Goal: Answer question/provide support: Share knowledge or assist other users

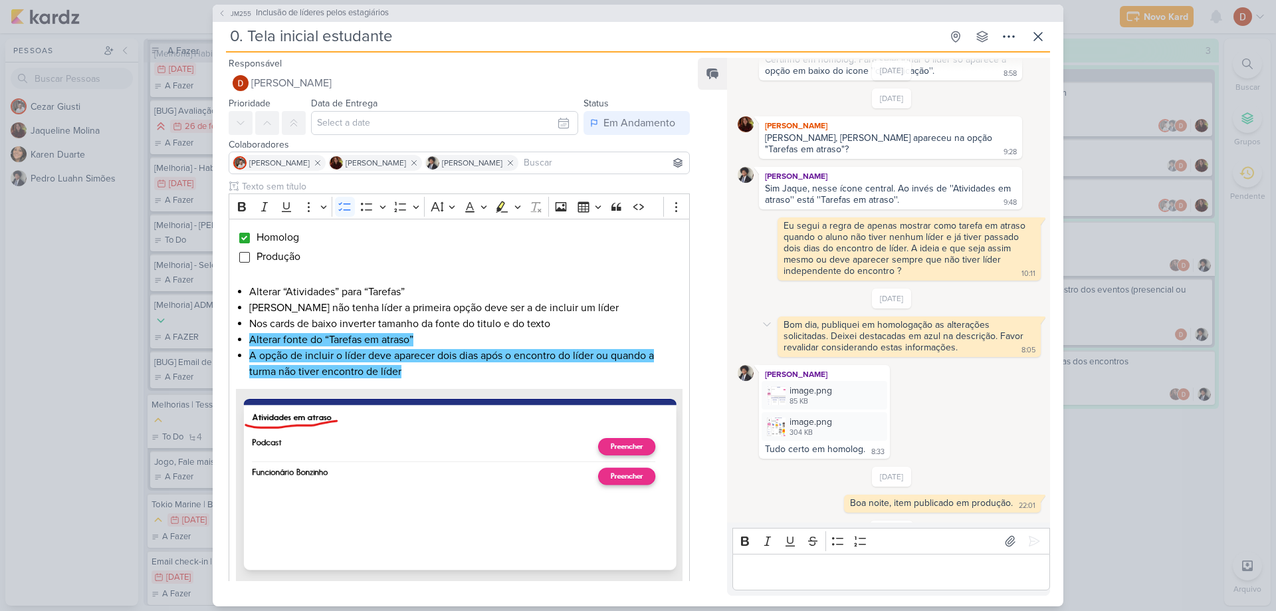
scroll to position [412, 0]
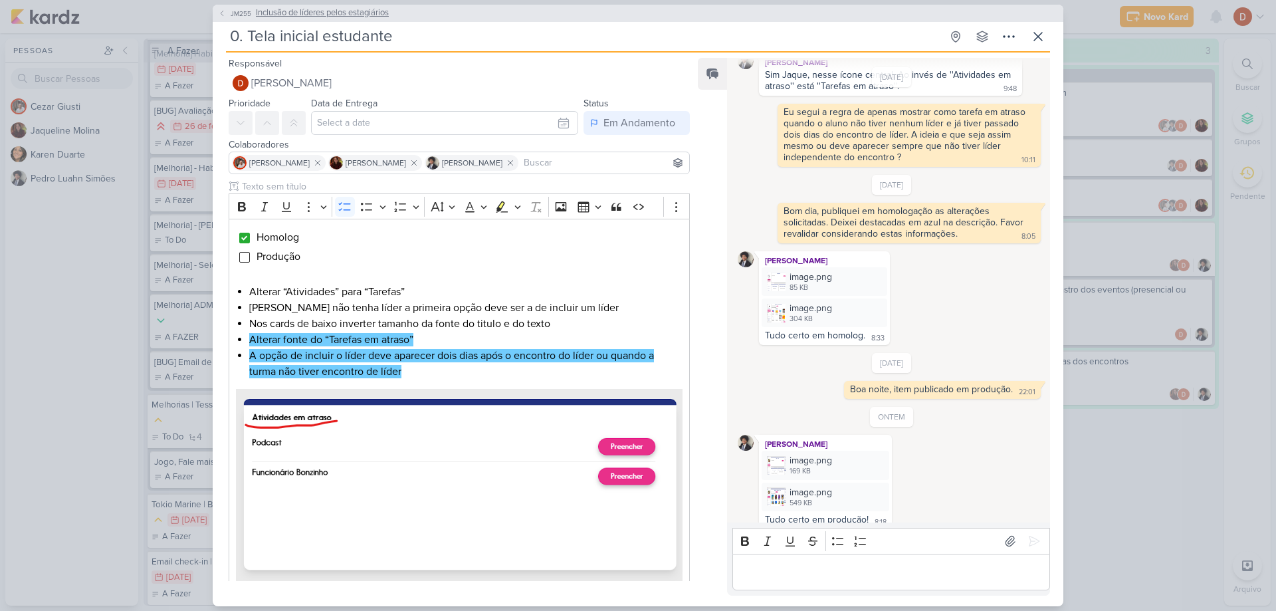
click at [236, 15] on span "JM255" at bounding box center [241, 14] width 25 height 10
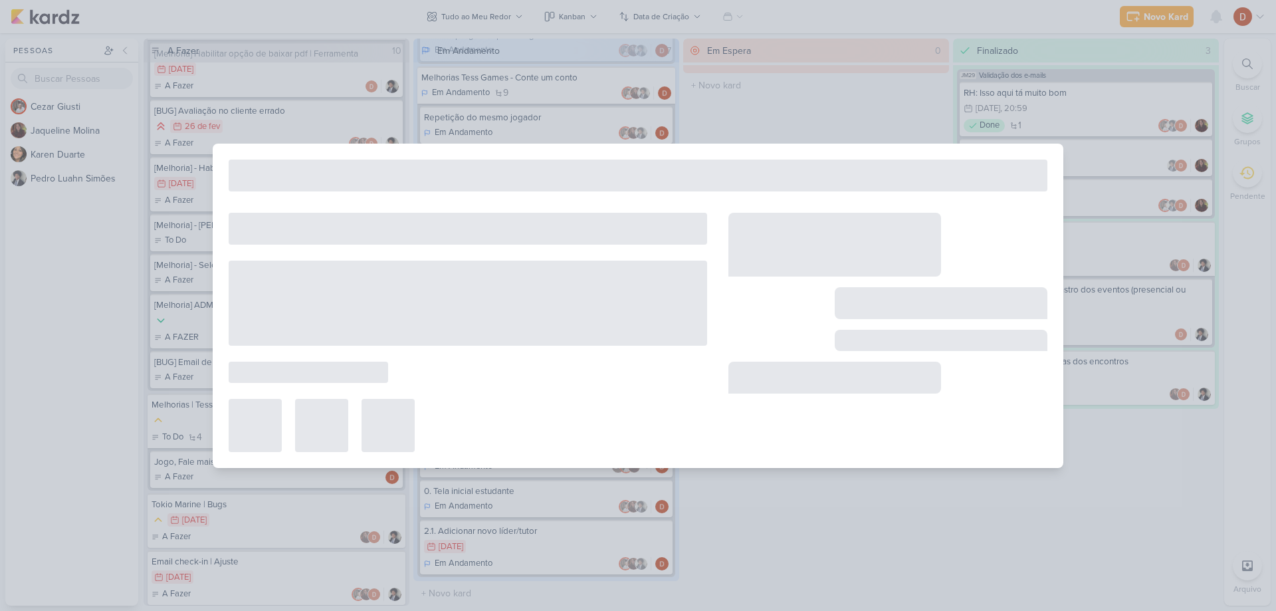
type input "Inclusão de líderes pelos estagiários"
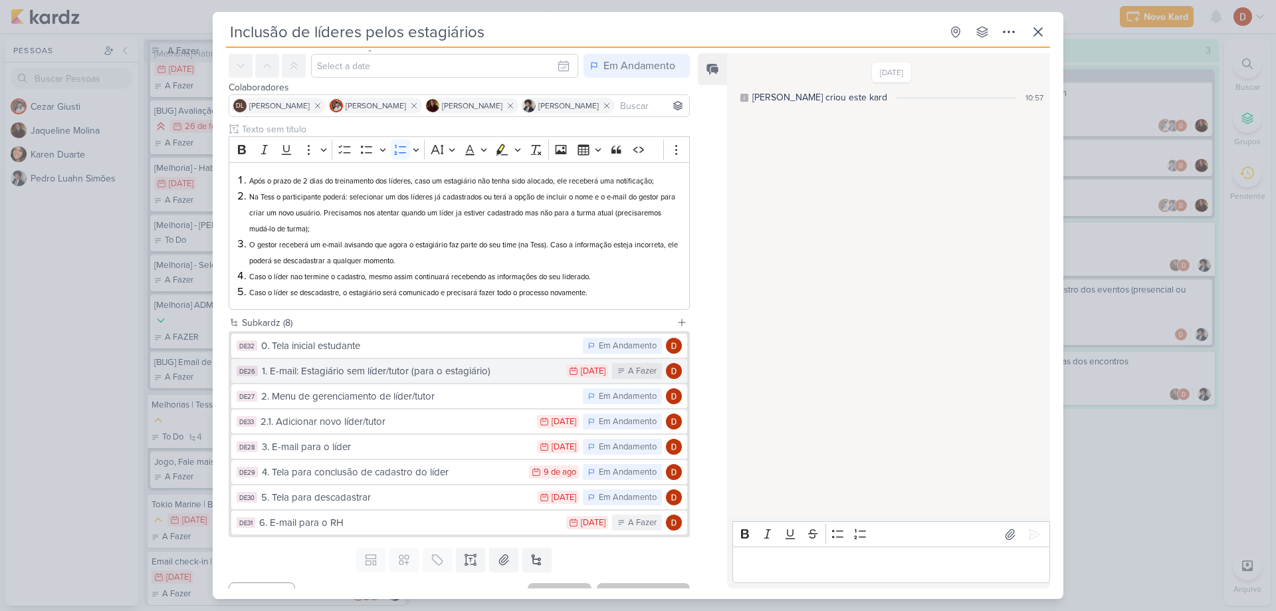
scroll to position [66, 0]
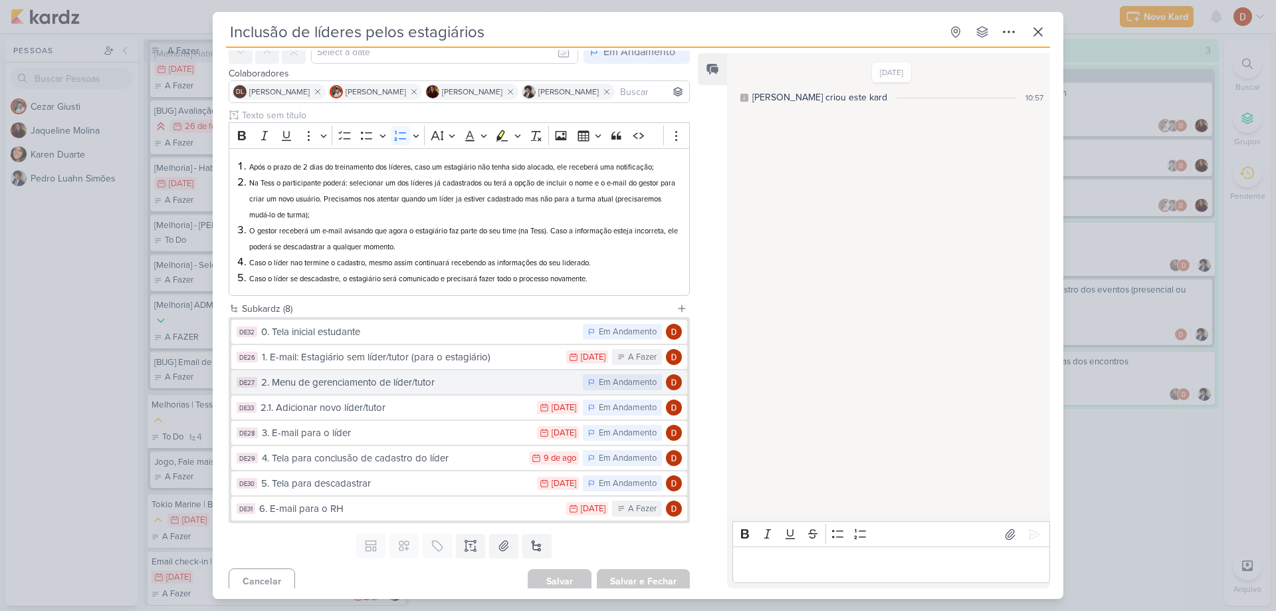
click at [342, 382] on div "2. Menu de gerenciamento de líder/tutor" at bounding box center [418, 382] width 315 height 15
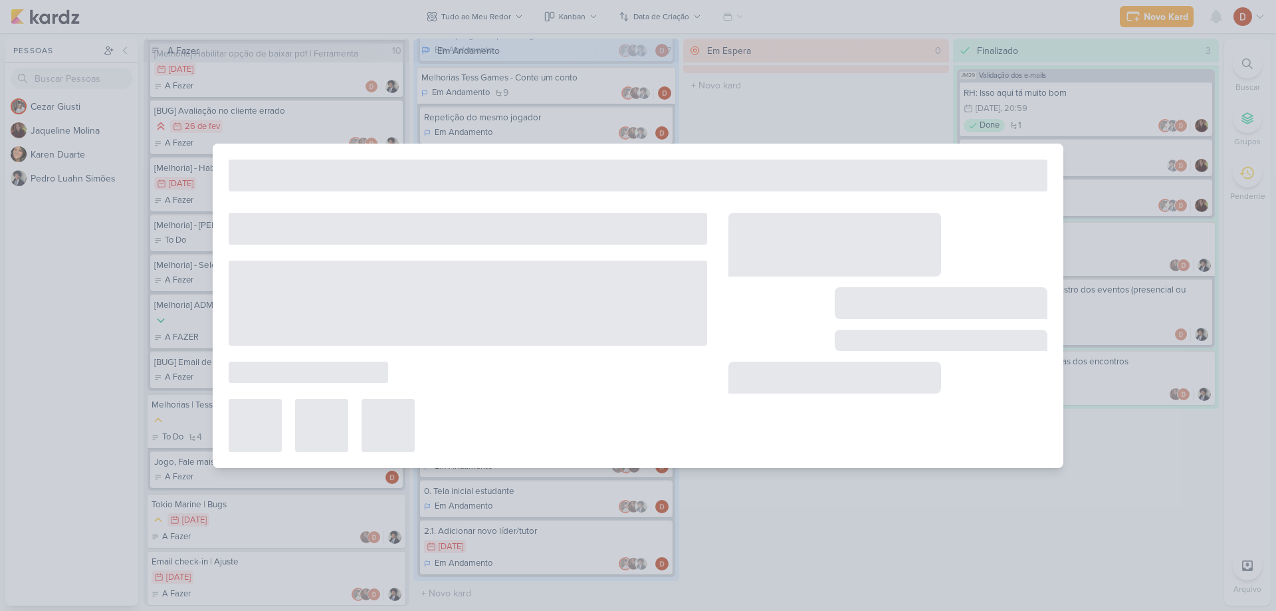
type input "2. Menu de gerenciamento de líder/tutor"
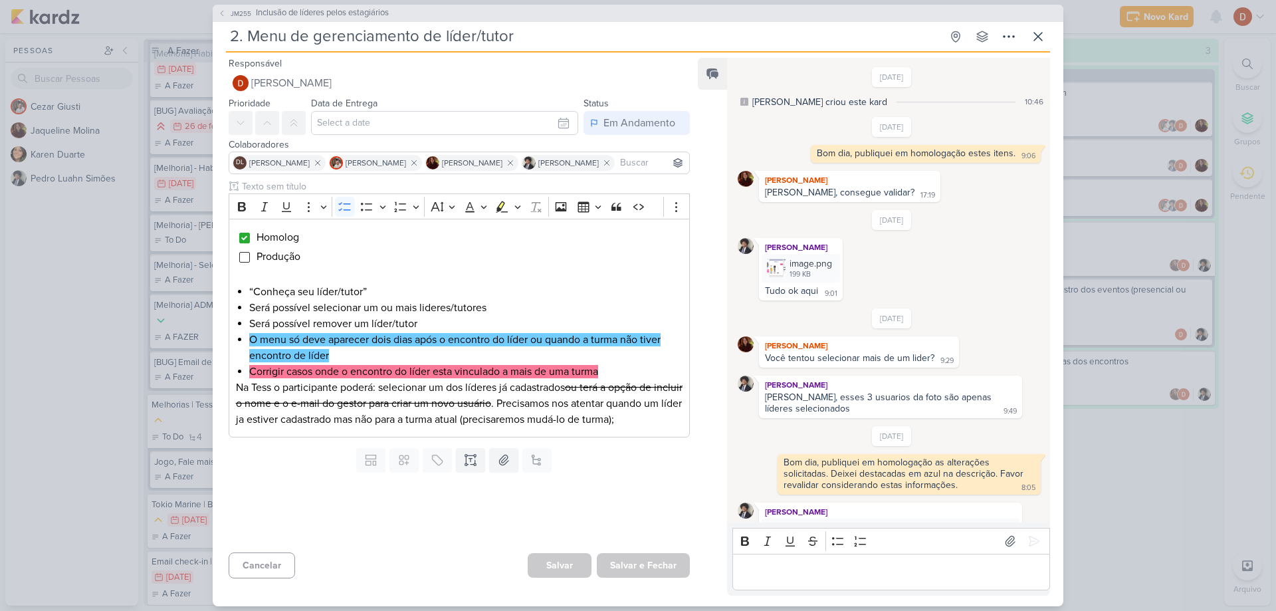
scroll to position [268, 0]
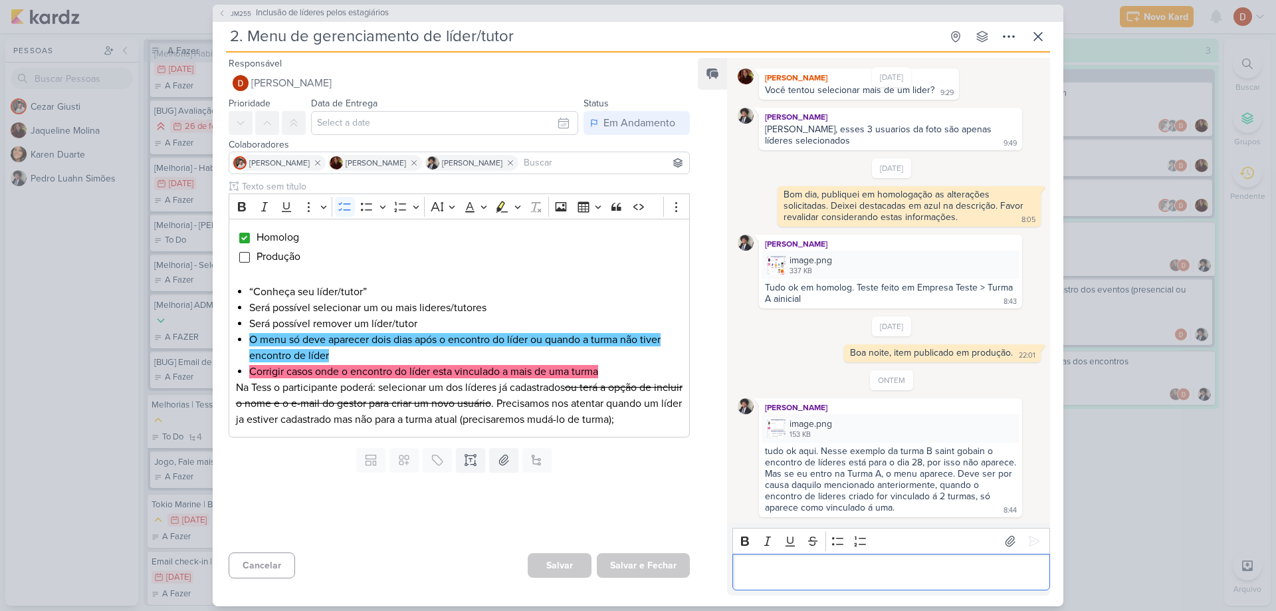
click at [893, 568] on p "Editor editing area: main" at bounding box center [891, 572] width 304 height 16
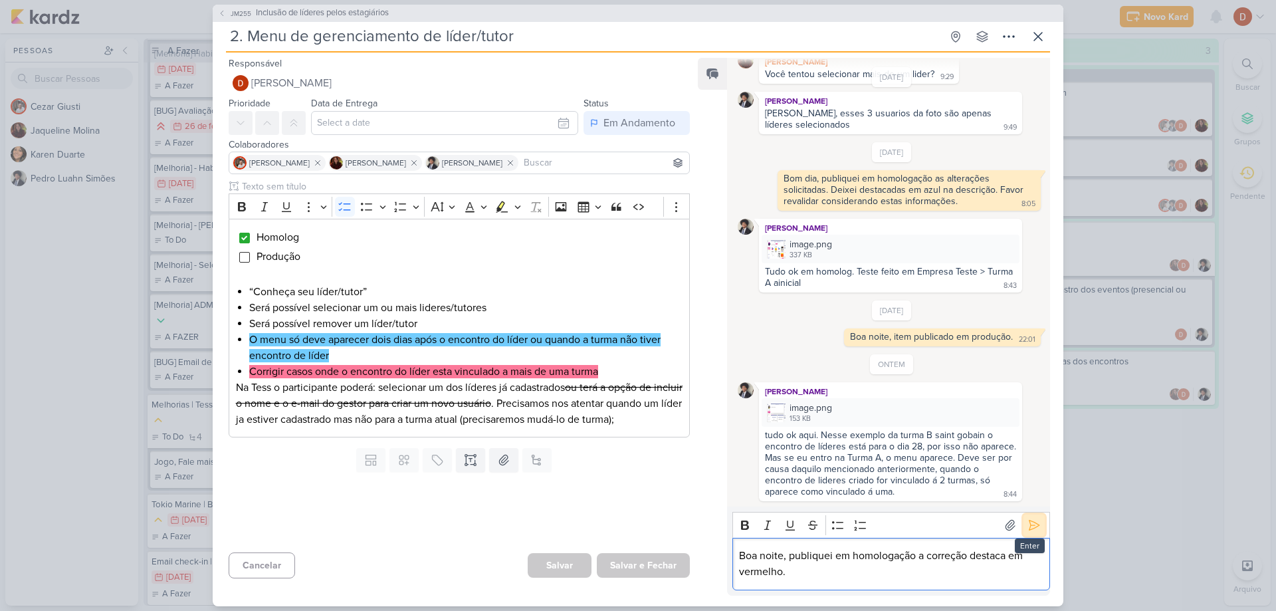
click at [1034, 529] on icon at bounding box center [1034, 524] width 13 height 13
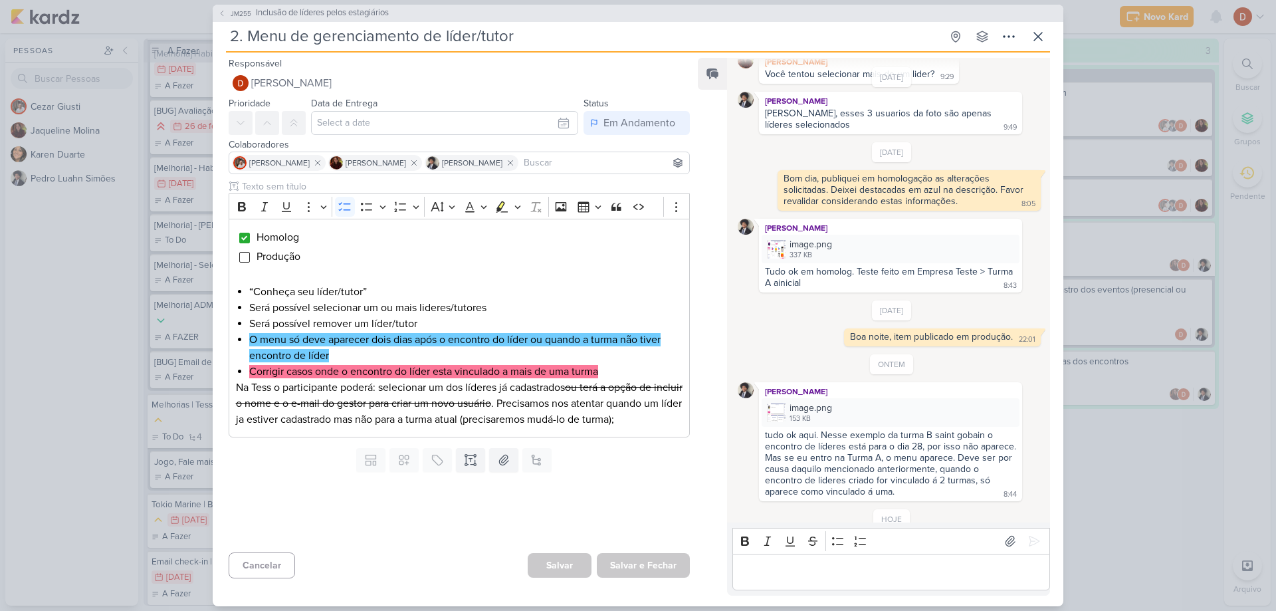
scroll to position [333, 0]
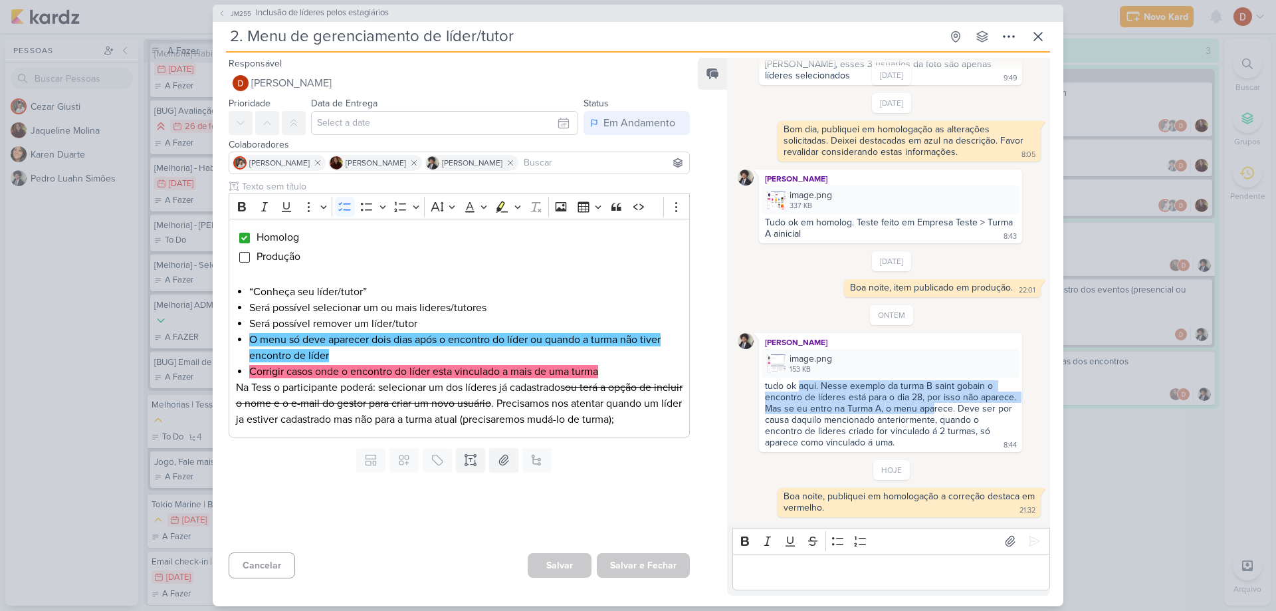
drag, startPoint x: 798, startPoint y: 387, endPoint x: 970, endPoint y: 413, distance: 174.9
click at [970, 413] on div "tudo ok aqui. Nesse exemplo da turma B saint gobain o encontro de líderes está …" at bounding box center [892, 414] width 254 height 68
click at [899, 411] on div "tudo ok aqui. Nesse exemplo da turma B saint gobain o encontro de líderes está …" at bounding box center [892, 414] width 254 height 68
drag, startPoint x: 905, startPoint y: 391, endPoint x: 913, endPoint y: 406, distance: 17.2
click at [913, 406] on div "tudo ok aqui. Nesse exemplo da turma B saint gobain o encontro de líderes está …" at bounding box center [892, 414] width 254 height 68
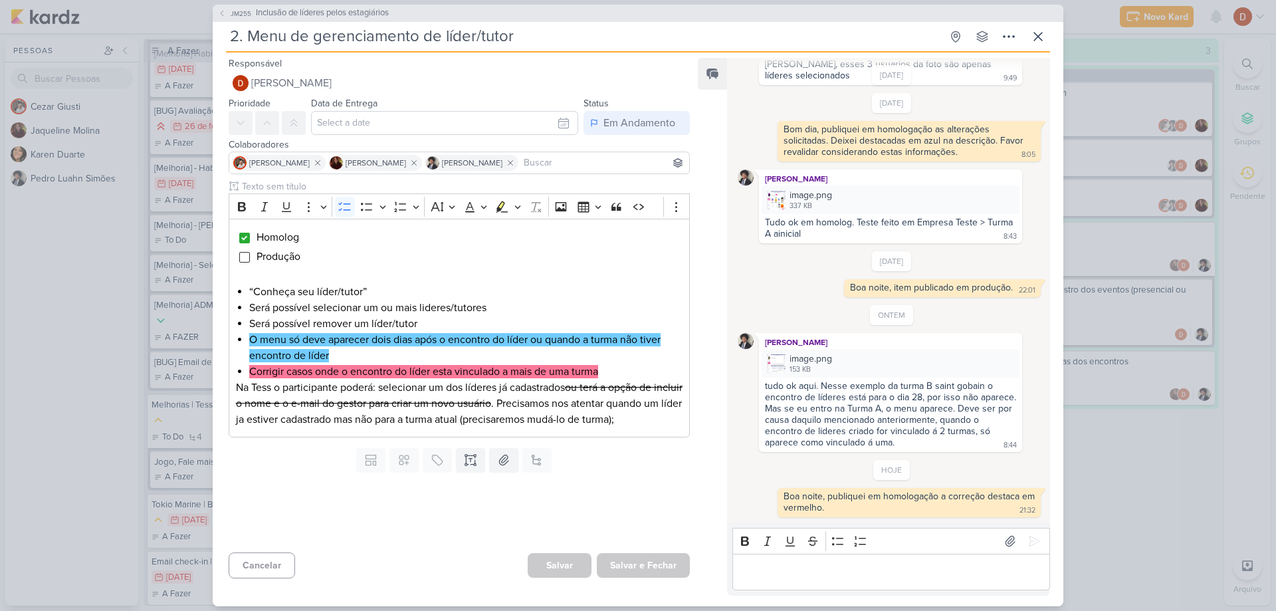
click at [900, 437] on div "tudo ok aqui. Nesse exemplo da turma B saint gobain o encontro de líderes está …" at bounding box center [892, 414] width 254 height 68
click at [889, 411] on div "tudo ok aqui. Nesse exemplo da turma B saint gobain o encontro de líderes está …" at bounding box center [892, 414] width 254 height 68
drag, startPoint x: 873, startPoint y: 405, endPoint x: 888, endPoint y: 417, distance: 19.0
click at [888, 417] on div "tudo ok aqui. Nesse exemplo da turma B saint gobain o encontro de líderes está …" at bounding box center [892, 414] width 254 height 68
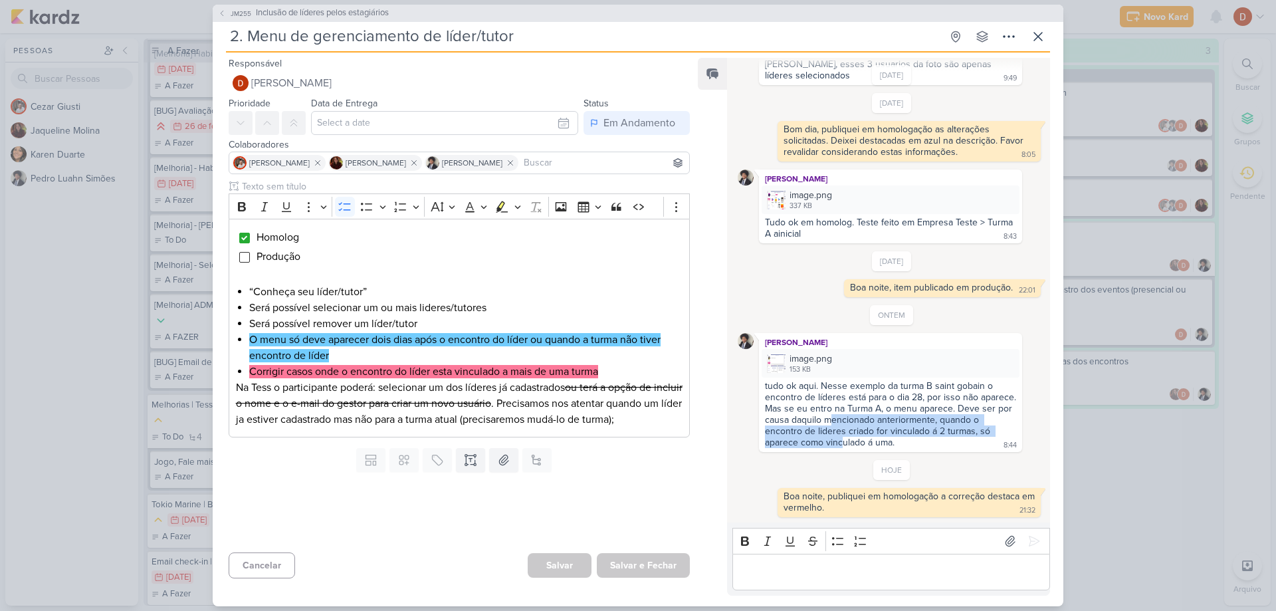
drag, startPoint x: 885, startPoint y: 443, endPoint x: 883, endPoint y: 418, distance: 24.7
click at [883, 418] on div "tudo ok aqui. Nesse exemplo da turma B saint gobain o encontro de líderes está …" at bounding box center [892, 414] width 254 height 68
drag, startPoint x: 876, startPoint y: 425, endPoint x: 885, endPoint y: 437, distance: 15.2
click at [885, 437] on div "tudo ok aqui. Nesse exemplo da turma B saint gobain o encontro de líderes está …" at bounding box center [892, 414] width 254 height 68
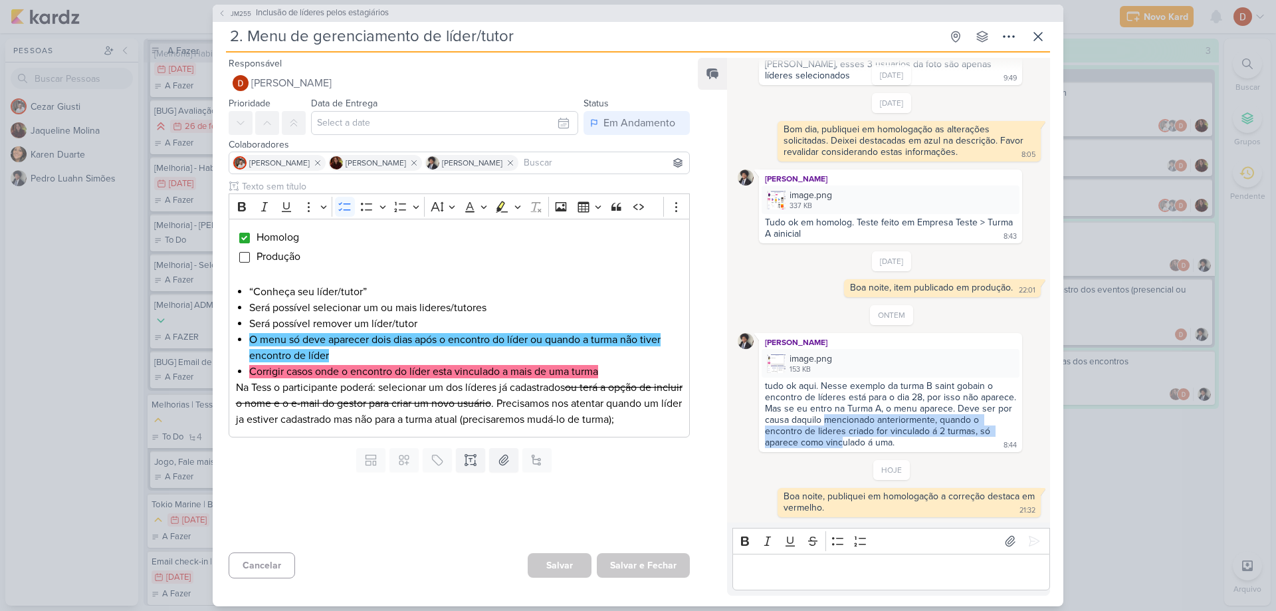
drag, startPoint x: 887, startPoint y: 443, endPoint x: 881, endPoint y: 423, distance: 20.6
click at [881, 423] on div "tudo ok aqui. Nesse exemplo da turma B saint gobain o encontro de líderes está …" at bounding box center [892, 414] width 254 height 68
drag, startPoint x: 876, startPoint y: 408, endPoint x: 892, endPoint y: 435, distance: 31.6
click at [892, 435] on div "tudo ok aqui. Nesse exemplo da turma B saint gobain o encontro de líderes está …" at bounding box center [892, 414] width 254 height 68
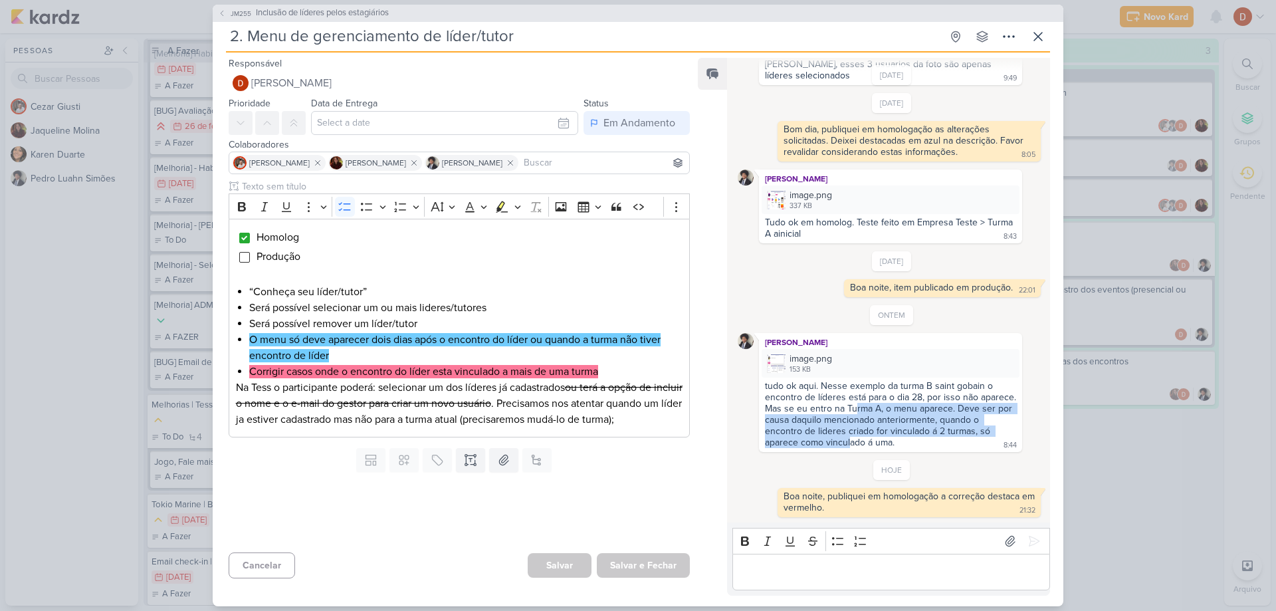
drag, startPoint x: 893, startPoint y: 445, endPoint x: 891, endPoint y: 409, distance: 36.7
click at [891, 409] on div "tudo ok aqui. Nesse exemplo da turma B saint gobain o encontro de líderes está …" at bounding box center [892, 414] width 254 height 68
click at [891, 408] on div "tudo ok aqui. Nesse exemplo da turma B saint gobain o encontro de líderes está …" at bounding box center [892, 414] width 254 height 68
click at [982, 501] on div "Boa noite, publiquei em homologação a correção destaca em vermelho." at bounding box center [911, 502] width 254 height 23
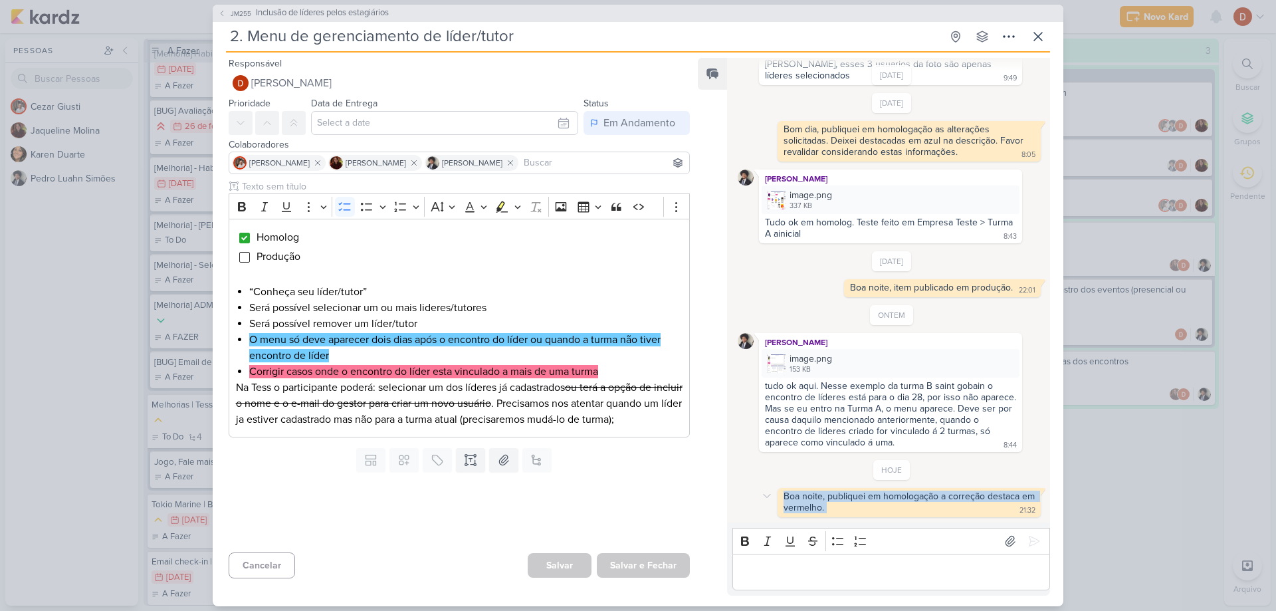
click at [982, 501] on div "Boa noite, publiquei em homologação a correção destaca em vermelho." at bounding box center [911, 502] width 254 height 23
copy div "Boa noite, publiquei em homologação a correção destaca em vermelho. 21:32"
click at [767, 491] on icon at bounding box center [767, 496] width 11 height 11
click at [783, 510] on button "Deletar" at bounding box center [796, 520] width 72 height 22
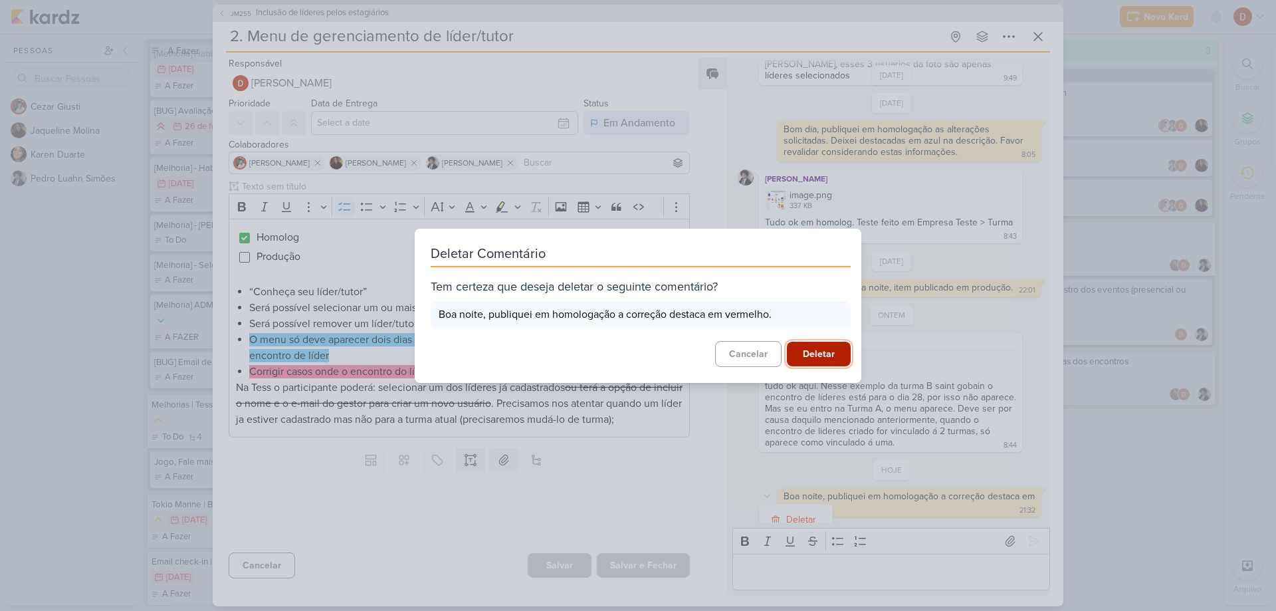
click at [795, 355] on button "Deletar" at bounding box center [819, 354] width 64 height 25
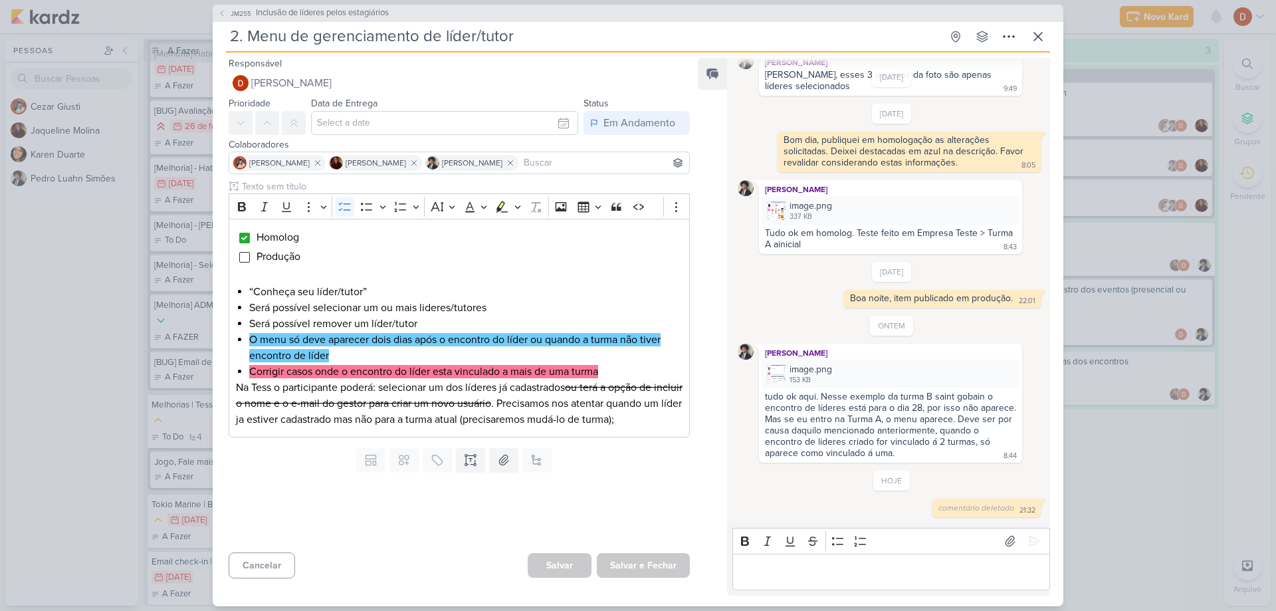
scroll to position [322, 0]
click at [793, 589] on div "Editor editing area: main" at bounding box center [892, 572] width 318 height 37
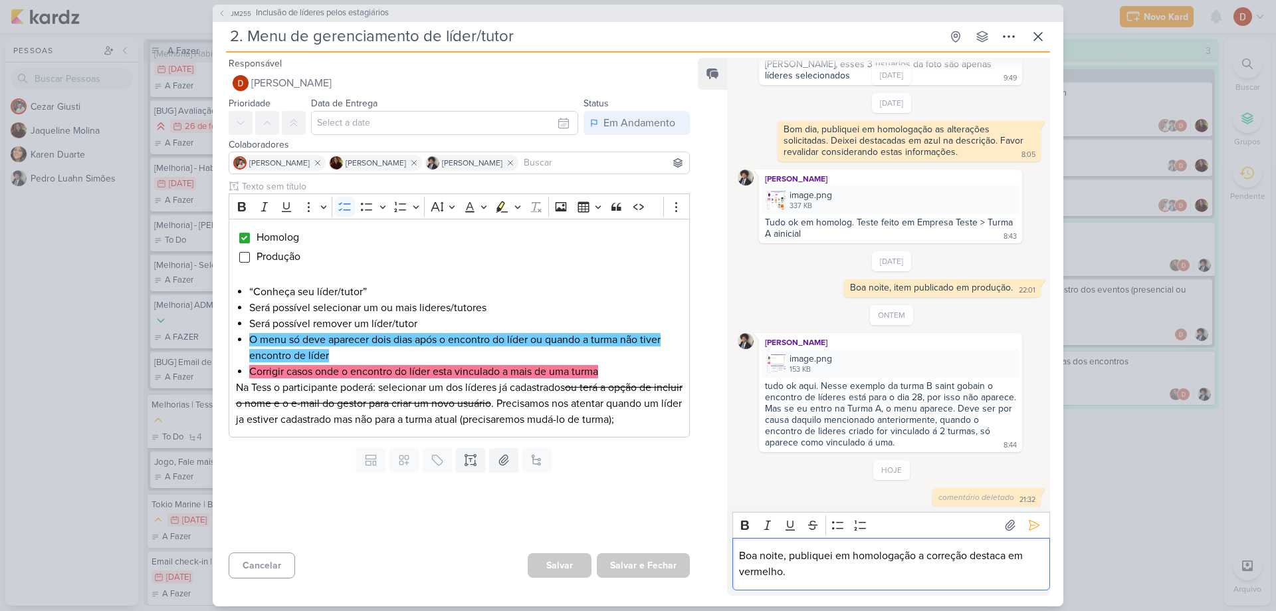
click at [1009, 555] on p "Boa noite, publiquei em homologação a correção destaca em vermelho." at bounding box center [891, 564] width 304 height 32
click at [1030, 527] on icon at bounding box center [1035, 525] width 10 height 10
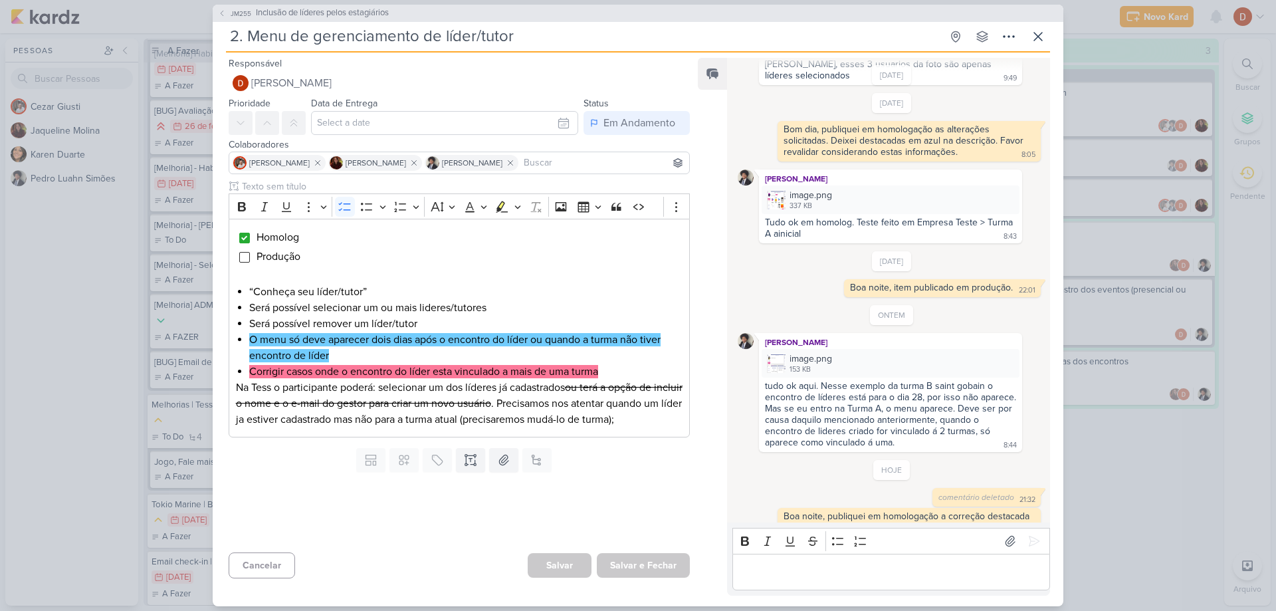
scroll to position [353, 0]
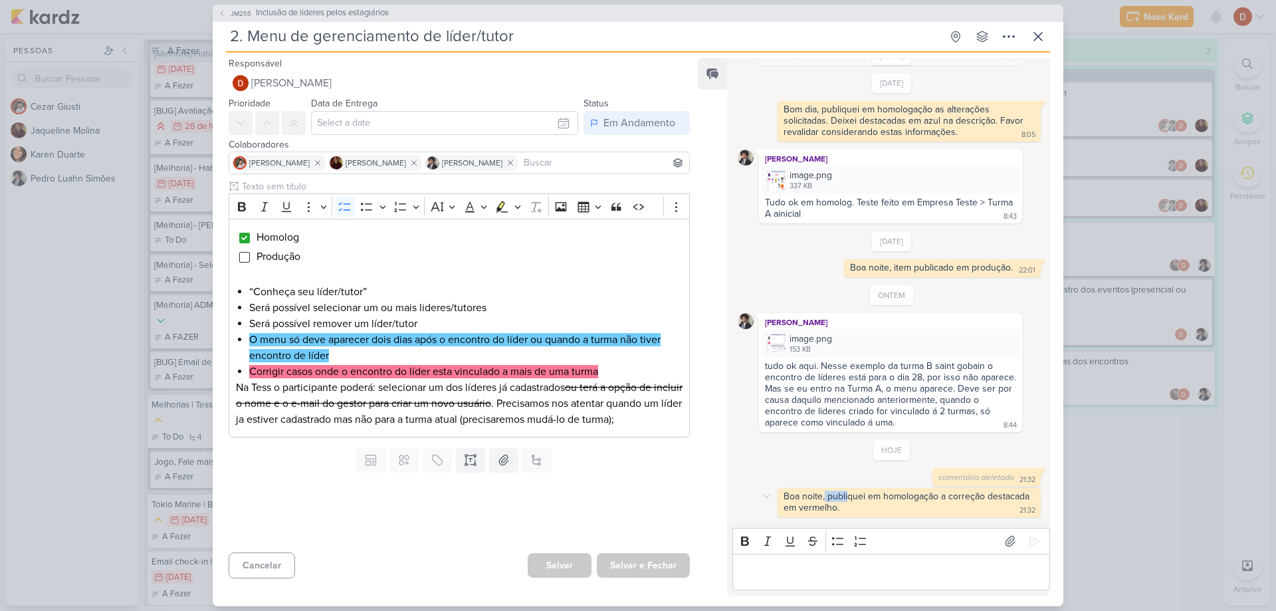
drag, startPoint x: 825, startPoint y: 496, endPoint x: 847, endPoint y: 496, distance: 21.9
click at [847, 496] on div "Boa noite, publiquei em homologação a correção destacada em vermelho." at bounding box center [908, 502] width 249 height 23
click at [846, 500] on div "Boa noite, publiquei em homologação a correção destacada em vermelho." at bounding box center [908, 502] width 249 height 23
drag, startPoint x: 863, startPoint y: 507, endPoint x: 855, endPoint y: 502, distance: 9.8
click at [855, 502] on div "Boa noite, publiquei em homologação a correção destacada em vermelho. 21:32" at bounding box center [909, 503] width 258 height 24
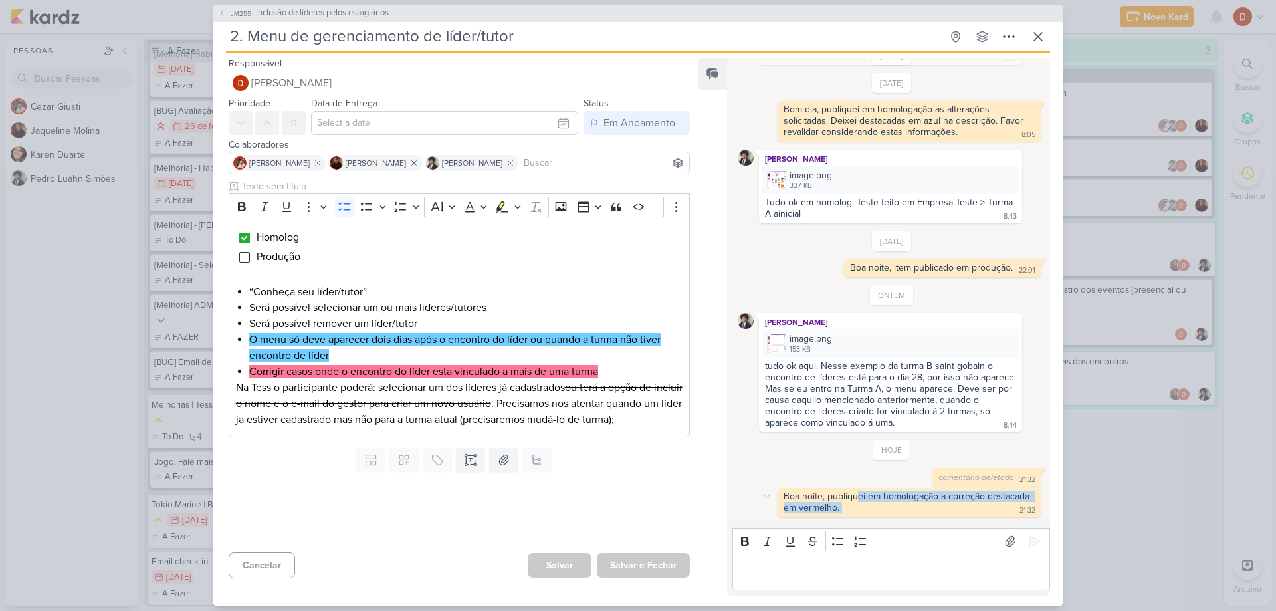
click at [855, 502] on div "Boa noite, publiquei em homologação a correção destacada em vermelho. 21:32" at bounding box center [909, 503] width 258 height 24
click at [231, 9] on span "JM255" at bounding box center [241, 14] width 25 height 10
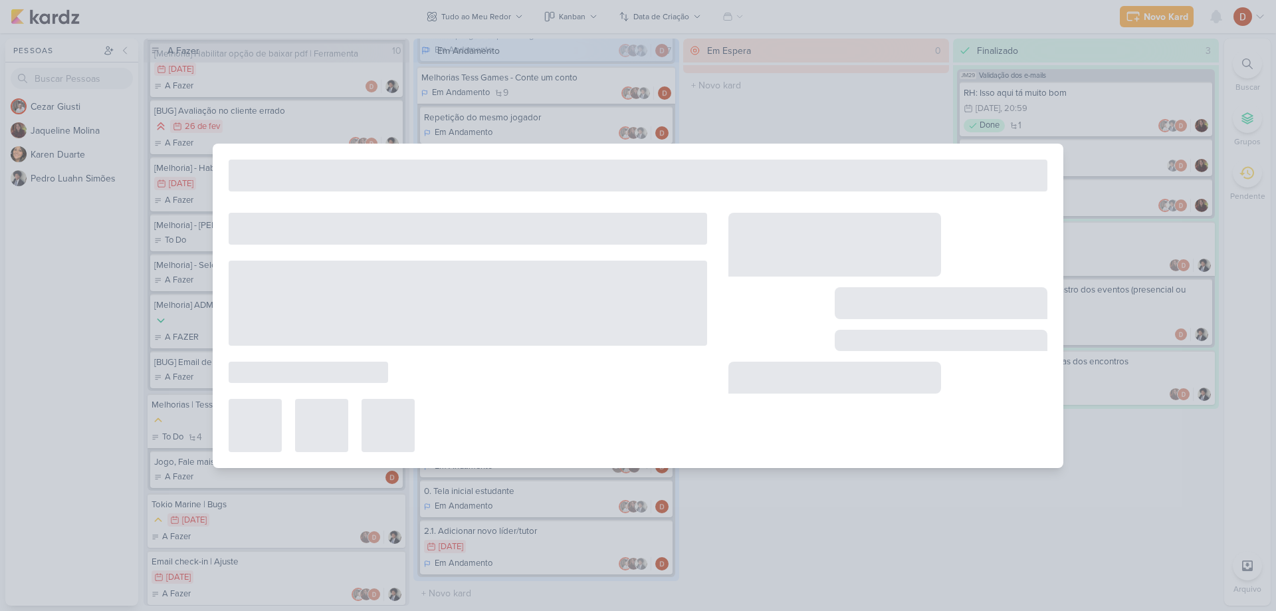
type input "Inclusão de líderes pelos estagiários"
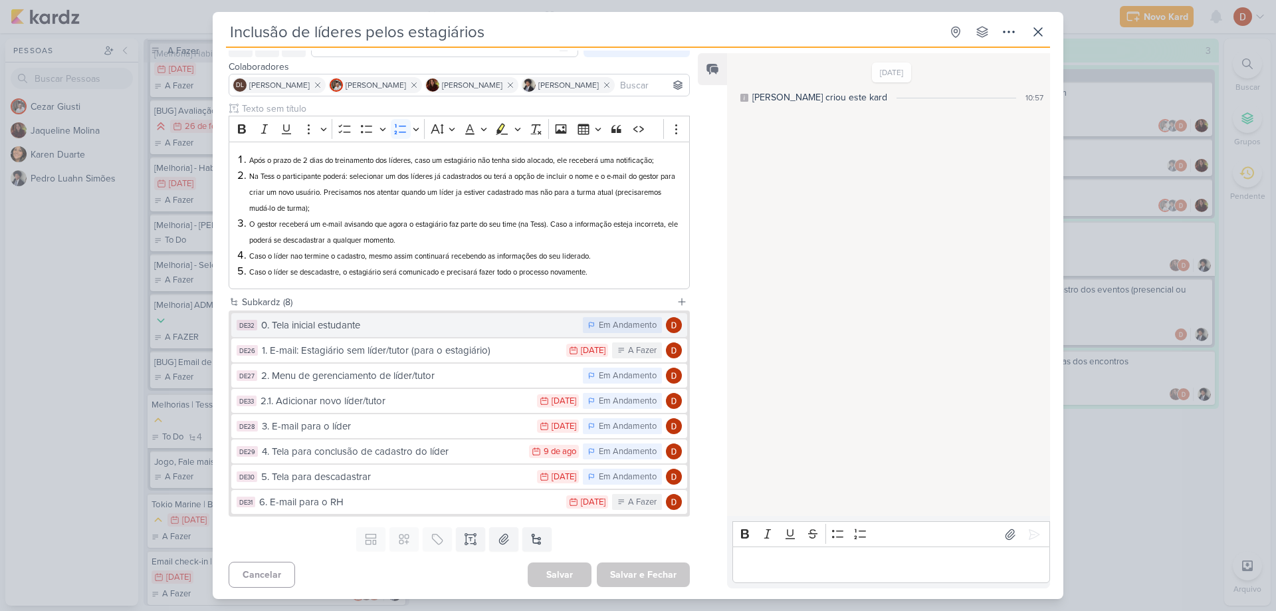
scroll to position [75, 0]
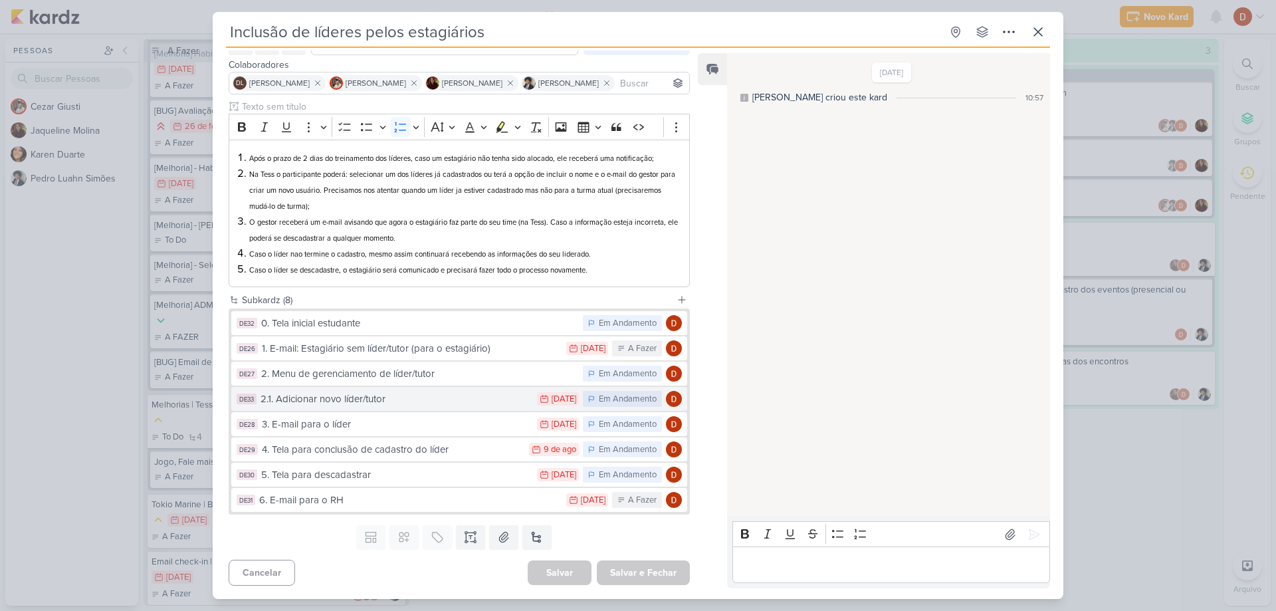
click at [397, 401] on div "2.1. Adicionar novo líder/tutor" at bounding box center [396, 399] width 270 height 15
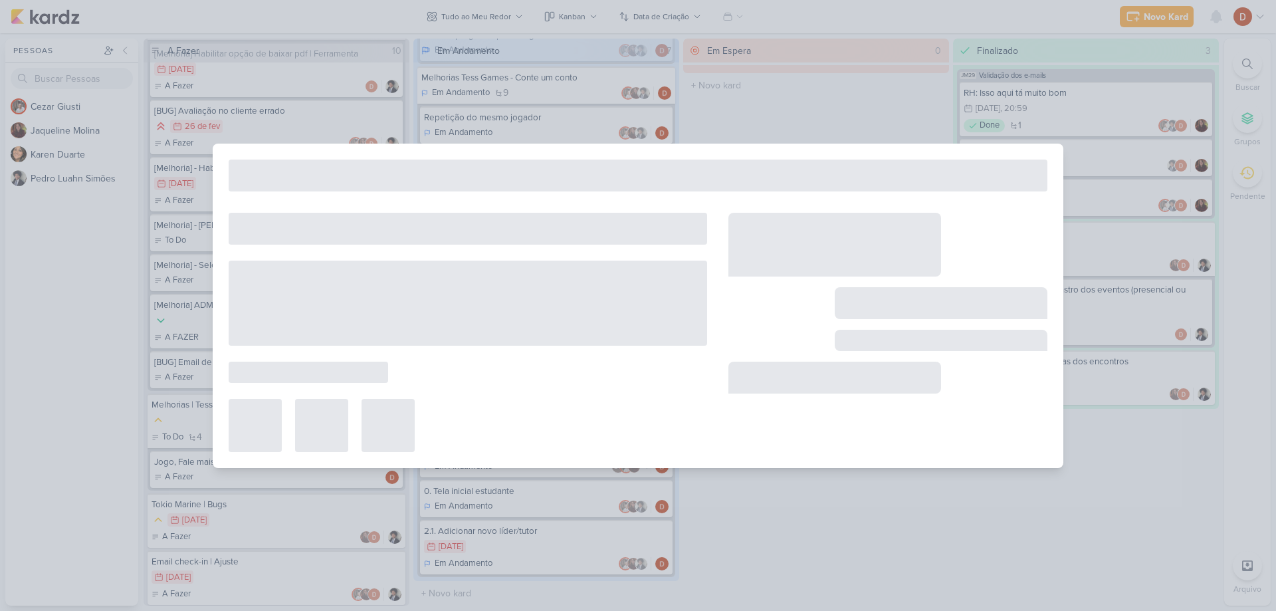
type input "2.1. Adicionar novo líder/tutor"
type input "[DATE] 23:59"
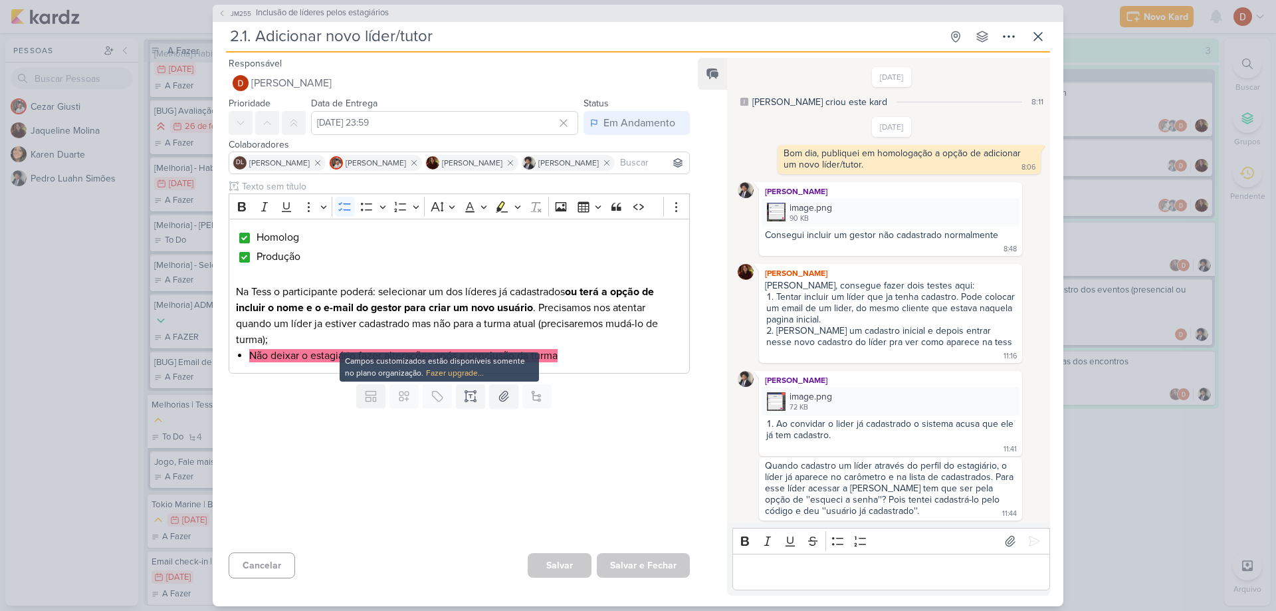
scroll to position [733, 0]
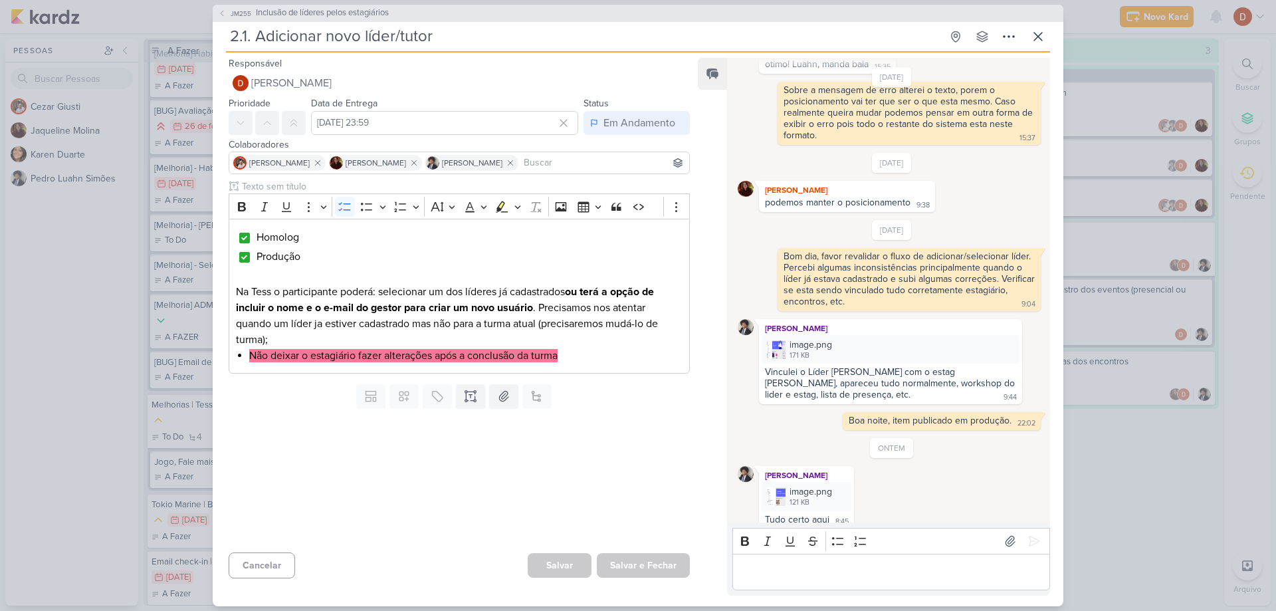
click at [840, 572] on p "Editor editing area: main" at bounding box center [891, 572] width 304 height 16
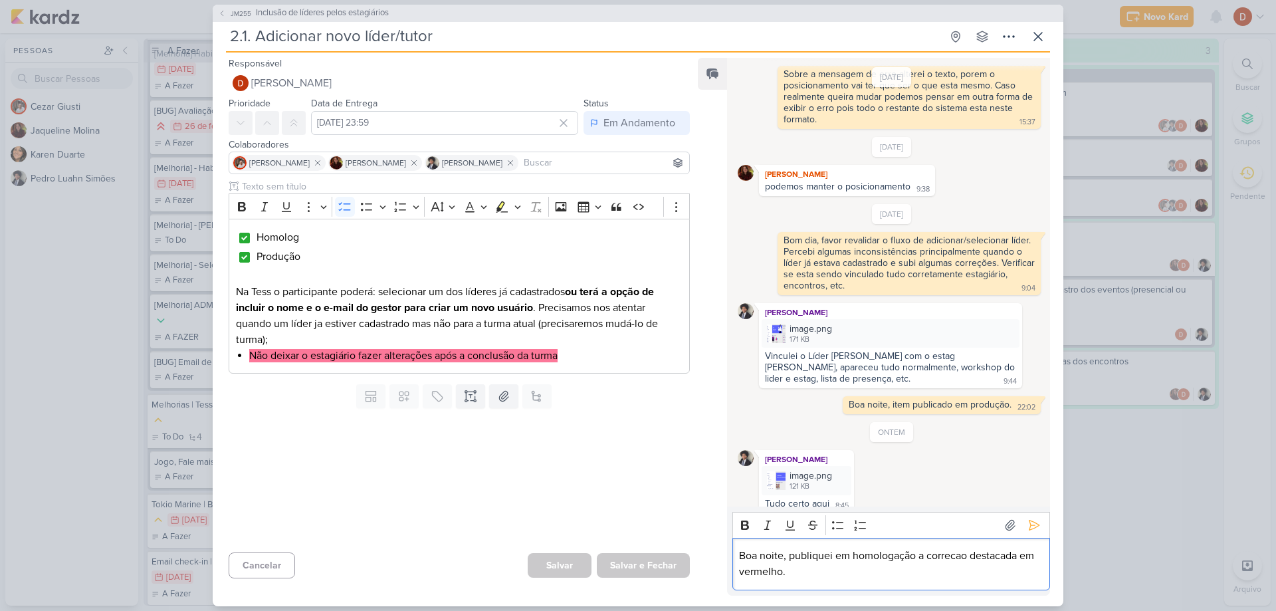
drag, startPoint x: 951, startPoint y: 557, endPoint x: 925, endPoint y: 562, distance: 26.5
click at [925, 562] on p "Boa noite, publiquei em homologação a correcao destacada em vermelho." at bounding box center [891, 564] width 304 height 32
click at [1024, 524] on button at bounding box center [1034, 524] width 21 height 21
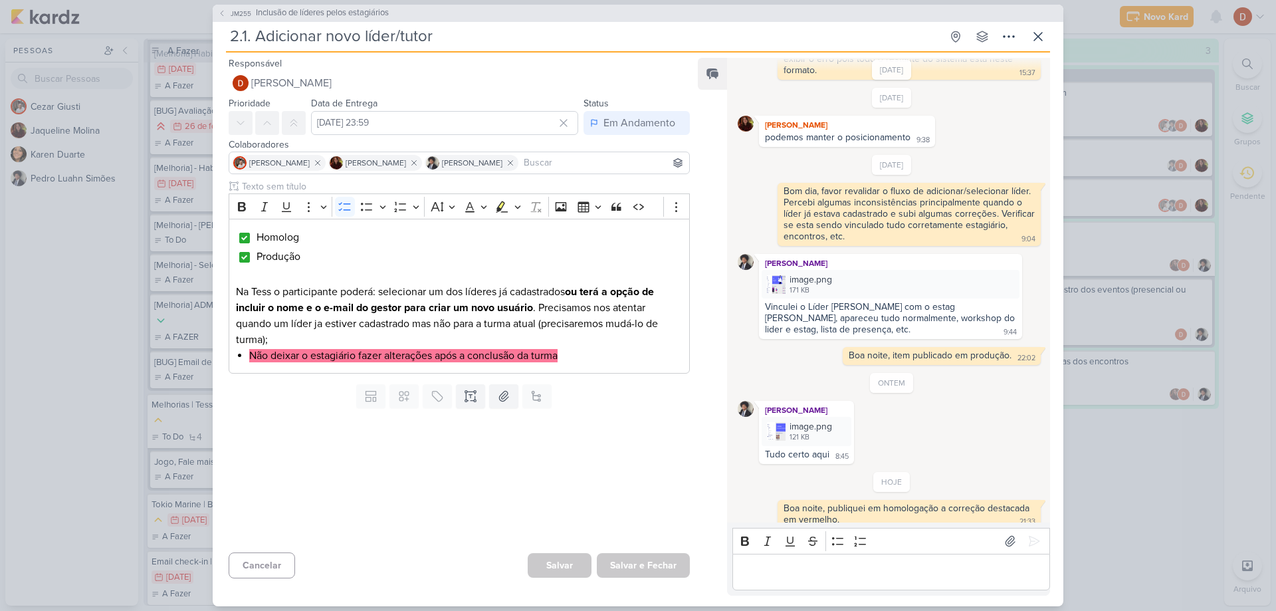
click at [538, 608] on div "JM255 Inclusão de líderes pelos estagiários 2.1. Adicionar novo líder/tutor Cri…" at bounding box center [638, 305] width 1276 height 611
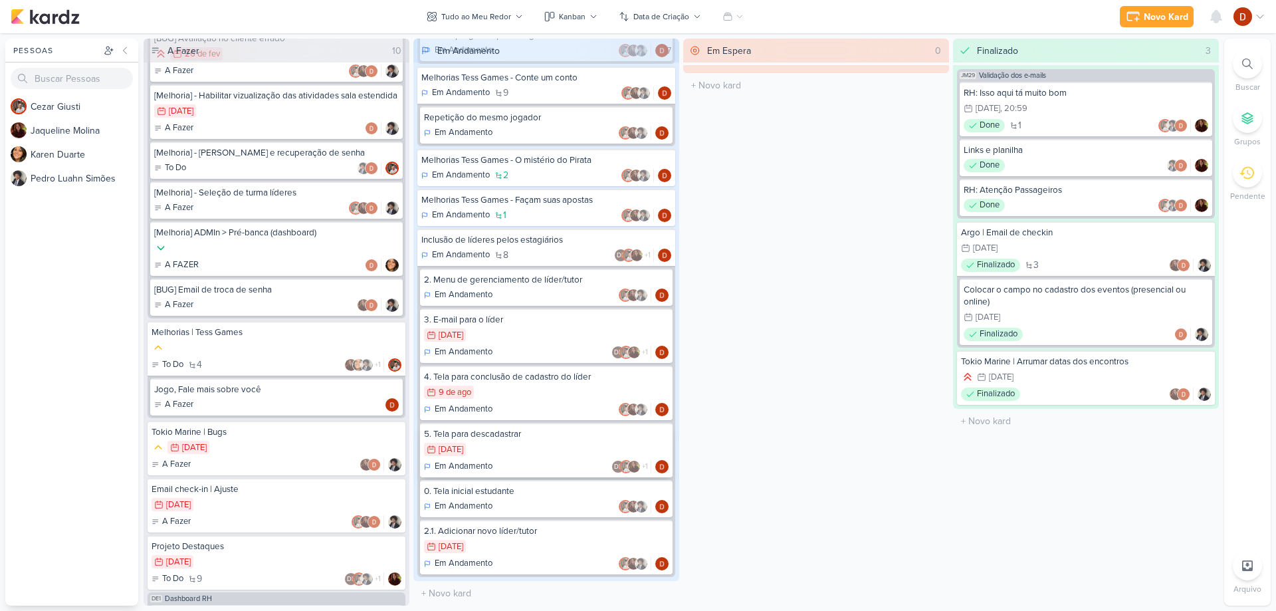
scroll to position [332, 0]
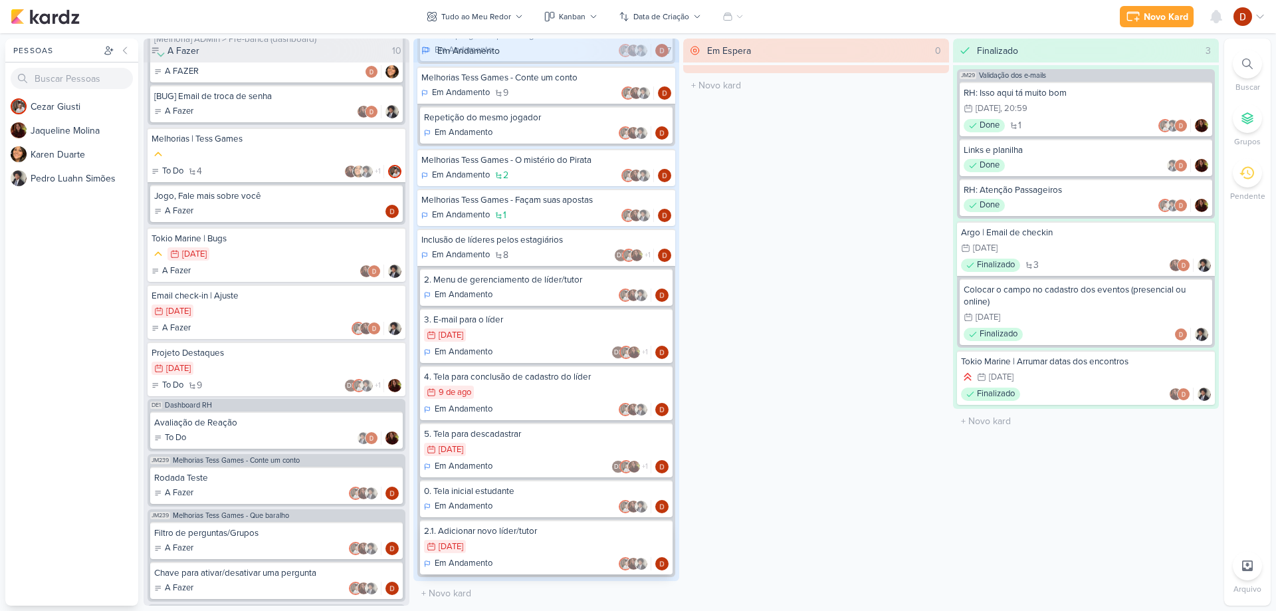
click at [506, 544] on div "7/8 [DATE]" at bounding box center [546, 547] width 245 height 15
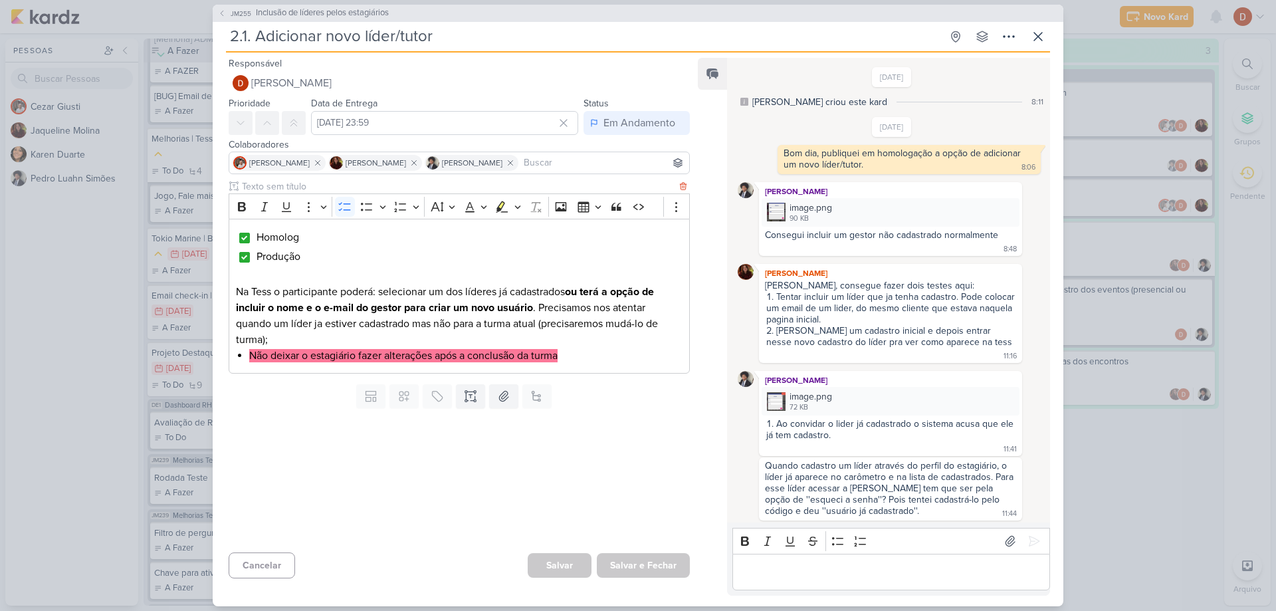
scroll to position [798, 0]
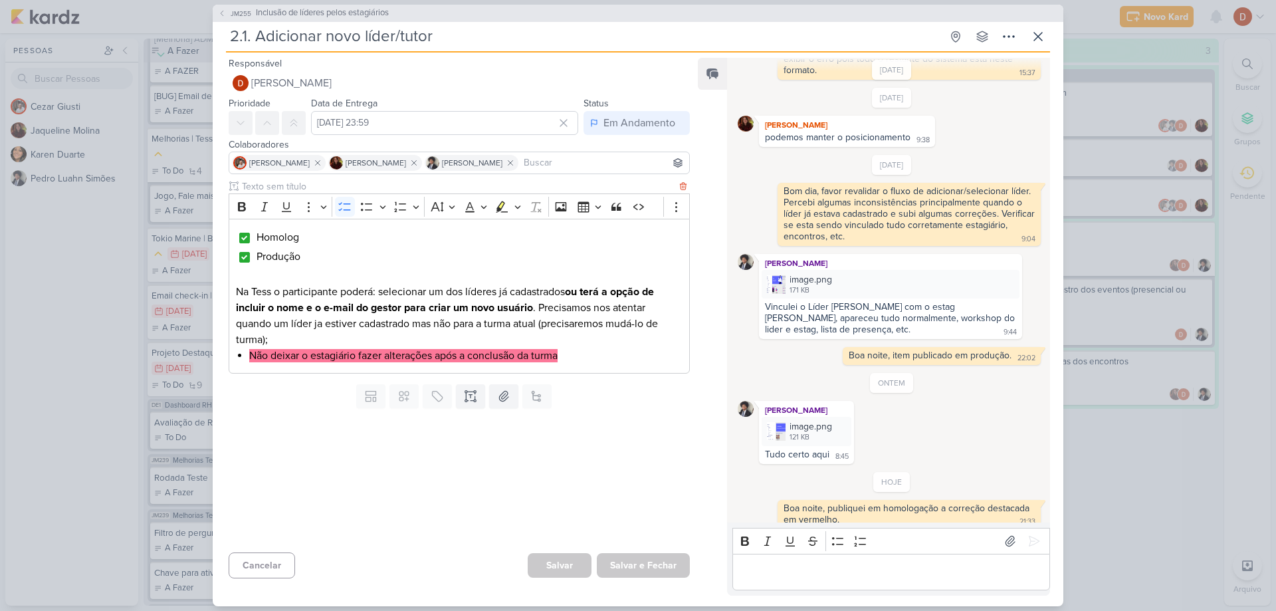
click at [326, 342] on p "Na Tess o participante poderá: selecionar um dos líderes já cadastrados ou terá…" at bounding box center [459, 316] width 447 height 64
click at [332, 364] on div "Homolog Produção Na Tess o participante poderá: selecionar um dos líderes já ca…" at bounding box center [459, 296] width 461 height 155
click at [328, 362] on mark "Não deixar o estagiário fazer alterações após a conclusão da turma" at bounding box center [403, 355] width 308 height 13
click at [360, 354] on mark "Não deixar o estagiário fazer alterações após a conclusão da turma" at bounding box center [403, 355] width 308 height 13
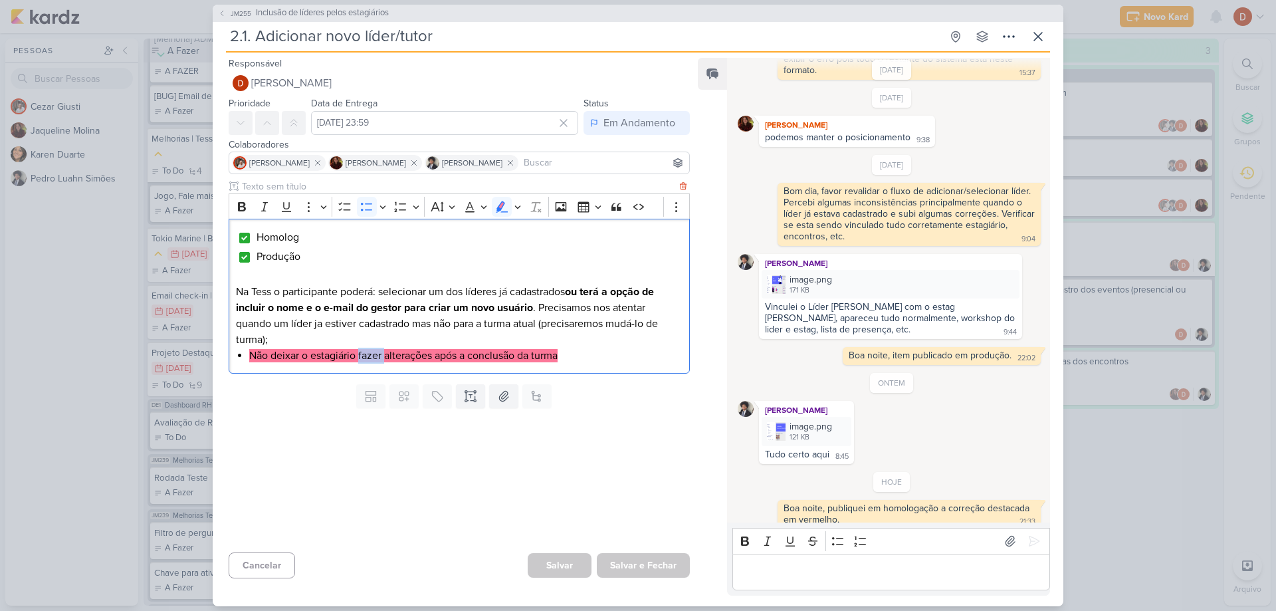
click at [360, 354] on mark "Não deixar o estagiário fazer alterações após a conclusão da turma" at bounding box center [403, 355] width 308 height 13
click at [423, 357] on mark "Não deixar o estagiário fazer alterações após a conclusão da turma" at bounding box center [403, 355] width 308 height 13
click at [490, 356] on mark "Não deixar o estagiário fazer alterações após a conclusão da turma" at bounding box center [403, 355] width 308 height 13
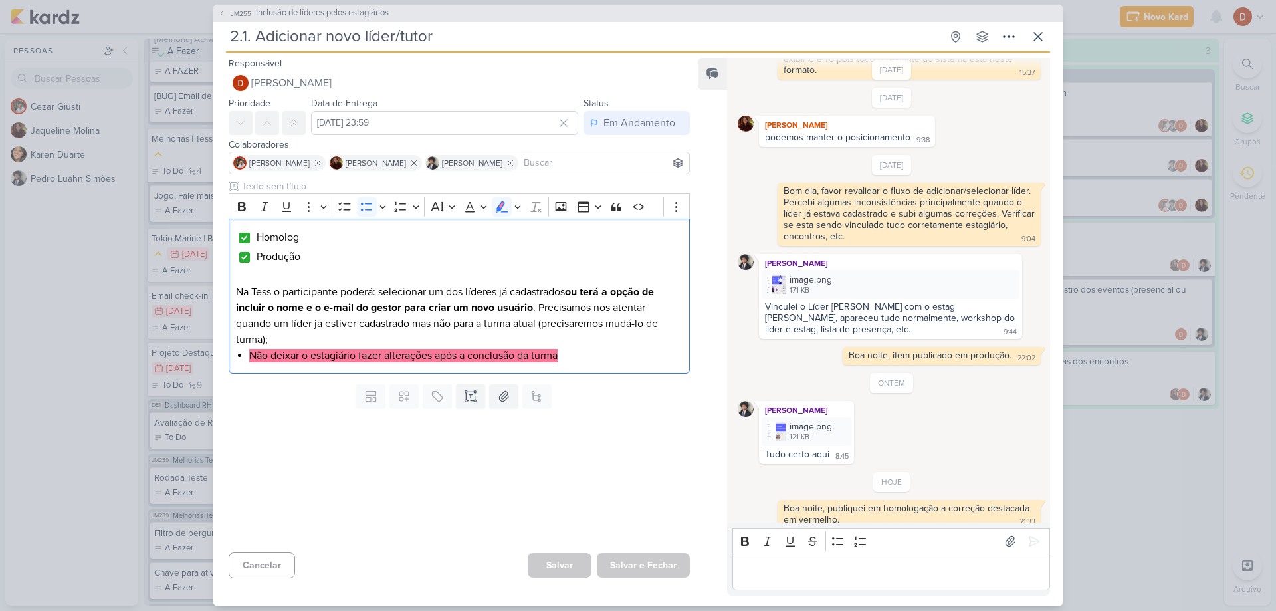
click at [802, 571] on p "Editor editing area: main" at bounding box center [891, 572] width 304 height 16
click at [224, 7] on button "JM255 Inclusão de líderes pelos estagiários" at bounding box center [303, 13] width 171 height 13
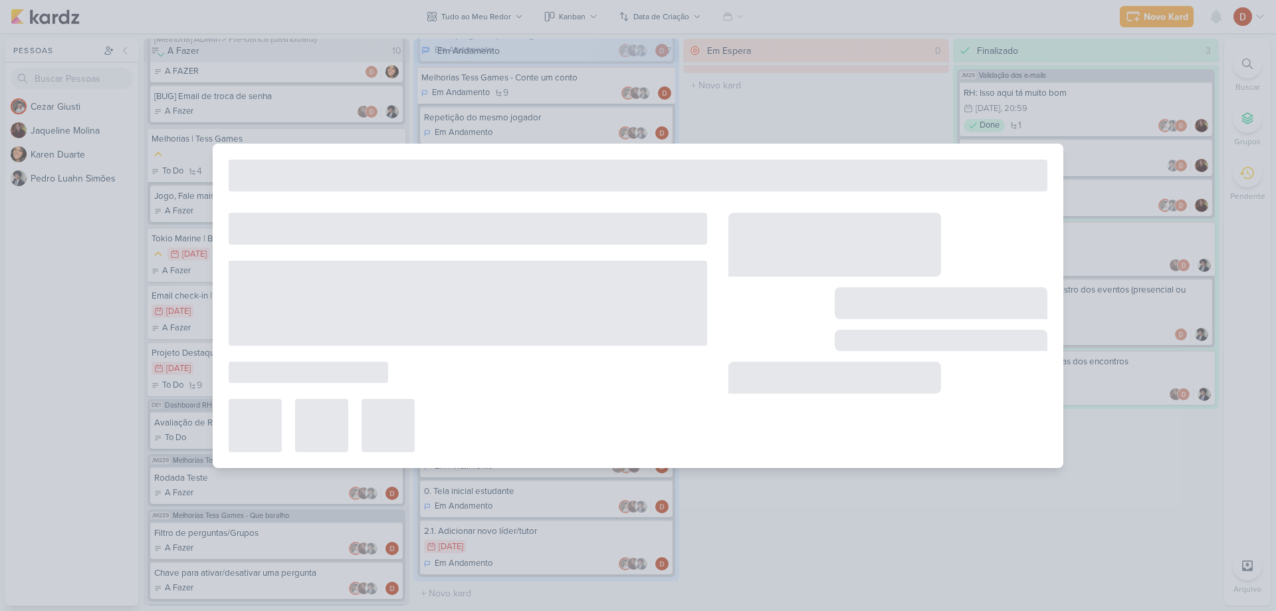
type input "Inclusão de líderes pelos estagiários"
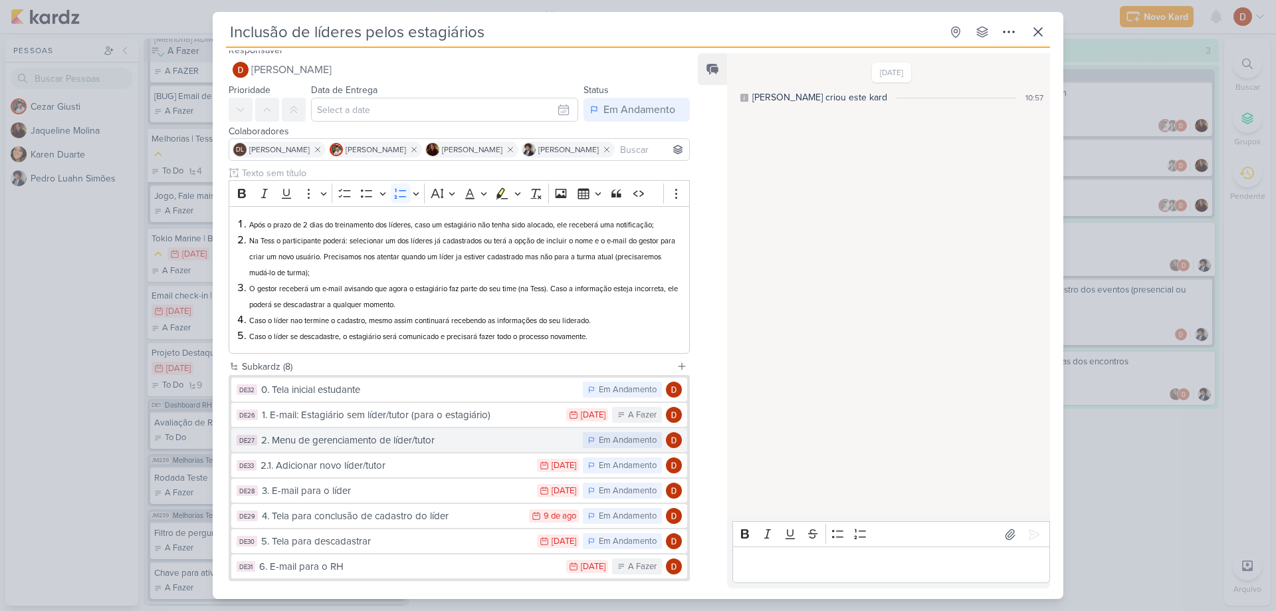
scroll to position [75, 0]
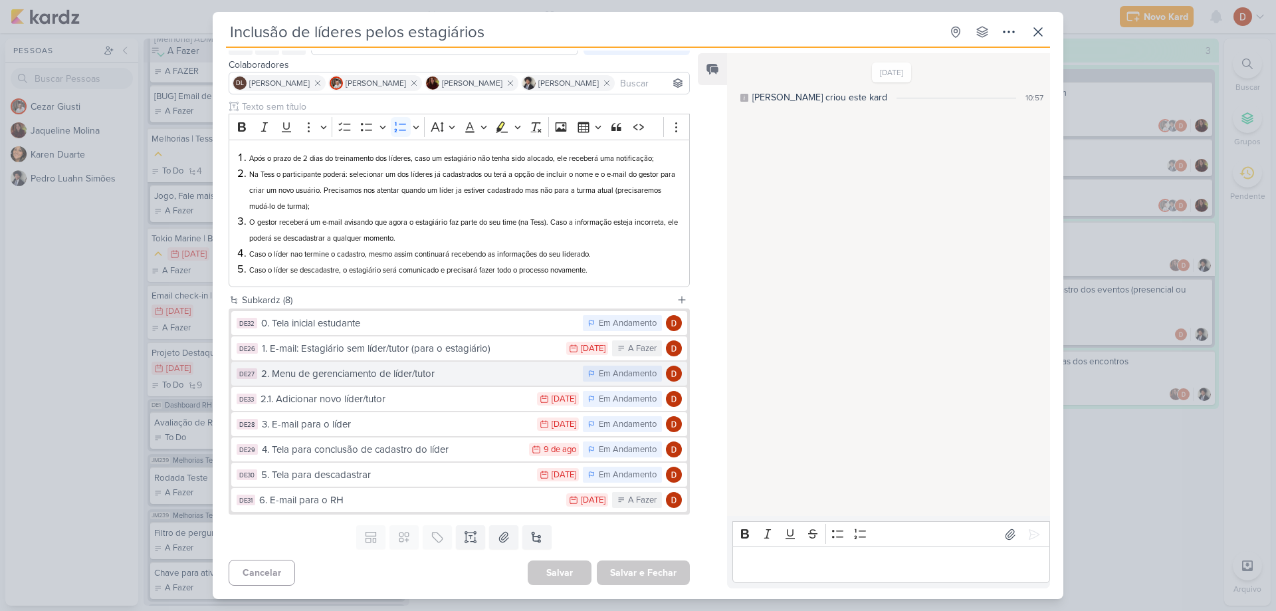
click at [374, 379] on div "2. Menu de gerenciamento de líder/tutor" at bounding box center [418, 373] width 315 height 15
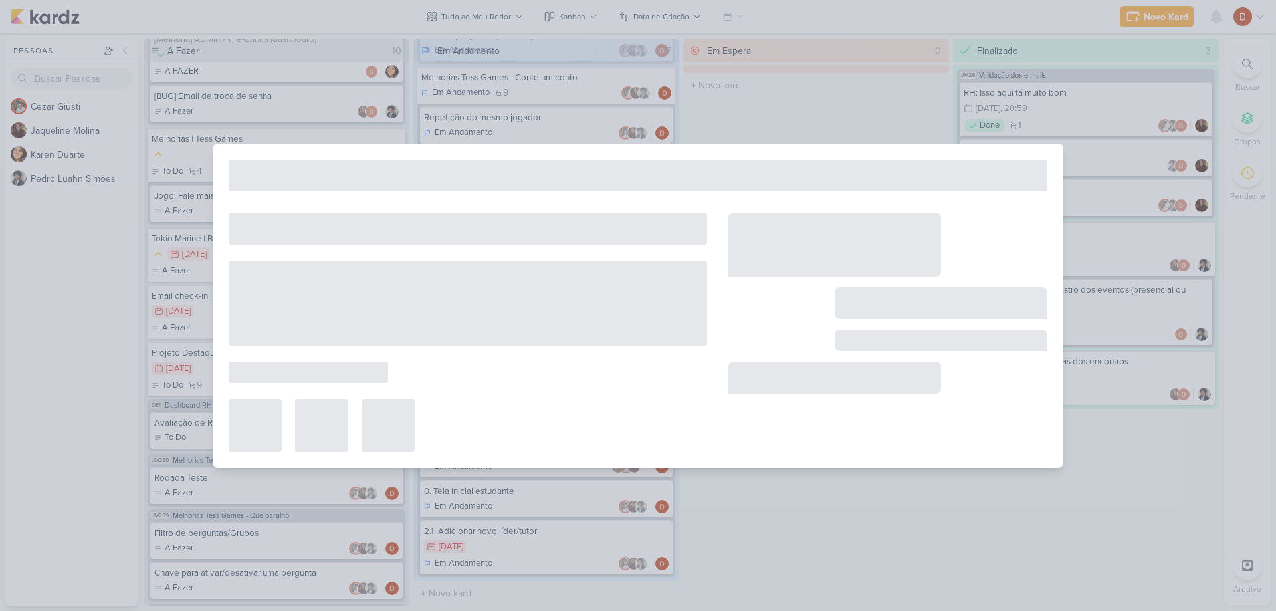
type input "2. Menu de gerenciamento de líder/tutor"
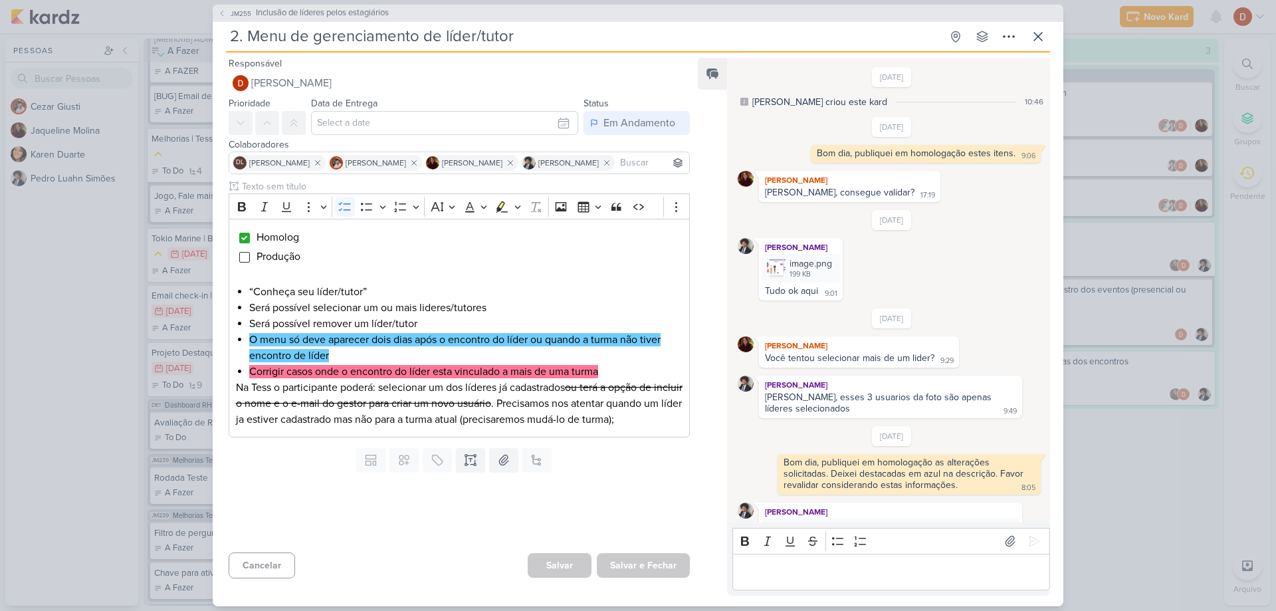
scroll to position [353, 0]
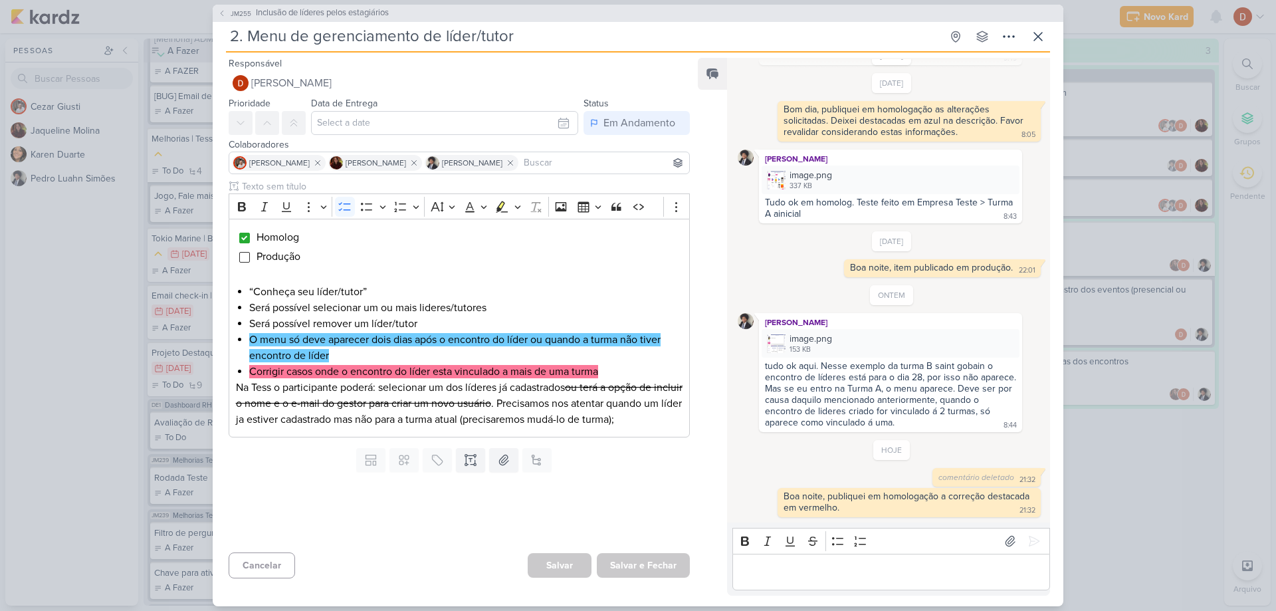
click at [852, 566] on p "Editor editing area: main" at bounding box center [891, 572] width 304 height 16
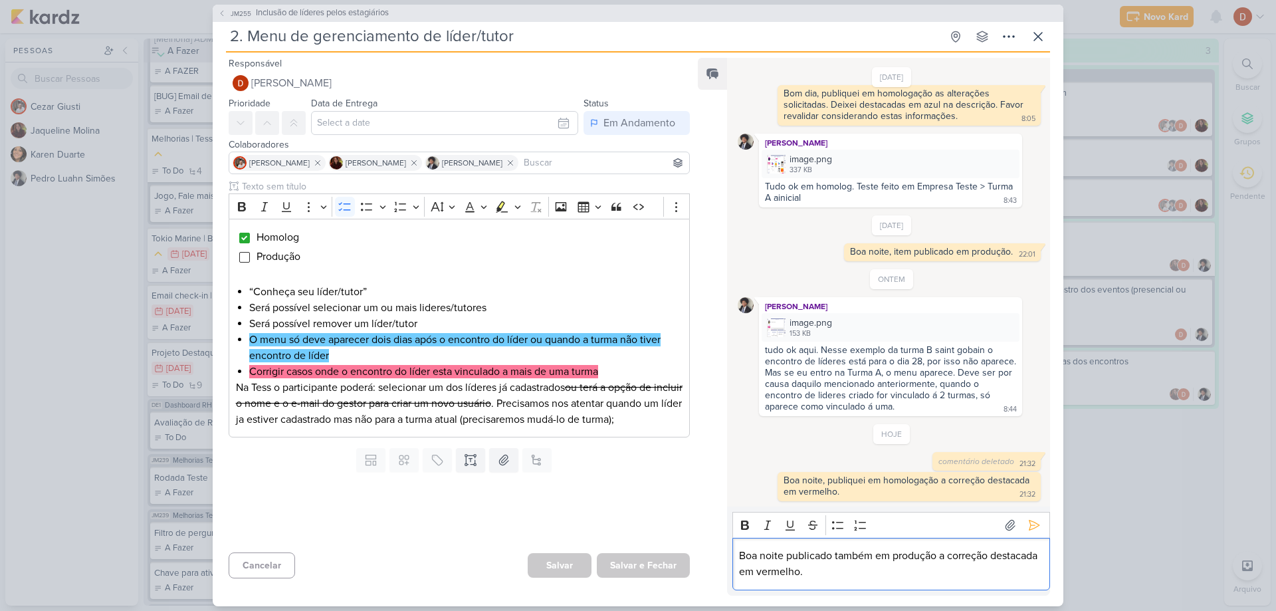
click at [906, 561] on p "Boa noite publicado também em produção a correção destacada em vermelho." at bounding box center [891, 564] width 304 height 32
click at [910, 570] on p "Boa noite publicado também em produção a correção destacada em vermelho." at bounding box center [891, 564] width 304 height 32
click at [1036, 525] on button at bounding box center [1034, 524] width 21 height 21
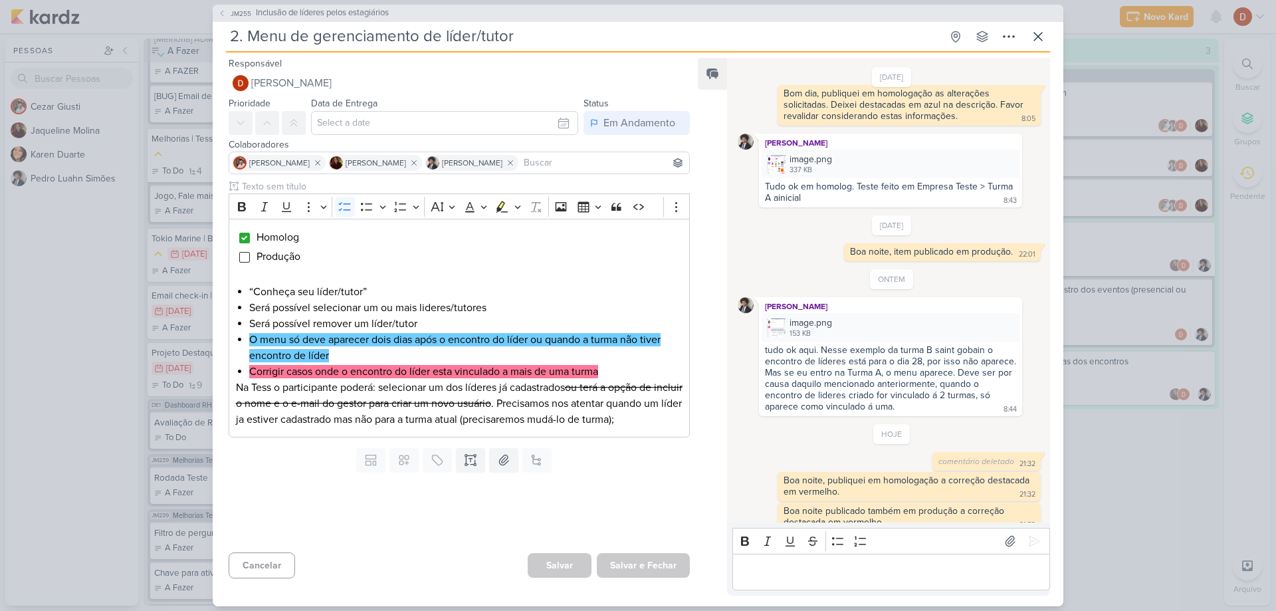
scroll to position [384, 0]
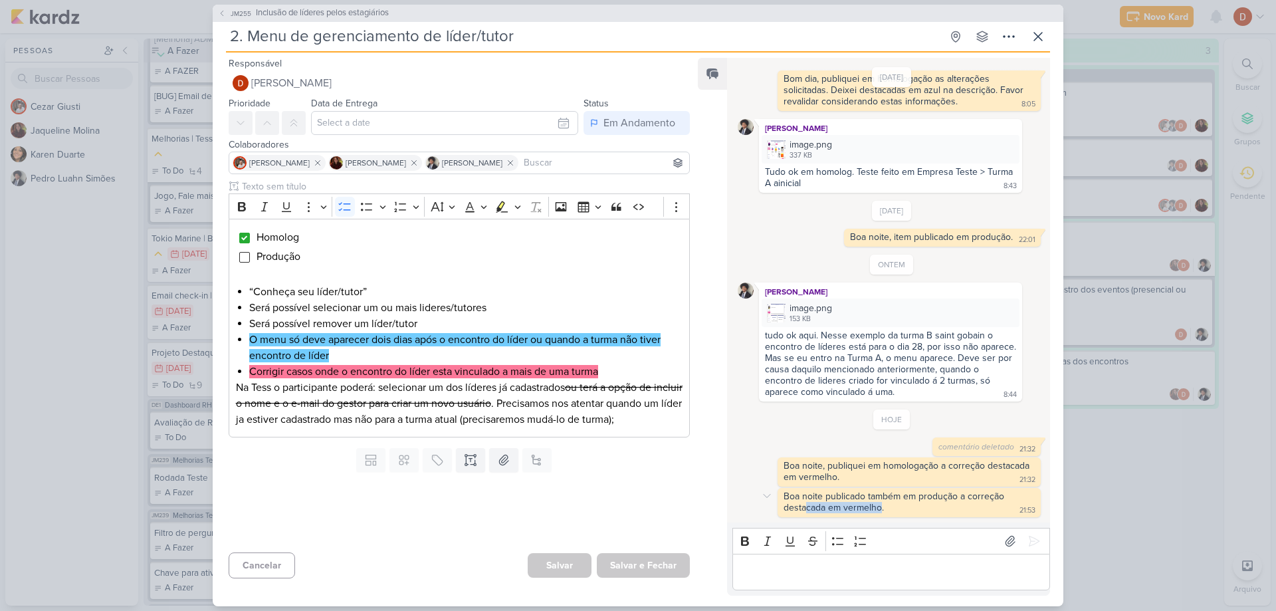
drag, startPoint x: 806, startPoint y: 503, endPoint x: 881, endPoint y: 505, distance: 75.1
click at [881, 505] on div "Boa noite publicado também em produção a correção destacada em vermelho." at bounding box center [895, 502] width 223 height 23
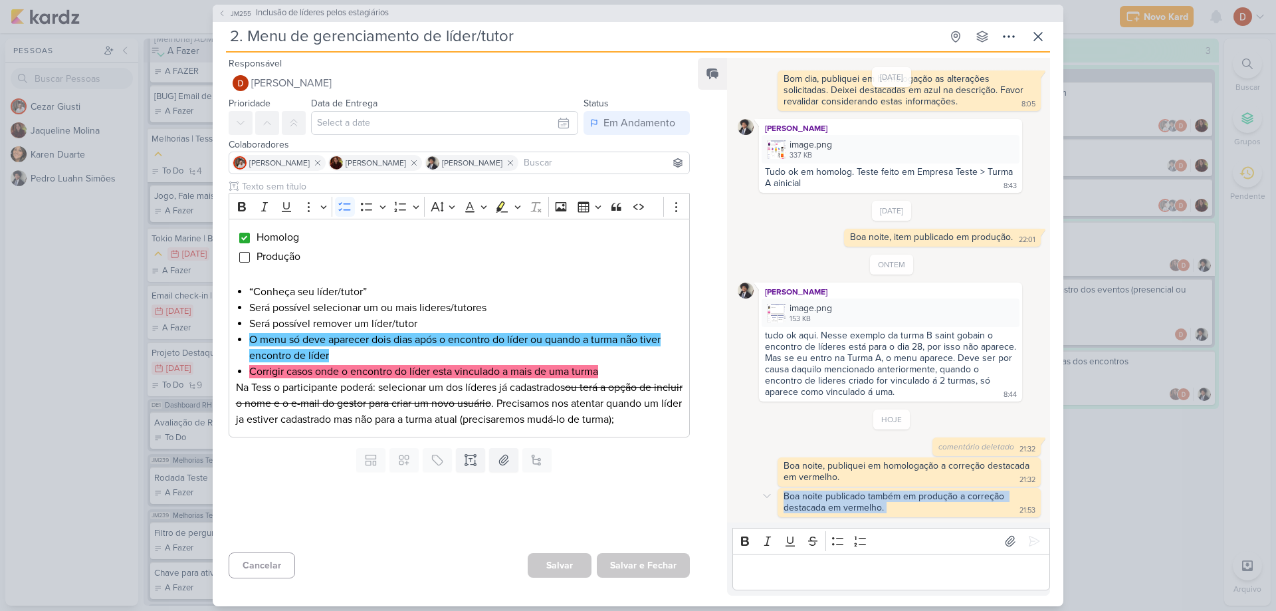
click at [881, 512] on div "Boa noite publicado também em produção a correção destacada em vermelho." at bounding box center [895, 502] width 223 height 23
click at [838, 497] on div "Boa noite publicado também em produção a correção destacada em vermelho." at bounding box center [895, 502] width 223 height 23
click at [883, 499] on div "Boa noite publicado também em produção a correção destacada em vermelho." at bounding box center [895, 502] width 223 height 23
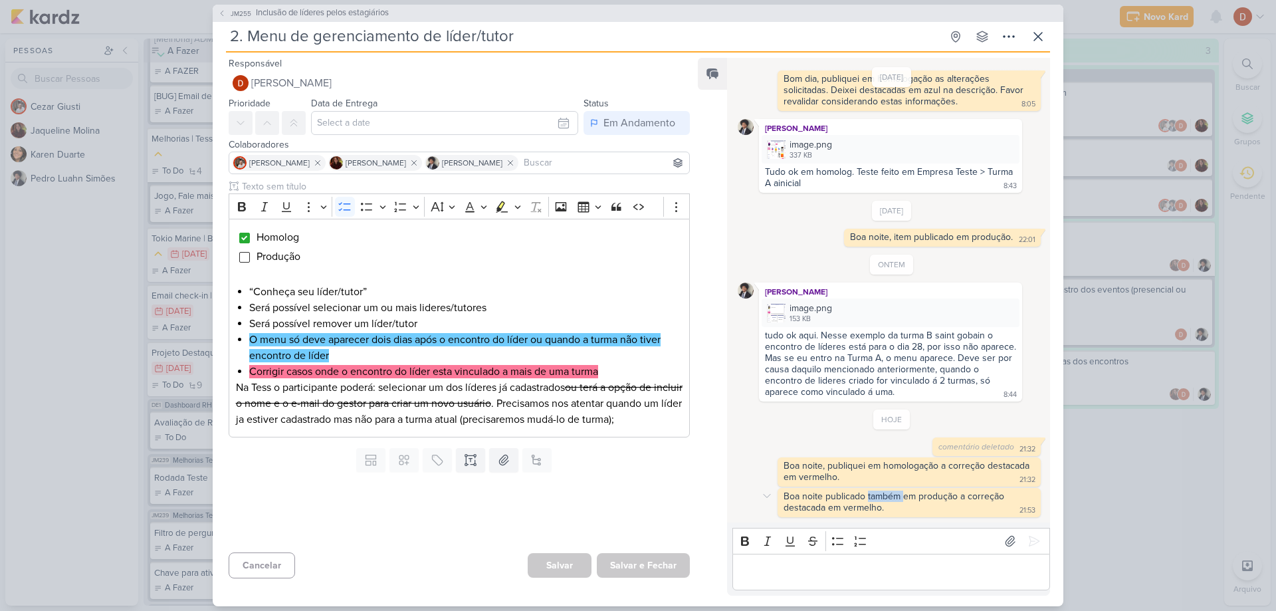
click at [883, 499] on div "Boa noite publicado também em produção a correção destacada em vermelho." at bounding box center [895, 502] width 223 height 23
click at [856, 511] on div "Boa noite publicado também em produção a correção destacada em vermelho." at bounding box center [895, 502] width 223 height 23
click at [230, 15] on span "JM255" at bounding box center [241, 14] width 25 height 10
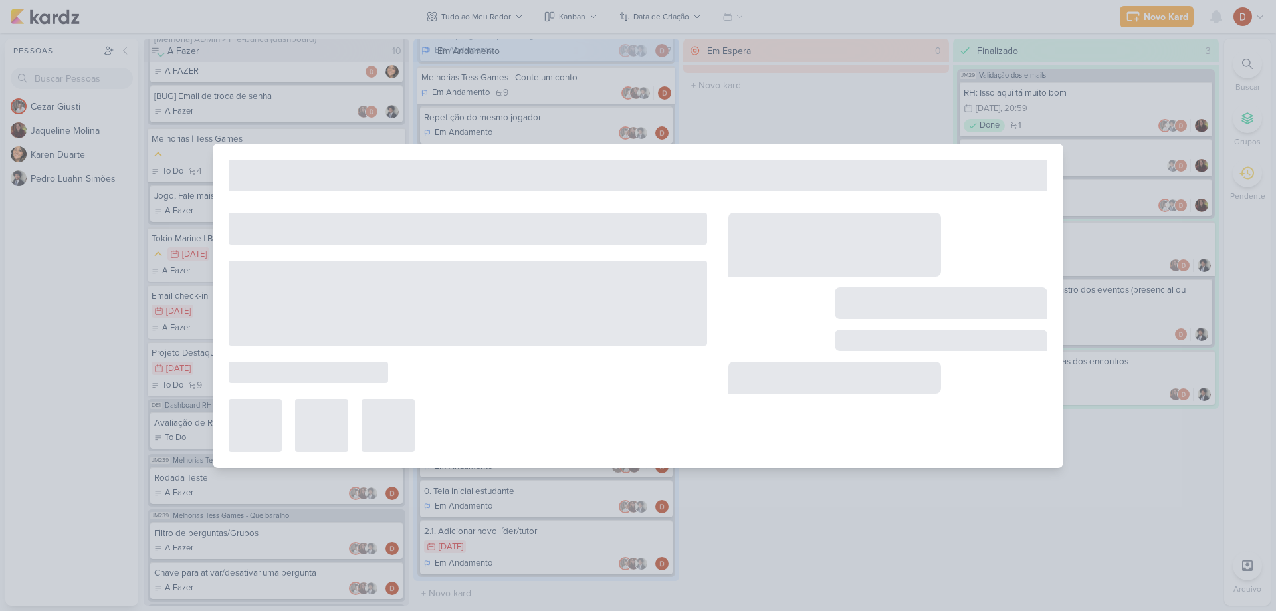
type input "Inclusão de líderes pelos estagiários"
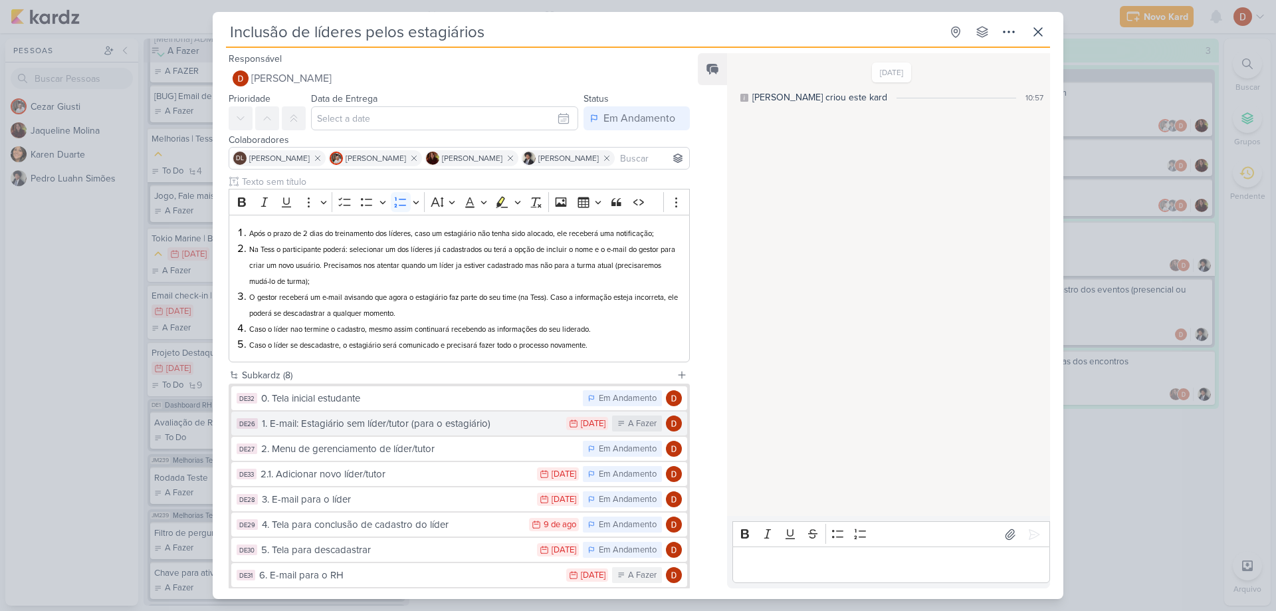
scroll to position [66, 0]
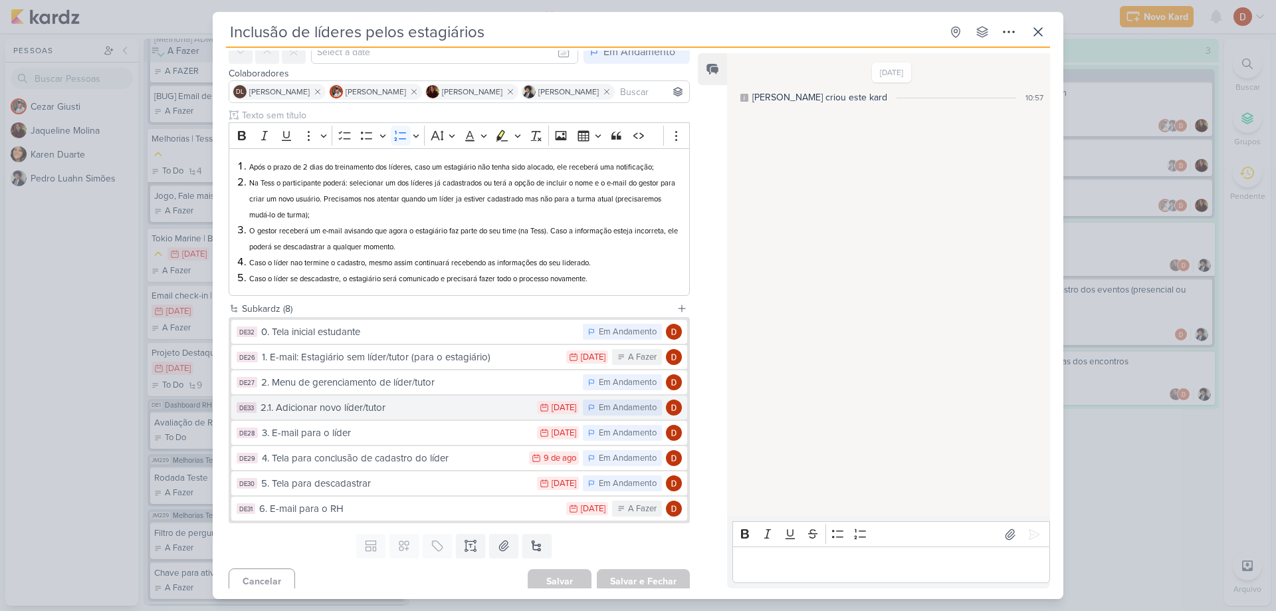
click at [326, 416] on button "DE33 2.1. Adicionar novo líder/tutor 7/8 [DATE] Em Andamento" at bounding box center [459, 408] width 456 height 24
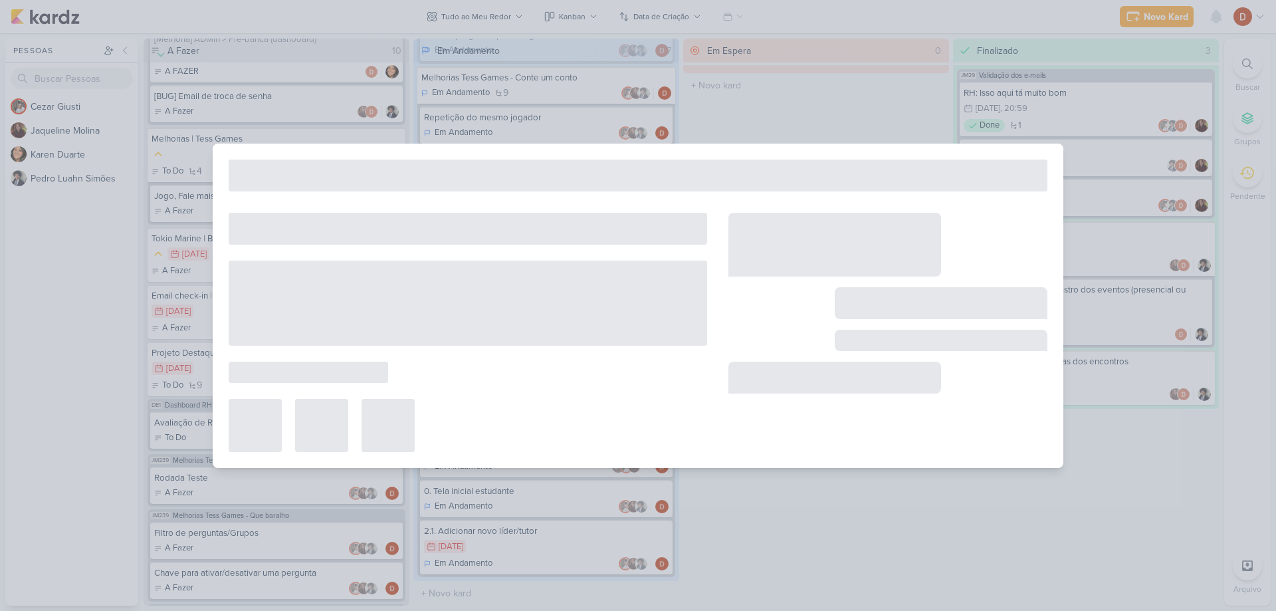
type input "2.1. Adicionar novo líder/tutor"
type input "[DATE] 23:59"
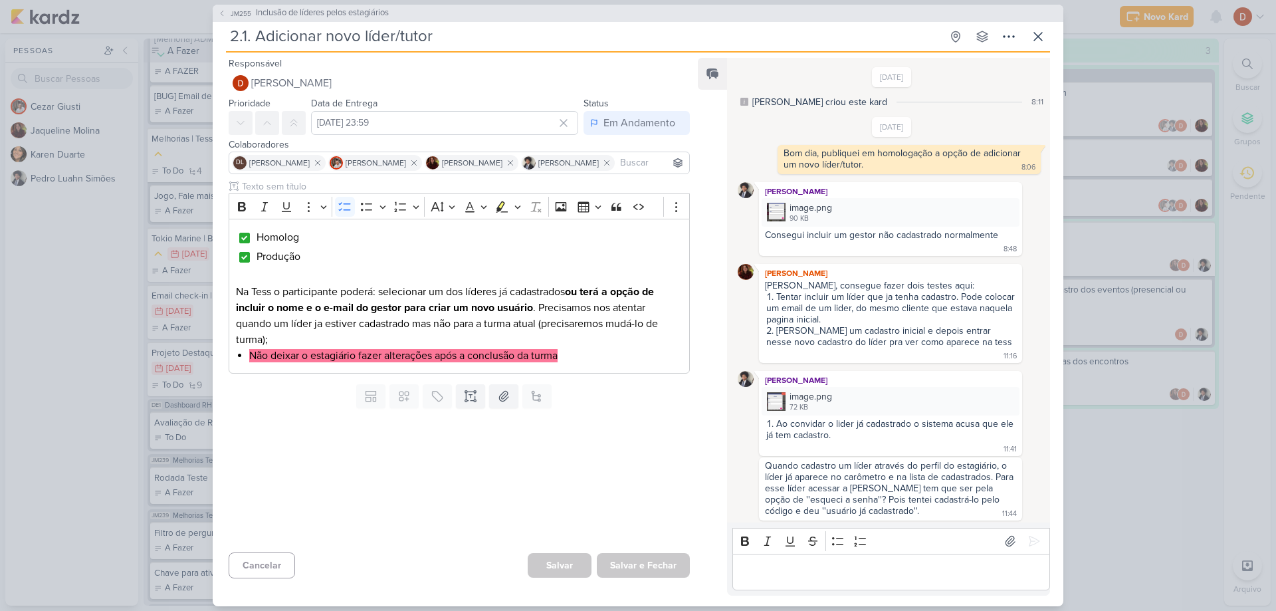
scroll to position [798, 0]
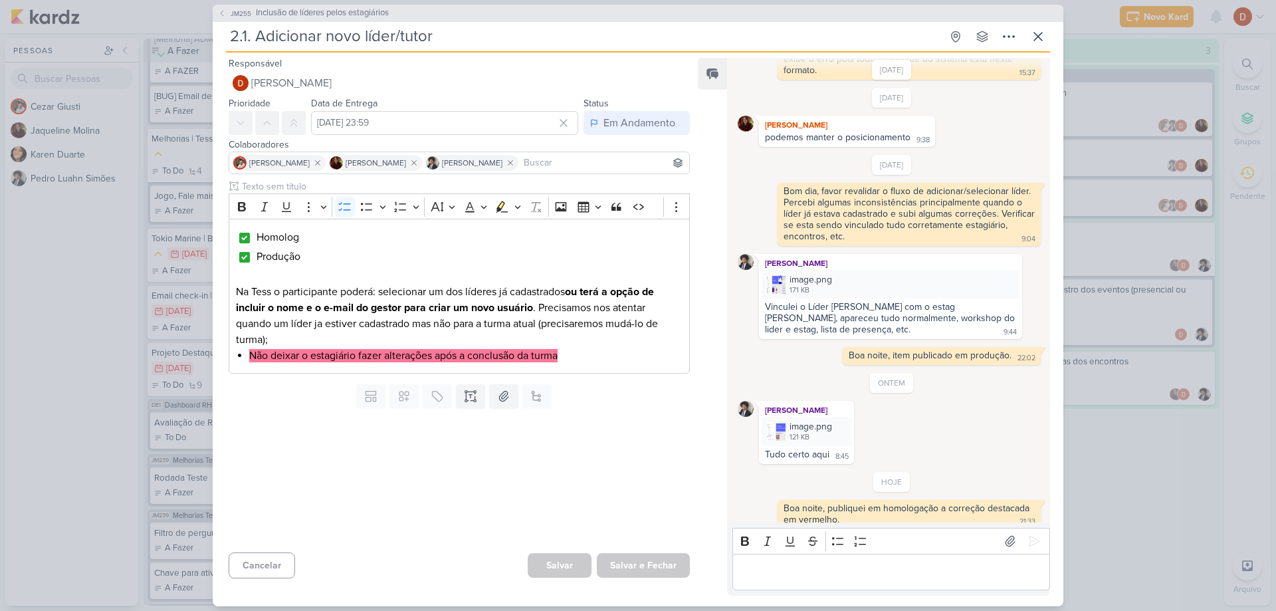
click at [758, 561] on div "Editor editing area: main" at bounding box center [892, 572] width 318 height 37
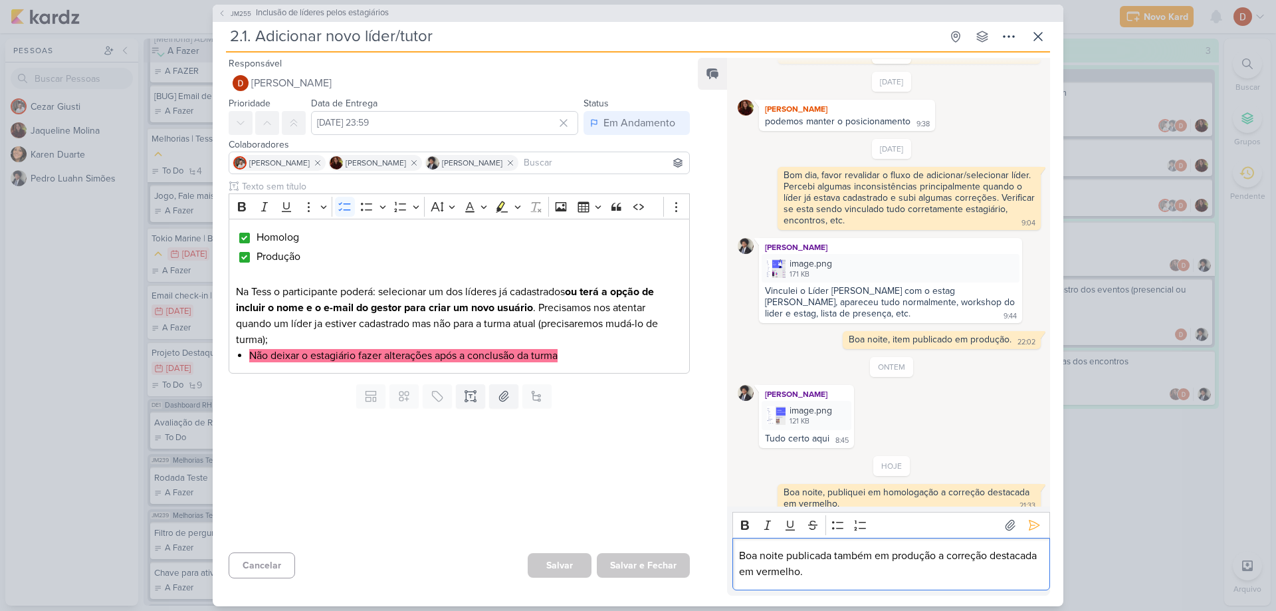
click at [917, 572] on p "Boa noite publicada também em produção a correção destacada em vermelho." at bounding box center [891, 564] width 304 height 32
drag, startPoint x: 810, startPoint y: 559, endPoint x: 846, endPoint y: 566, distance: 37.3
click at [846, 566] on p "Boa noite publicada também em produção a correção destacada em vermelho." at bounding box center [891, 564] width 304 height 32
click at [869, 566] on p "Boa noite publicada também em produção a correção destacada em vermelho." at bounding box center [891, 564] width 304 height 32
drag, startPoint x: 871, startPoint y: 570, endPoint x: 774, endPoint y: 554, distance: 97.7
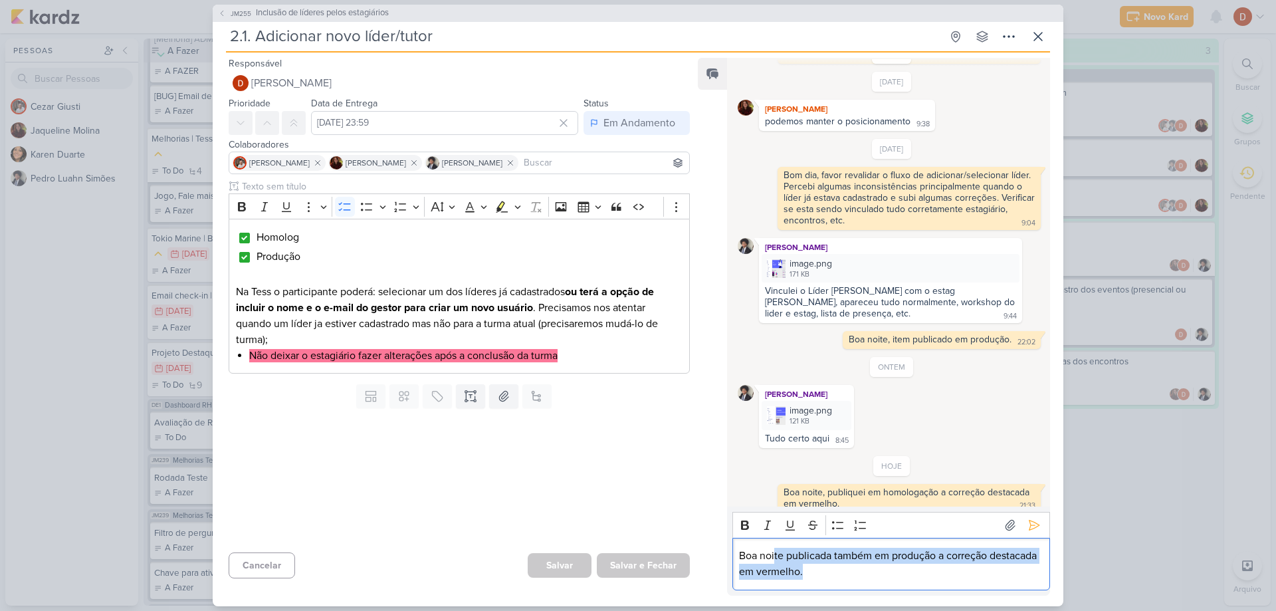
click at [774, 554] on p "Boa noite publicada também em produção a correção destacada em vermelho." at bounding box center [891, 564] width 304 height 32
click at [876, 570] on p "Boa noite publicada também em produção a correção destacada em vermelho." at bounding box center [891, 564] width 304 height 32
click at [831, 556] on p "Boa noite publicada também em produção a correção destacada em vermelho." at bounding box center [891, 564] width 304 height 32
click at [882, 556] on p "Boa noite publicado também em produção a correção destacada em vermelho." at bounding box center [891, 564] width 304 height 32
click at [879, 595] on div "Rich Text Editor Bold Italic Underline Strikethrough Bulleted List Numbered Lis…" at bounding box center [888, 551] width 323 height 88
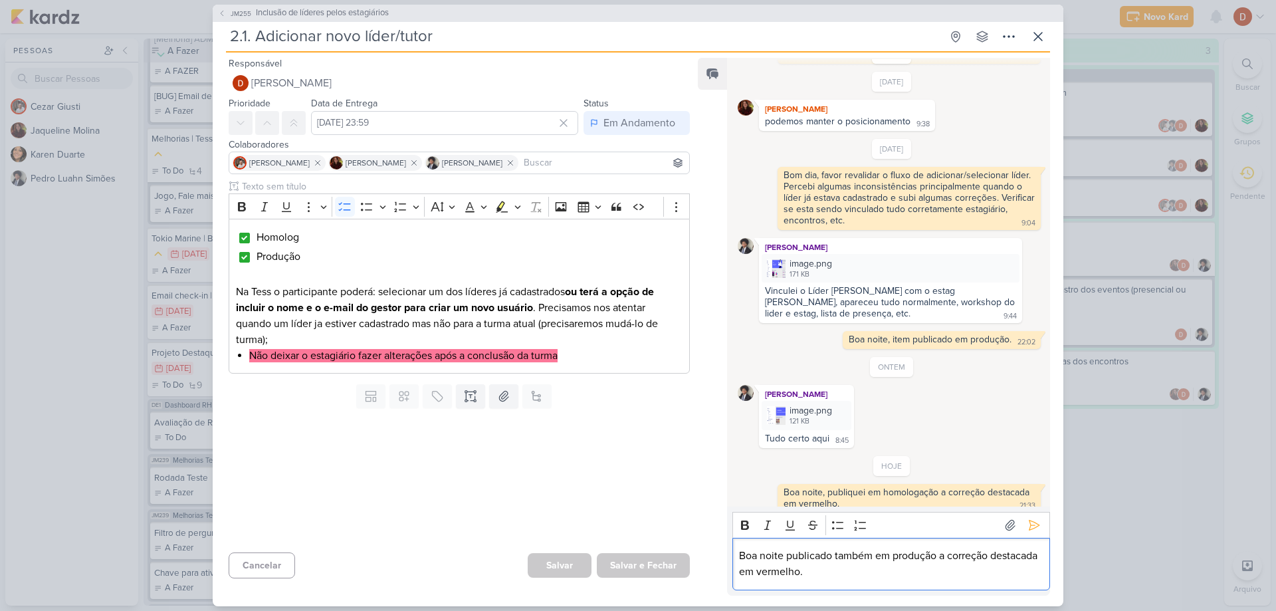
click at [877, 580] on p "Boa noite publicado também em produção a correção destacada em vermelho." at bounding box center [891, 564] width 304 height 32
click at [1033, 522] on icon at bounding box center [1034, 524] width 13 height 13
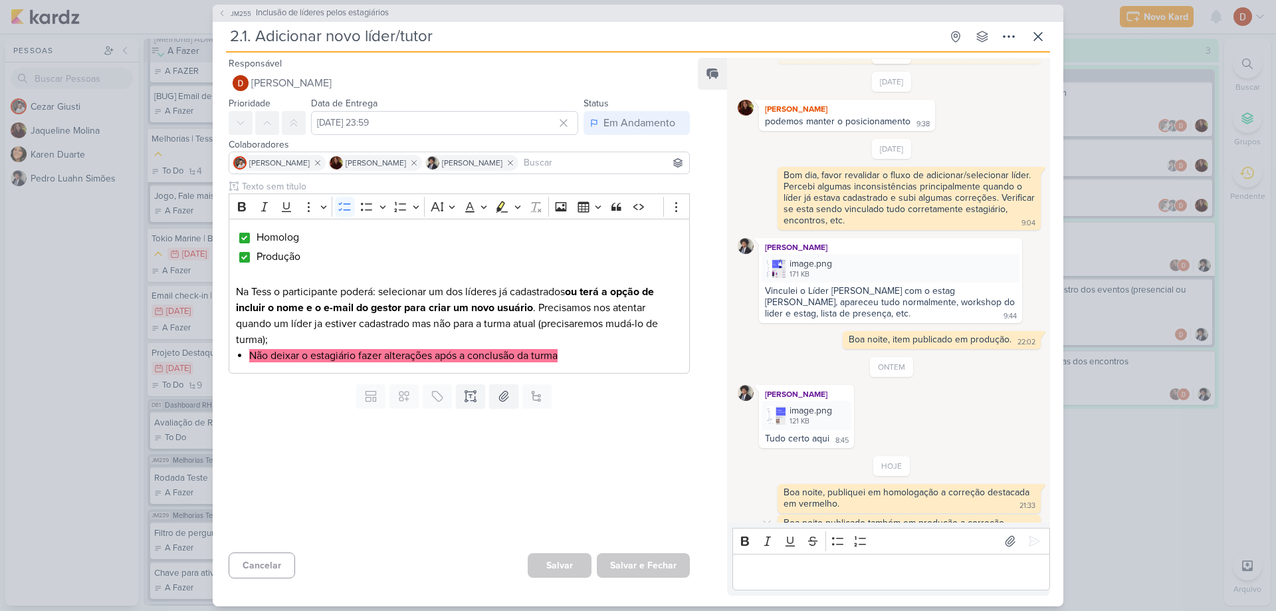
scroll to position [829, 0]
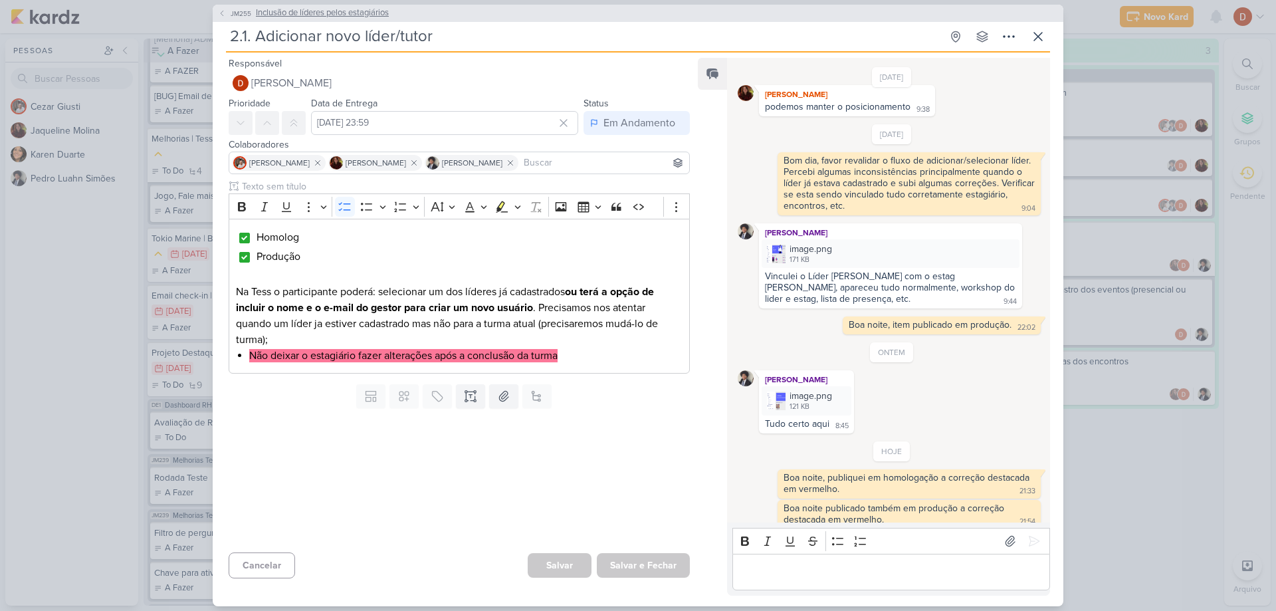
click at [237, 15] on span "JM255" at bounding box center [241, 14] width 25 height 10
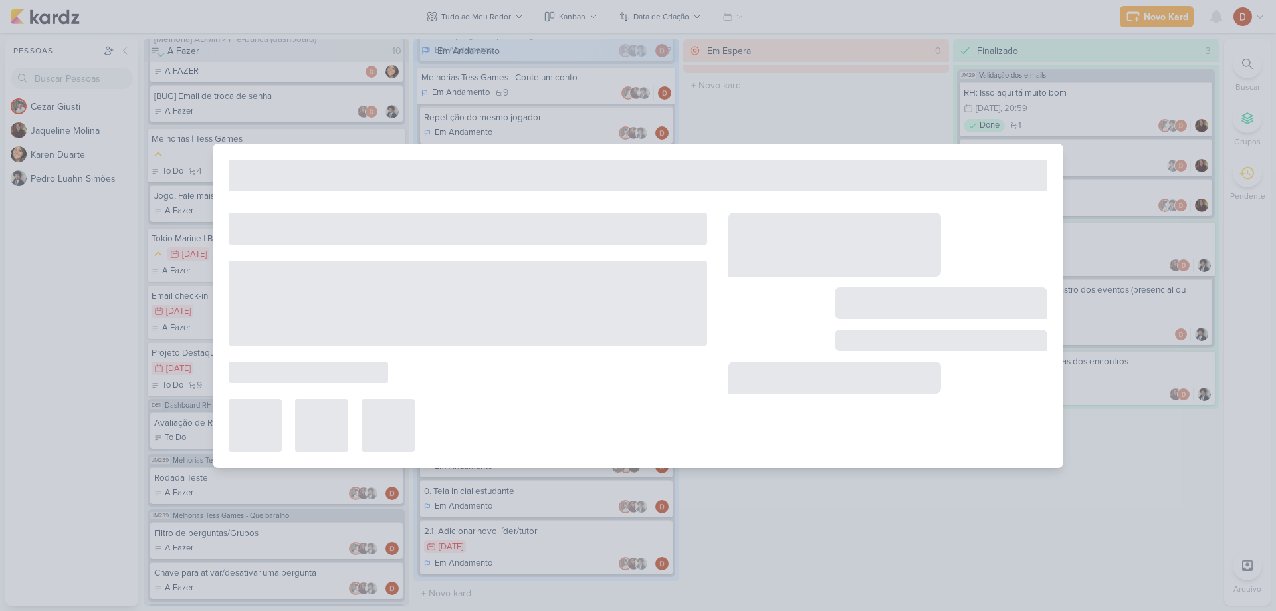
type input "Inclusão de líderes pelos estagiários"
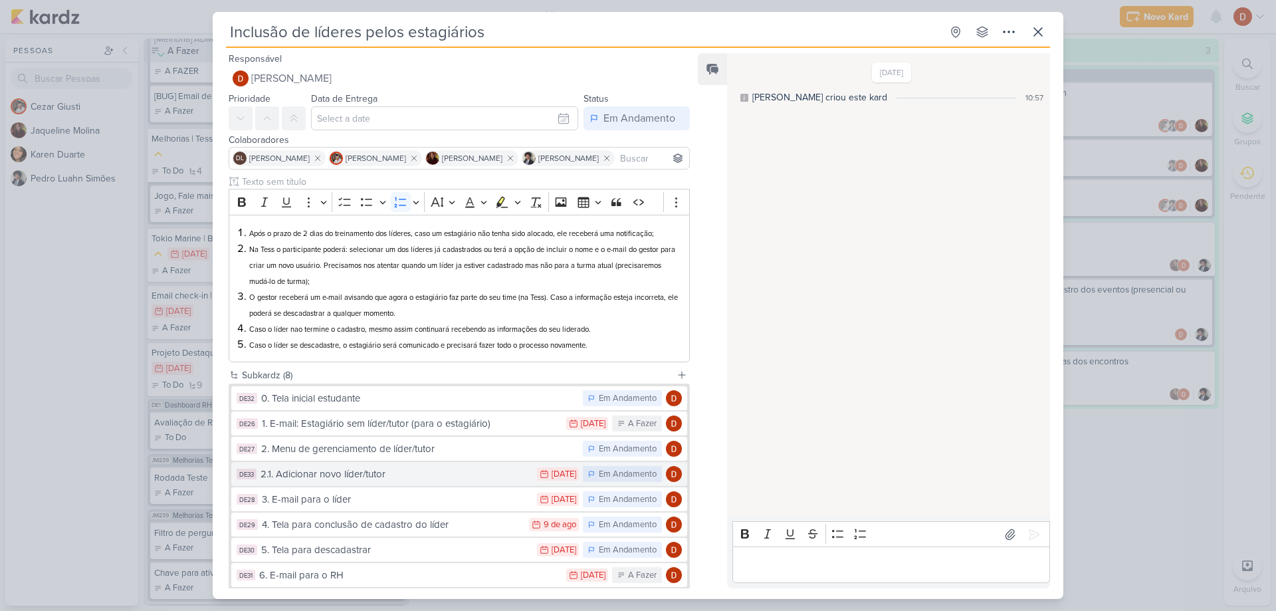
scroll to position [66, 0]
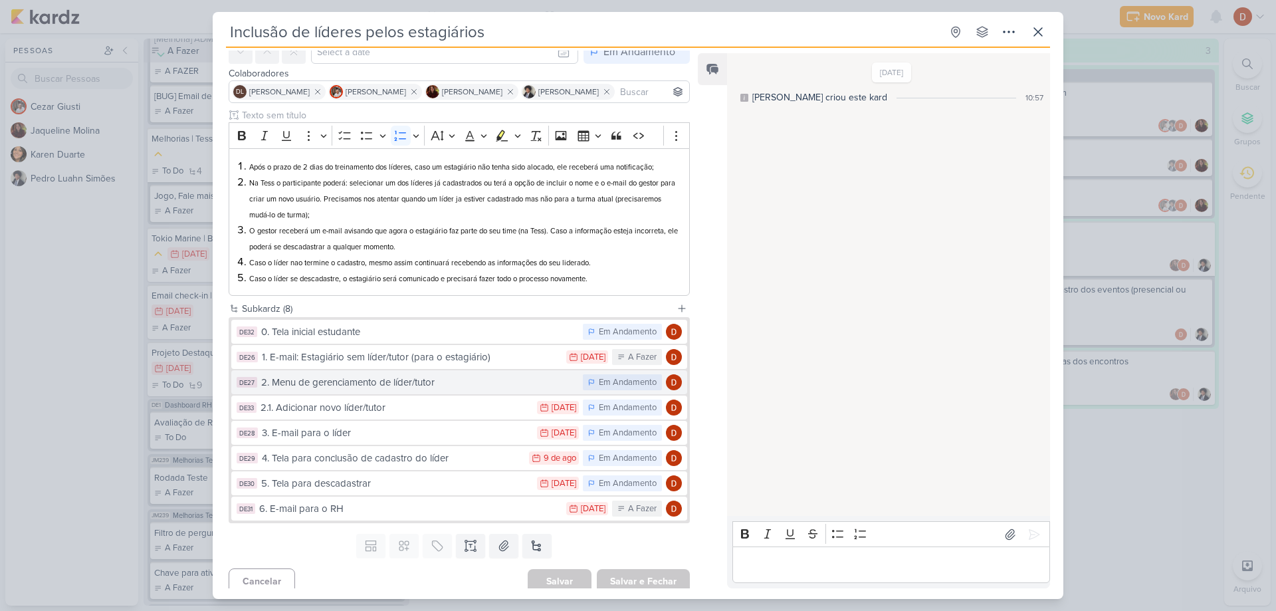
click at [405, 394] on button "DE27 2. Menu de gerenciamento de líder/tutor Em Andamento" at bounding box center [459, 382] width 456 height 24
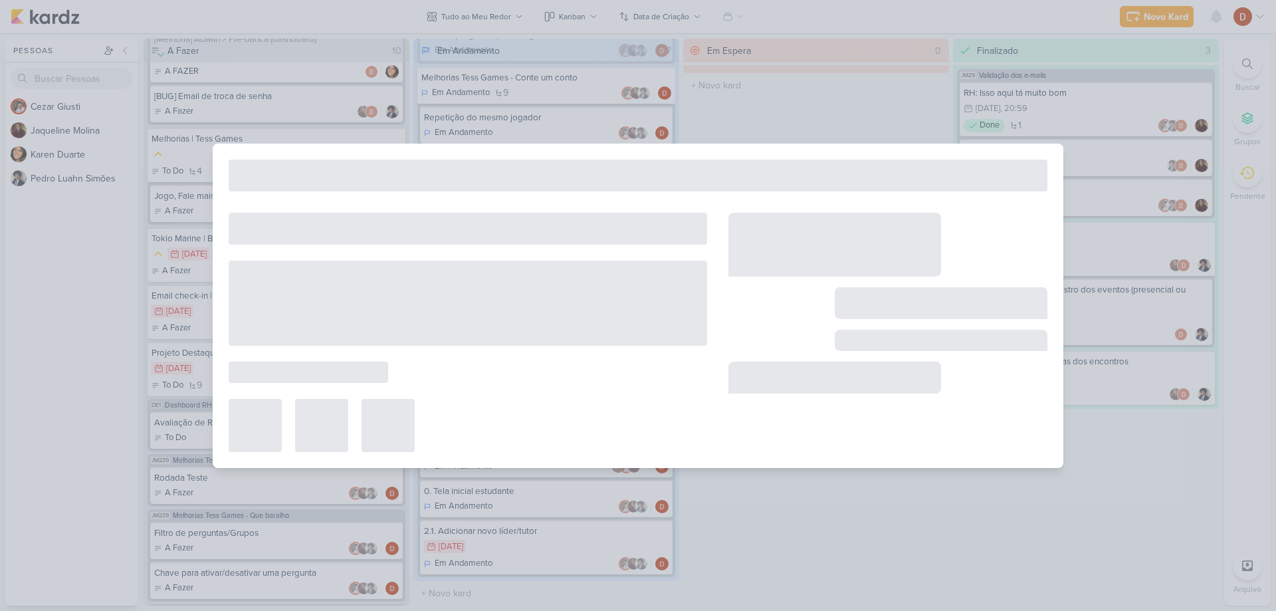
type input "2. Menu de gerenciamento de líder/tutor"
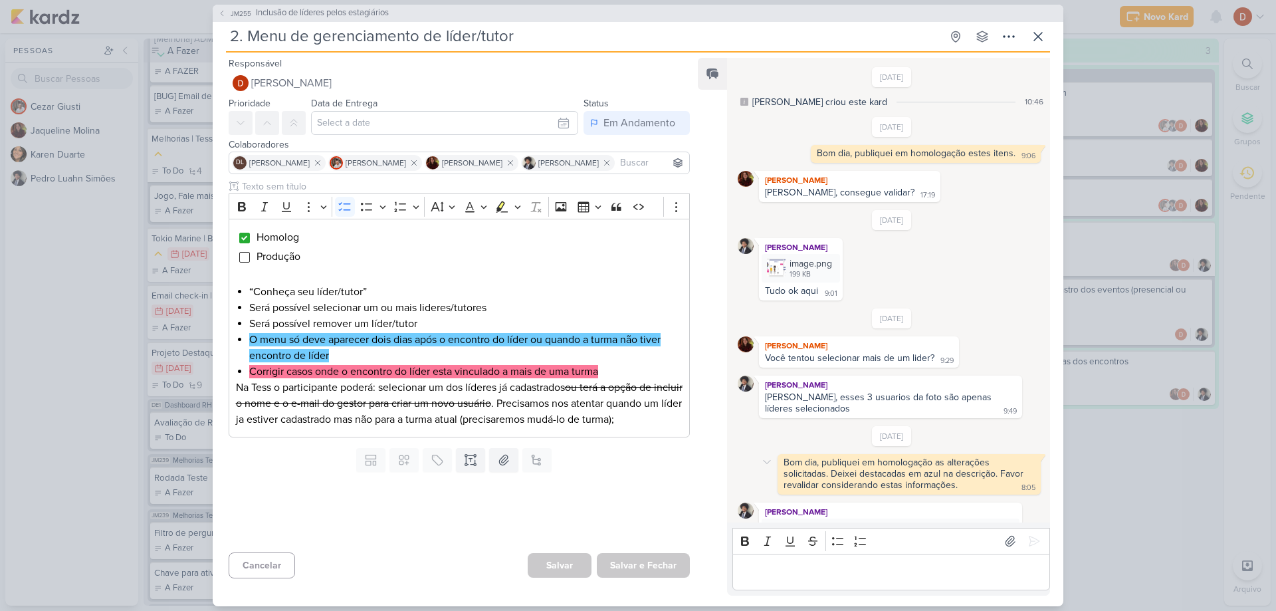
scroll to position [384, 0]
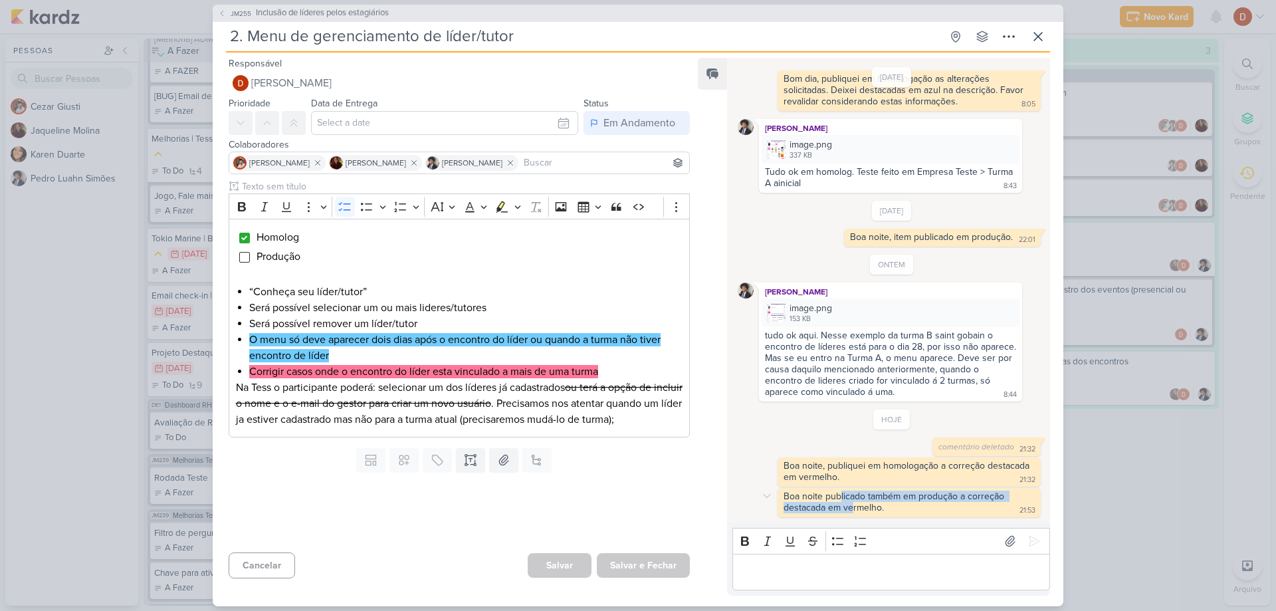
drag, startPoint x: 839, startPoint y: 495, endPoint x: 852, endPoint y: 507, distance: 17.9
click at [852, 507] on div "Boa noite publicado também em produção a correção destacada em vermelho." at bounding box center [895, 502] width 223 height 23
drag, startPoint x: 862, startPoint y: 510, endPoint x: 844, endPoint y: 500, distance: 20.5
click at [844, 500] on div "Boa noite publicado também em produção a correção destacada em vermelho." at bounding box center [895, 502] width 223 height 23
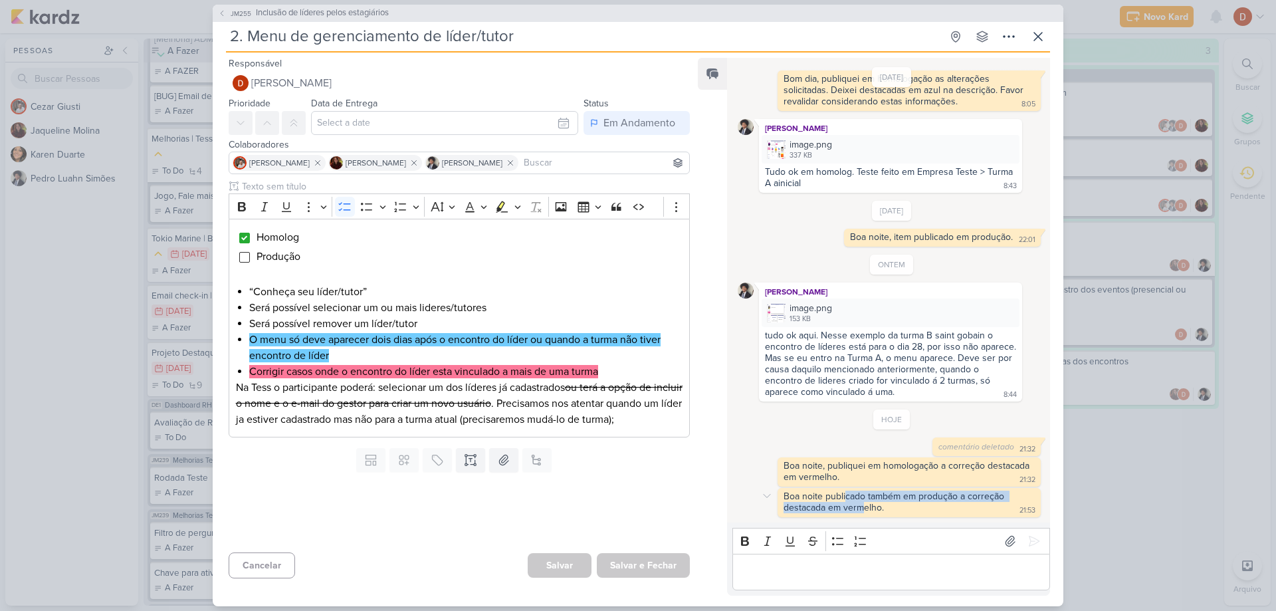
click at [844, 500] on div "Boa noite publicado também em produção a correção destacada em vermelho." at bounding box center [895, 502] width 223 height 23
click at [230, 17] on span "JM255" at bounding box center [241, 14] width 25 height 10
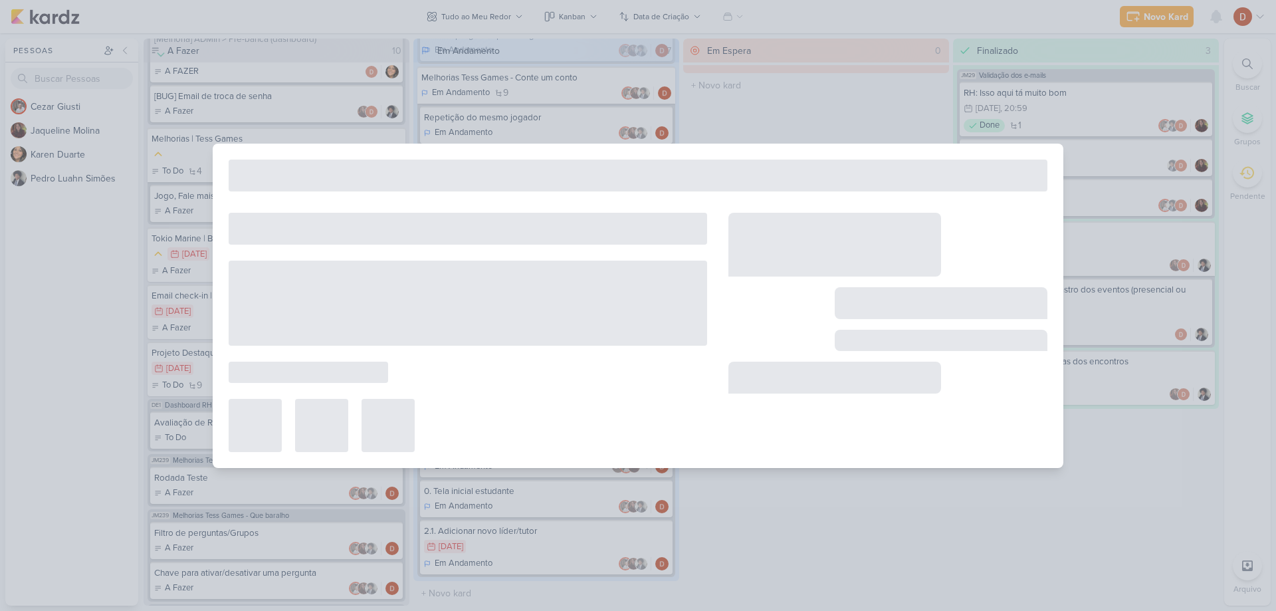
type input "Inclusão de líderes pelos estagiários"
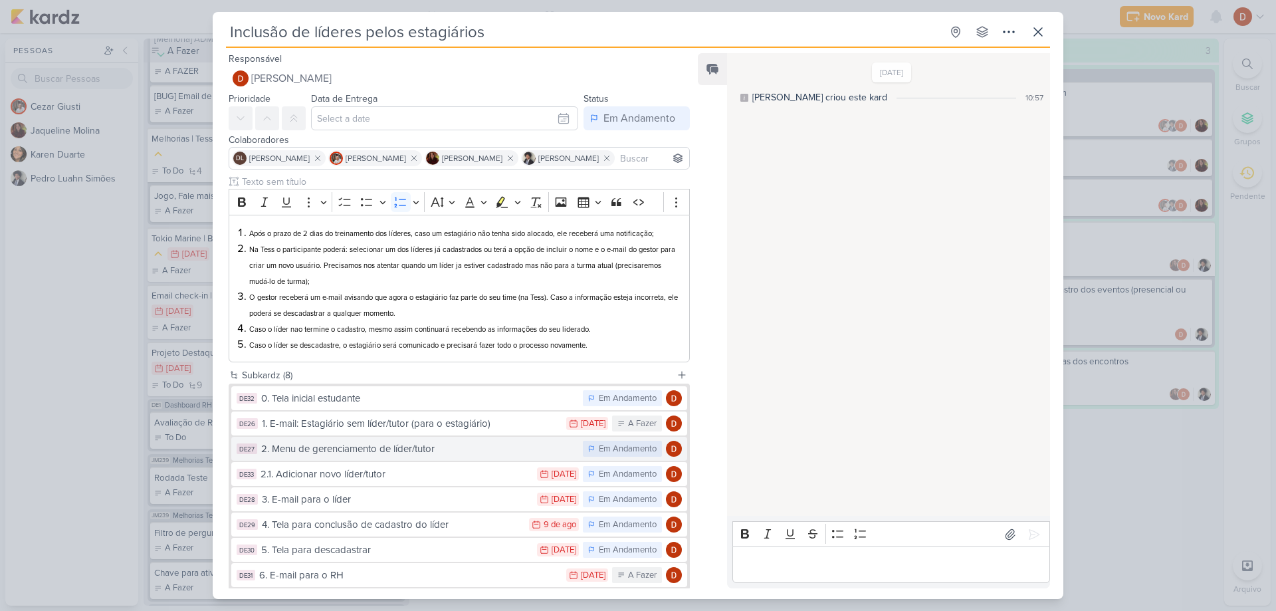
click at [430, 444] on div "2. Menu de gerenciamento de líder/tutor" at bounding box center [418, 448] width 315 height 15
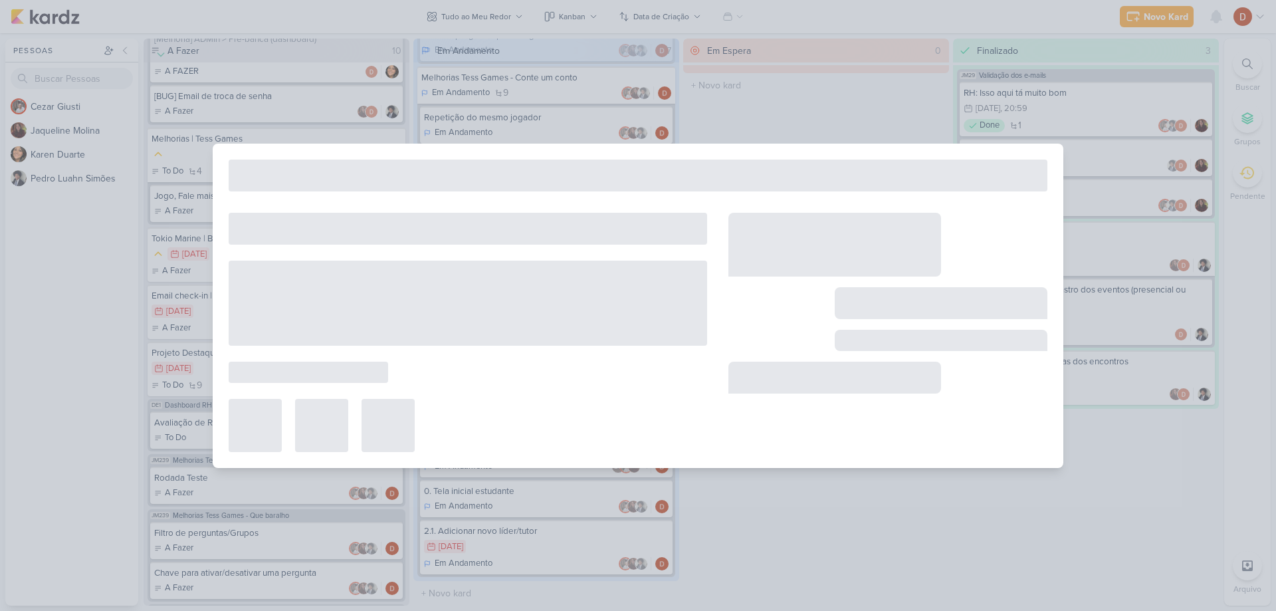
type input "2. Menu de gerenciamento de líder/tutor"
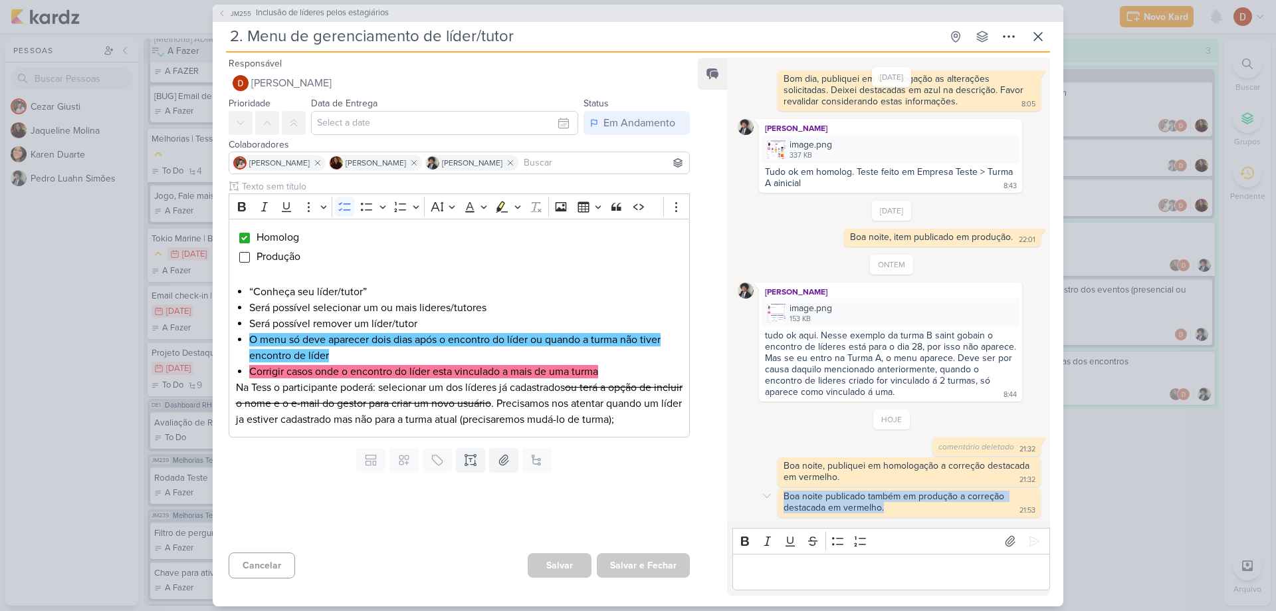
drag, startPoint x: 769, startPoint y: 474, endPoint x: 885, endPoint y: 514, distance: 122.3
click at [885, 514] on div "HOJE comentário deletado 21:32 21:32 Boa noite, publiquei em homologação a corr…" at bounding box center [892, 463] width 308 height 108
click at [885, 514] on div "Boa noite publicado também em produção a correção destacada em vermelho. 21:53" at bounding box center [909, 503] width 258 height 24
drag, startPoint x: 851, startPoint y: 503, endPoint x: 778, endPoint y: 500, distance: 72.5
click at [778, 500] on div "Boa noite publicado também em produção a correção destacada em vermelho. 21:53 …" at bounding box center [909, 502] width 263 height 29
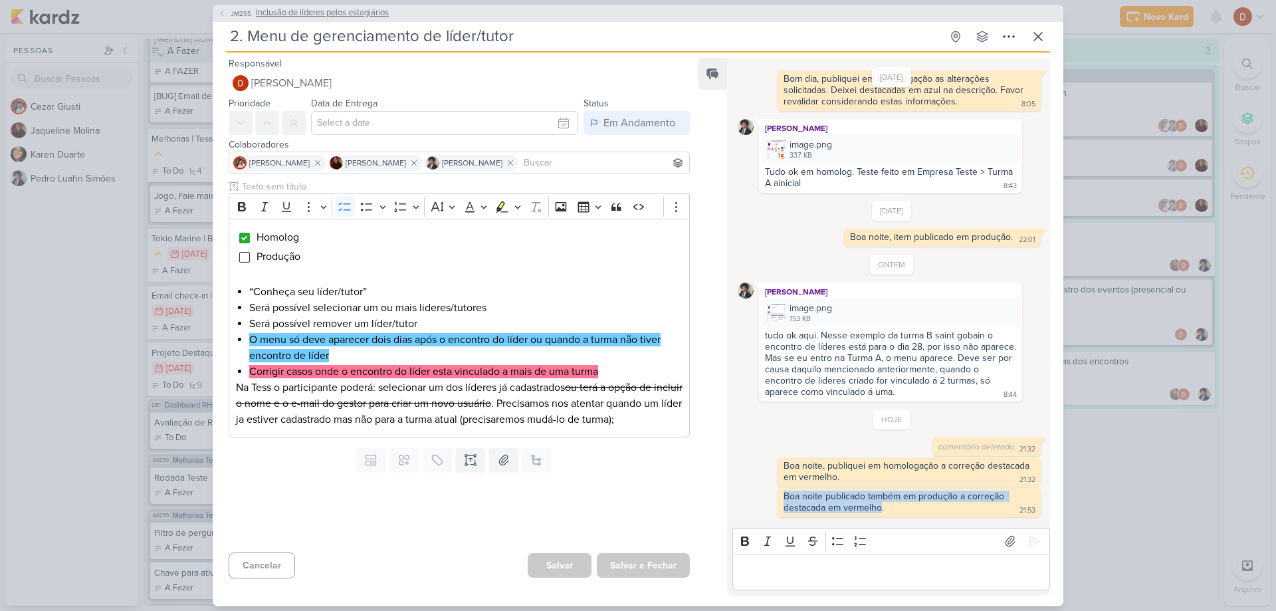
click at [225, 11] on icon at bounding box center [222, 13] width 8 height 8
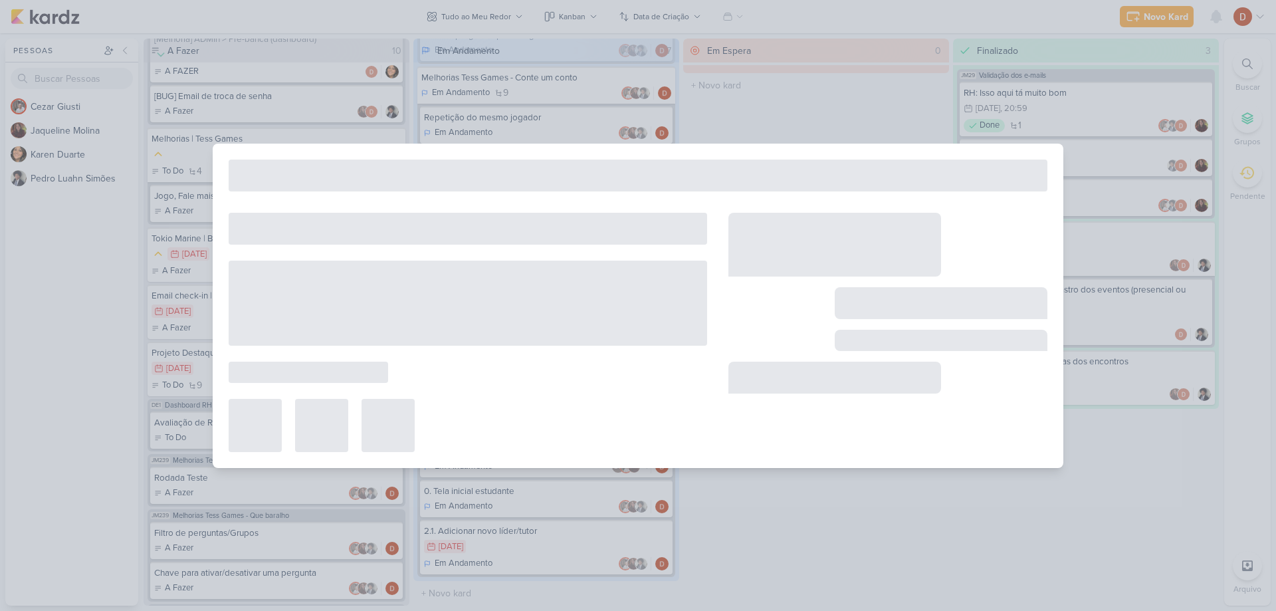
type input "Inclusão de líderes pelos estagiários"
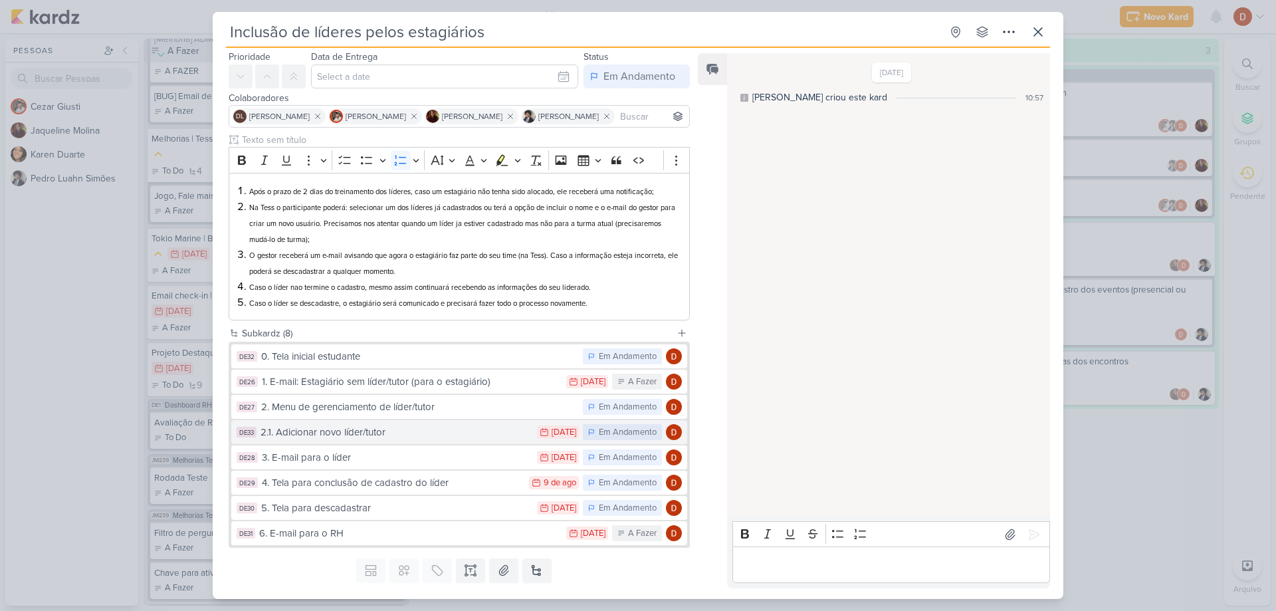
scroll to position [66, 0]
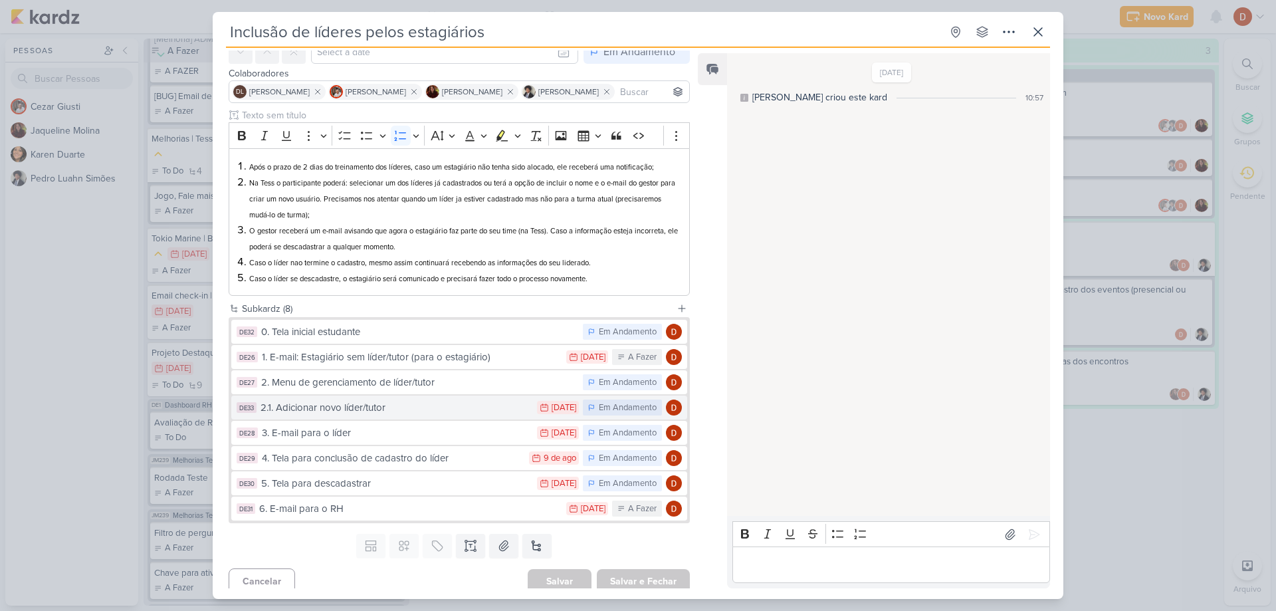
click at [407, 413] on div "2.1. Adicionar novo líder/tutor" at bounding box center [396, 407] width 270 height 15
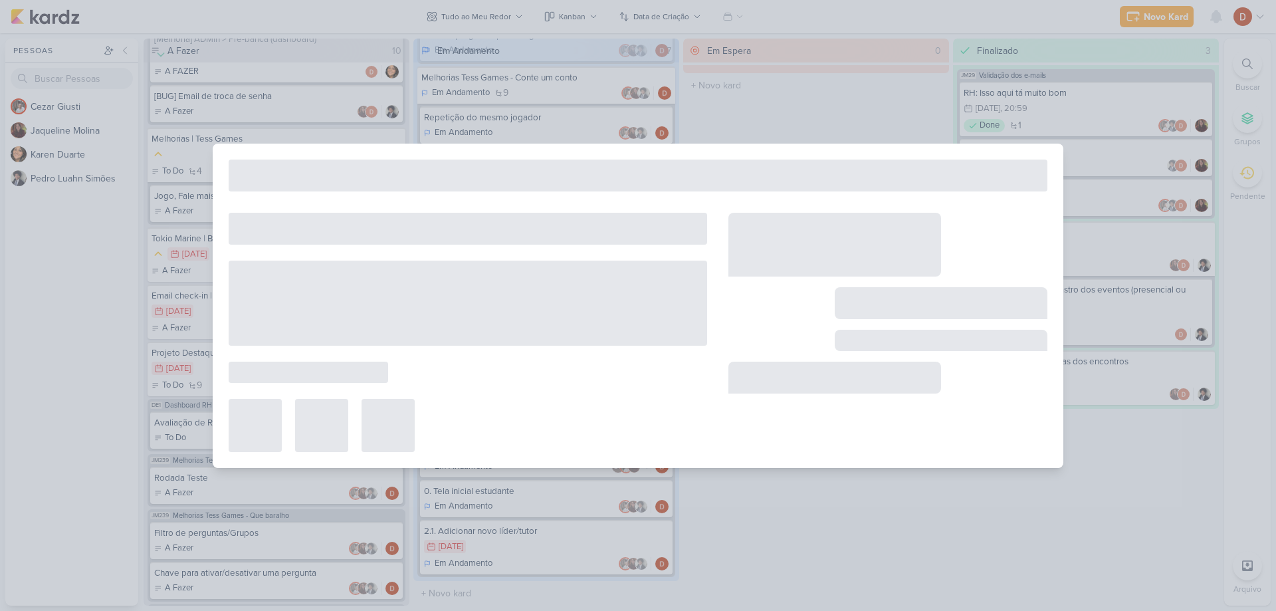
type input "2.1. Adicionar novo líder/tutor"
type input "[DATE] 23:59"
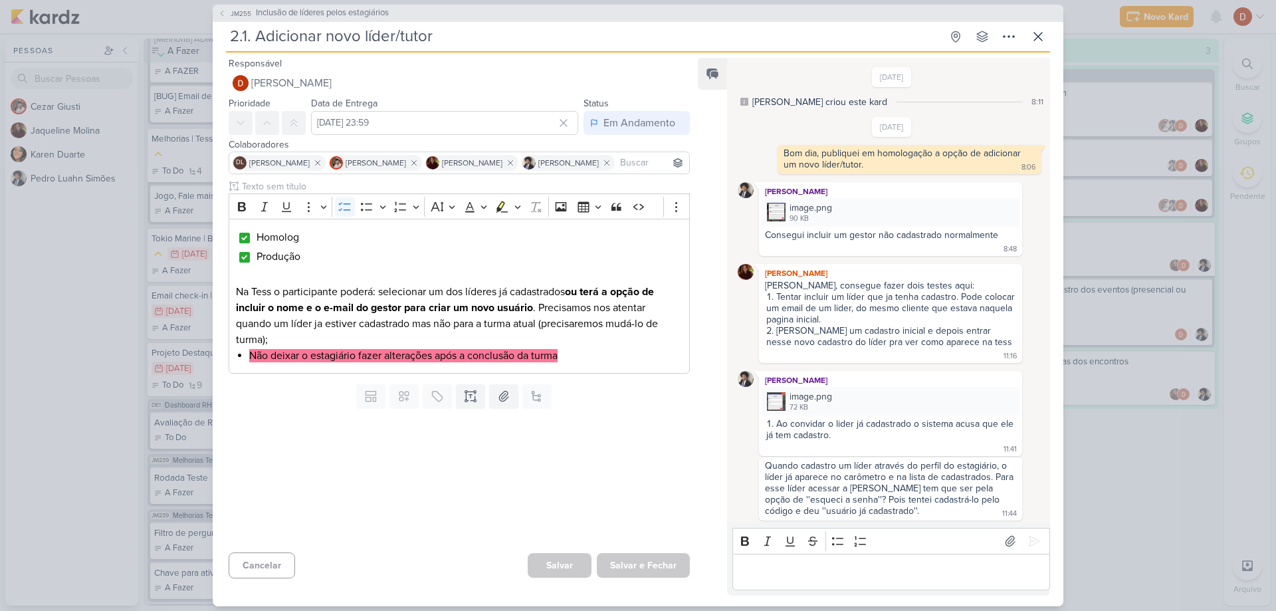
scroll to position [829, 0]
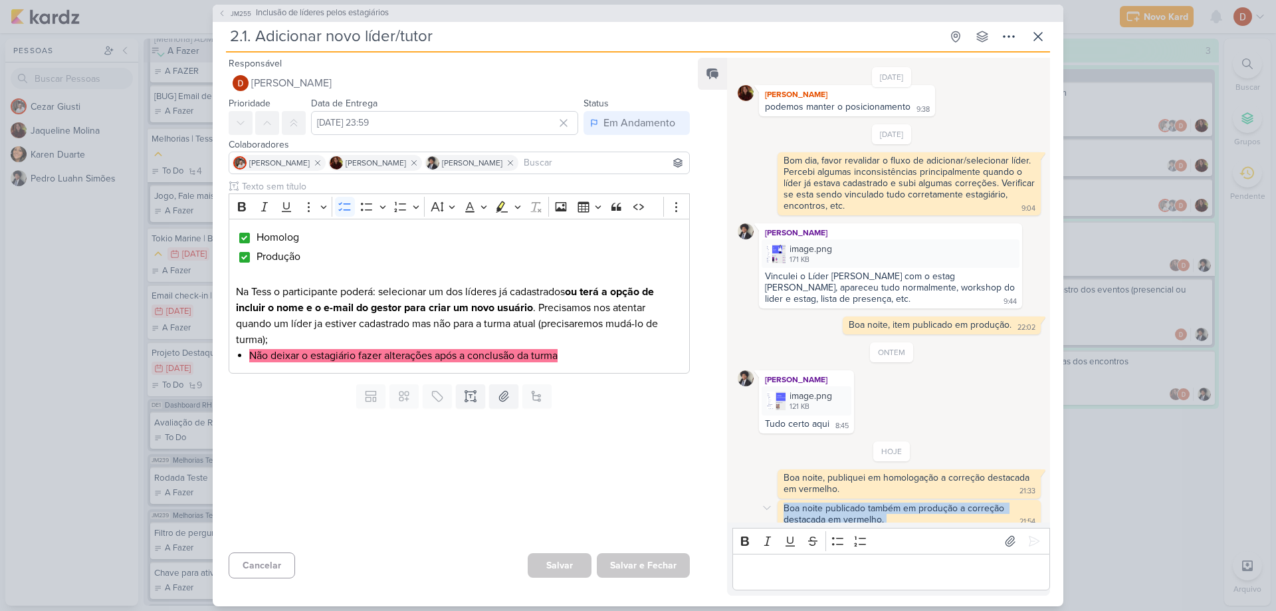
drag, startPoint x: 784, startPoint y: 497, endPoint x: 899, endPoint y: 513, distance: 116.2
click at [899, 513] on div "Boa noite publicado também em produção a correção destacada em vermelho. 21:54" at bounding box center [909, 515] width 258 height 24
drag, startPoint x: 892, startPoint y: 509, endPoint x: 784, endPoint y: 501, distance: 108.7
click at [784, 503] on div "Boa noite publicado também em produção a correção destacada em vermelho. 21:54" at bounding box center [909, 515] width 258 height 24
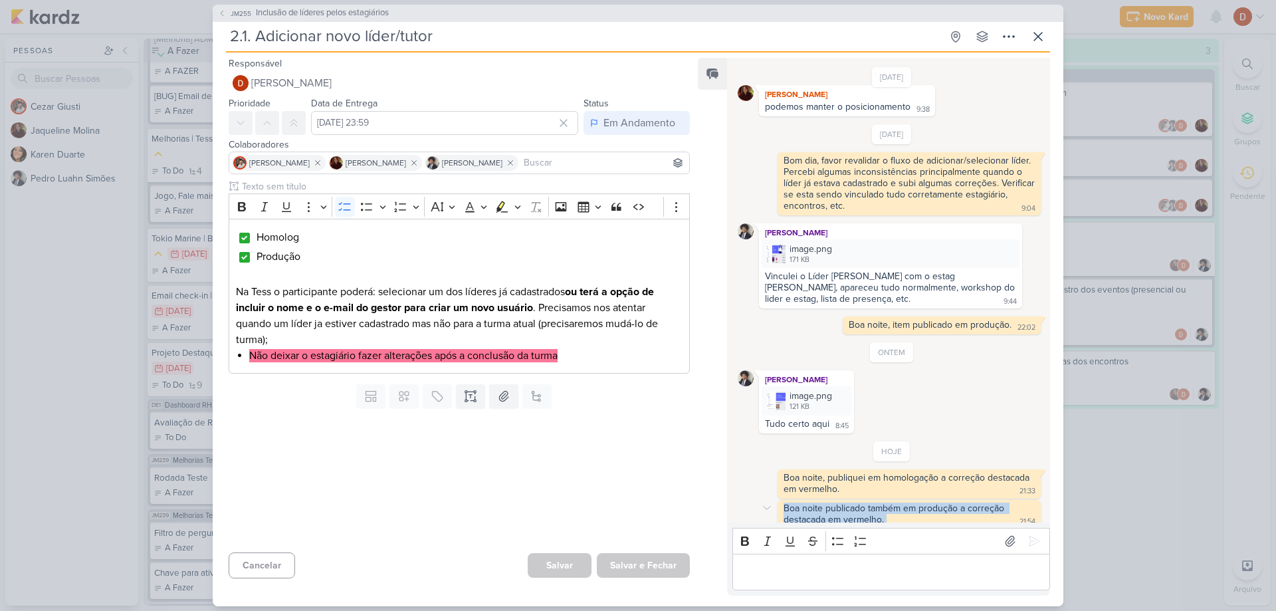
click at [784, 503] on div "Boa noite publicado também em produção a correção destacada em vermelho." at bounding box center [895, 514] width 223 height 23
drag, startPoint x: 784, startPoint y: 501, endPoint x: 889, endPoint y: 514, distance: 106.6
click at [889, 514] on div "Boa noite publicado também em produção a correção destacada em vermelho. 21:54" at bounding box center [909, 515] width 258 height 24
drag, startPoint x: 881, startPoint y: 511, endPoint x: 817, endPoint y: 493, distance: 67.1
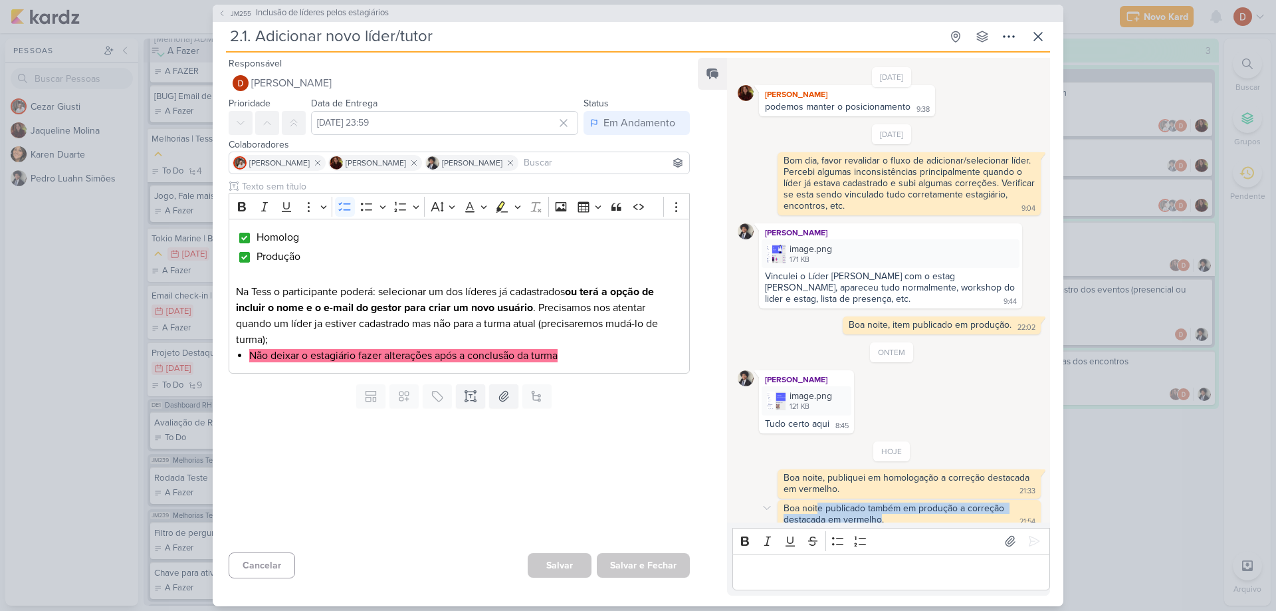
click at [817, 503] on div "Boa noite publicado também em produção a correção destacada em vermelho." at bounding box center [895, 514] width 223 height 23
drag, startPoint x: 773, startPoint y: 503, endPoint x: 790, endPoint y: 497, distance: 17.7
click at [790, 500] on div "Boa noite publicado também em produção a correção destacada em vermelho. 21:54 …" at bounding box center [892, 514] width 308 height 29
click at [790, 503] on div "Boa noite publicado também em produção a correção destacada em vermelho." at bounding box center [895, 514] width 223 height 23
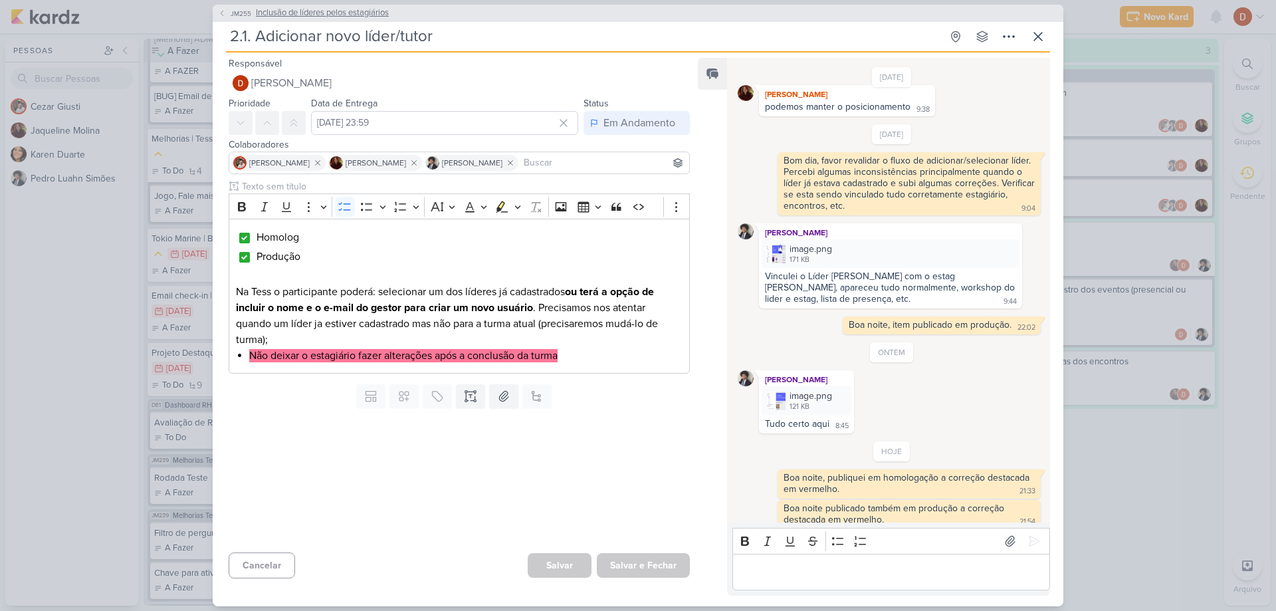
click at [235, 14] on span "JM255" at bounding box center [241, 14] width 25 height 10
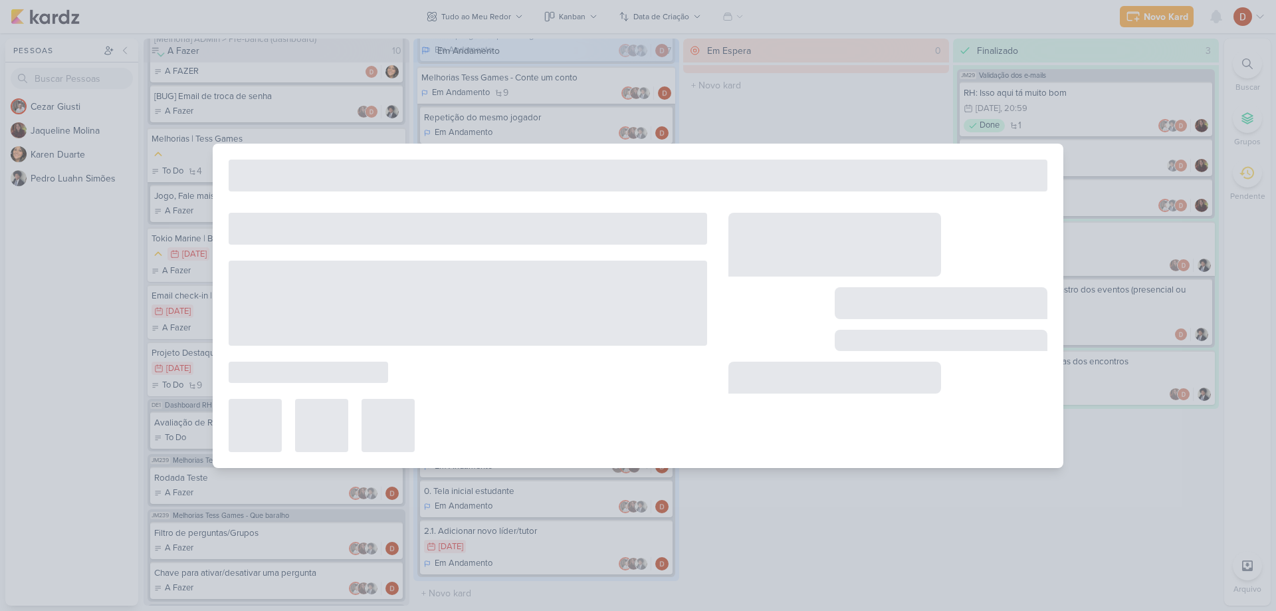
type input "Inclusão de líderes pelos estagiários"
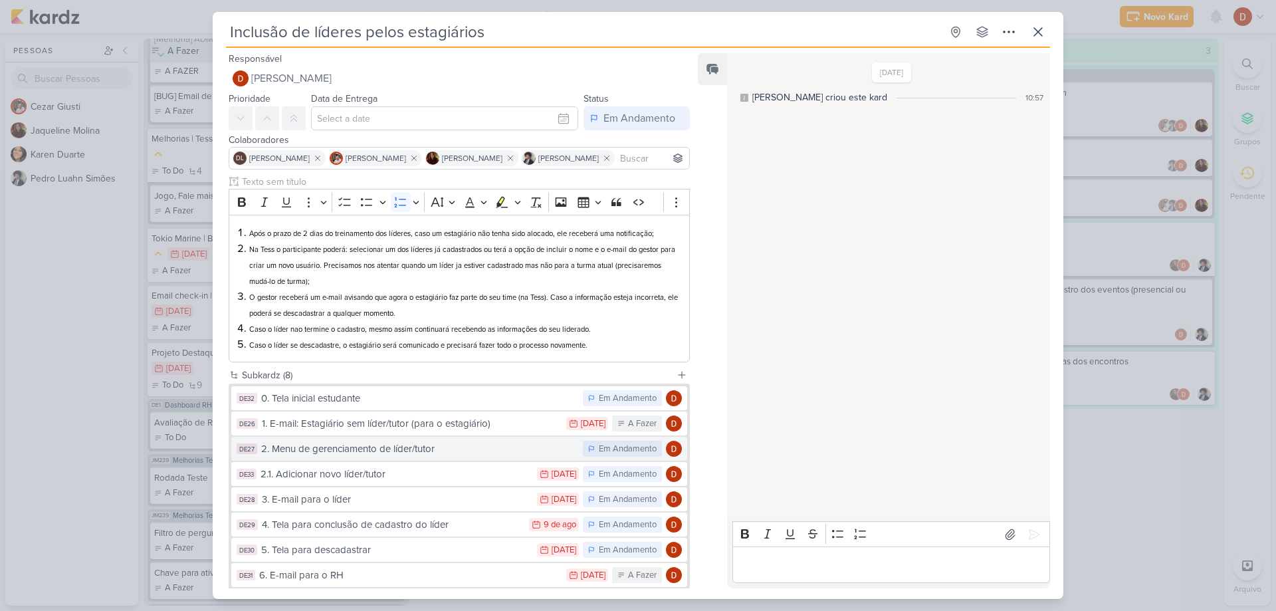
click at [371, 444] on div "2. Menu de gerenciamento de líder/tutor" at bounding box center [418, 448] width 315 height 15
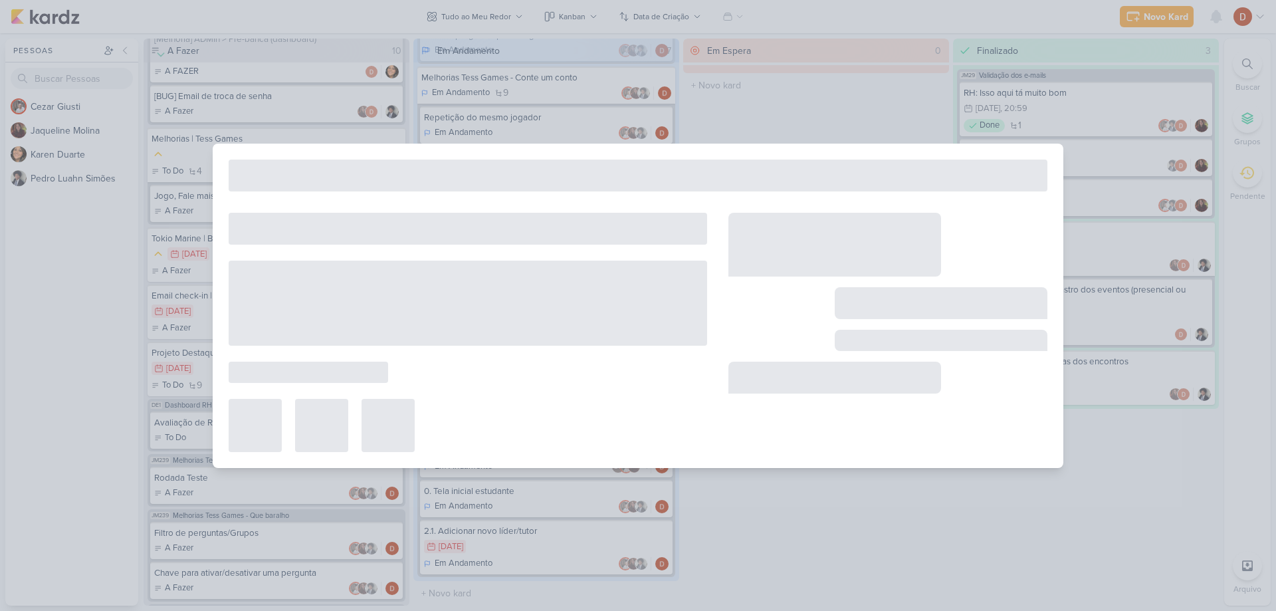
type input "2. Menu de gerenciamento de líder/tutor"
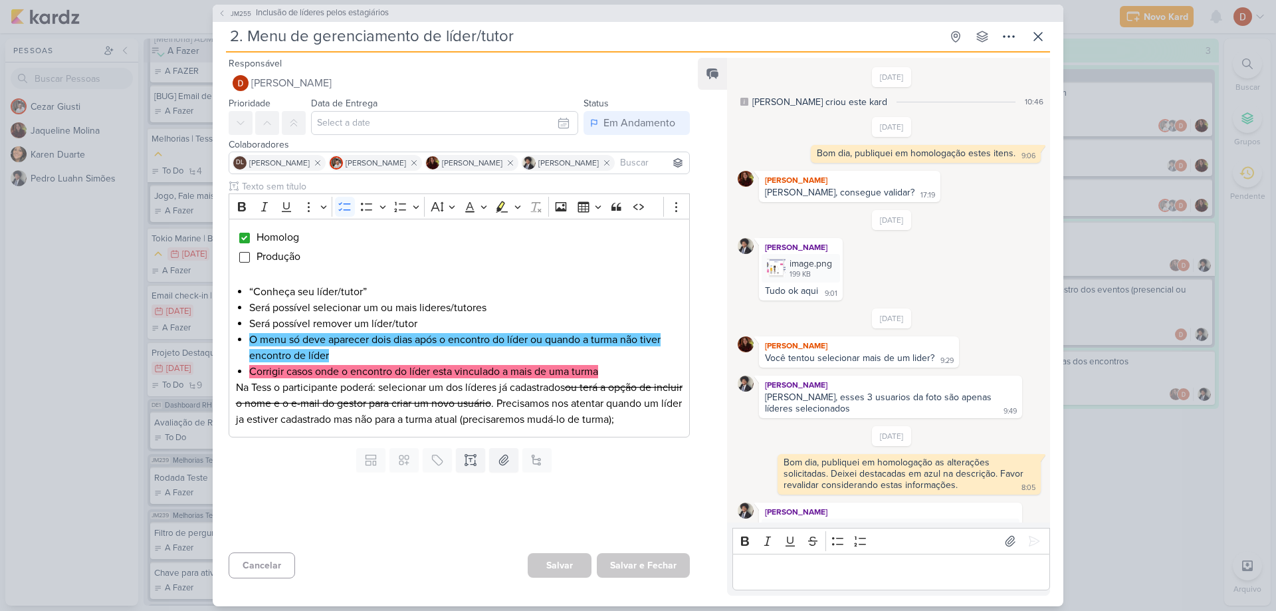
scroll to position [384, 0]
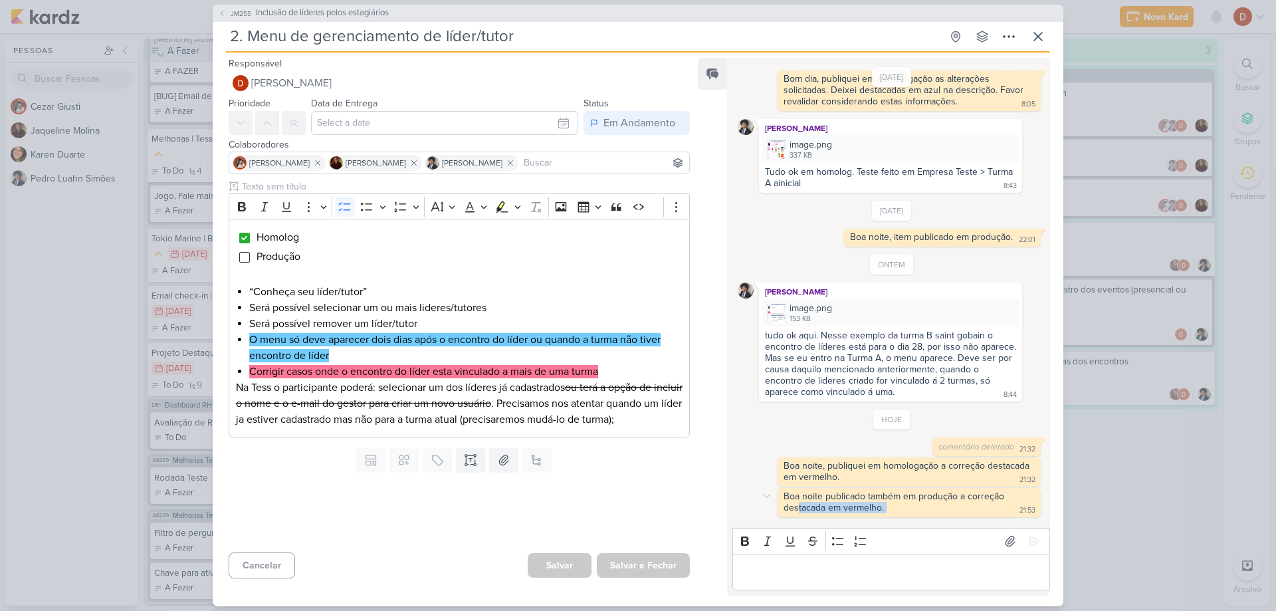
drag, startPoint x: 883, startPoint y: 504, endPoint x: 800, endPoint y: 503, distance: 83.1
click at [800, 503] on div "Boa noite publicado também em produção a correção destacada em vermelho. 21:53" at bounding box center [909, 503] width 258 height 24
click at [800, 503] on div "Boa noite publicado também em produção a correção destacada em vermelho." at bounding box center [895, 502] width 223 height 23
click at [243, 15] on span "JM255" at bounding box center [241, 14] width 25 height 10
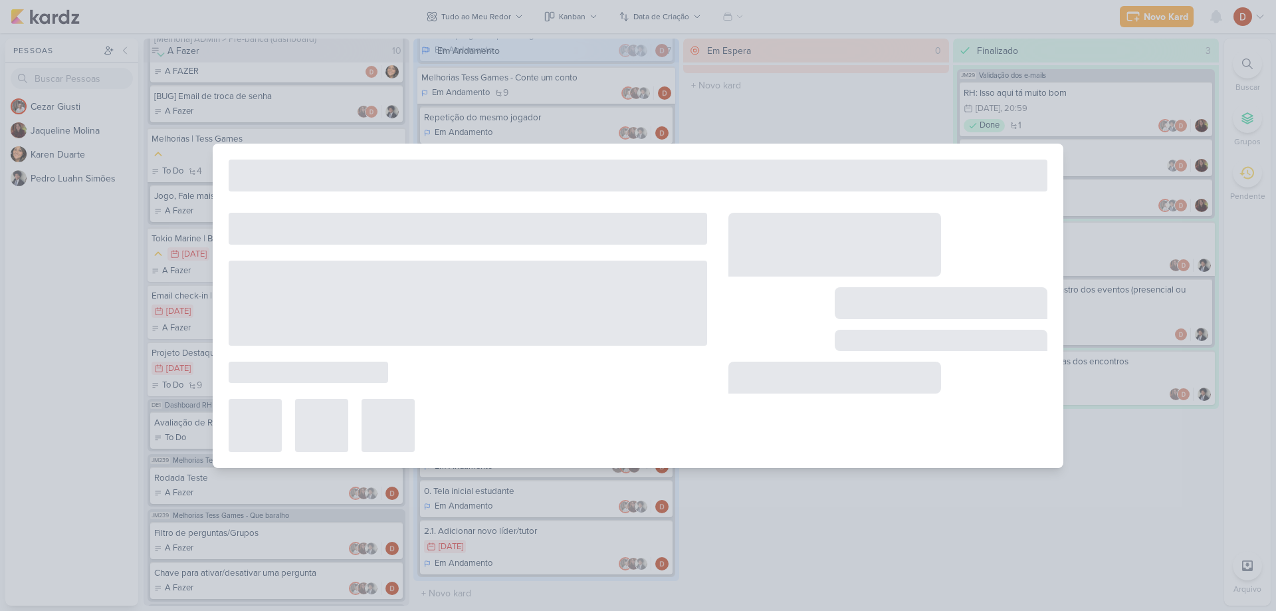
type input "Inclusão de líderes pelos estagiários"
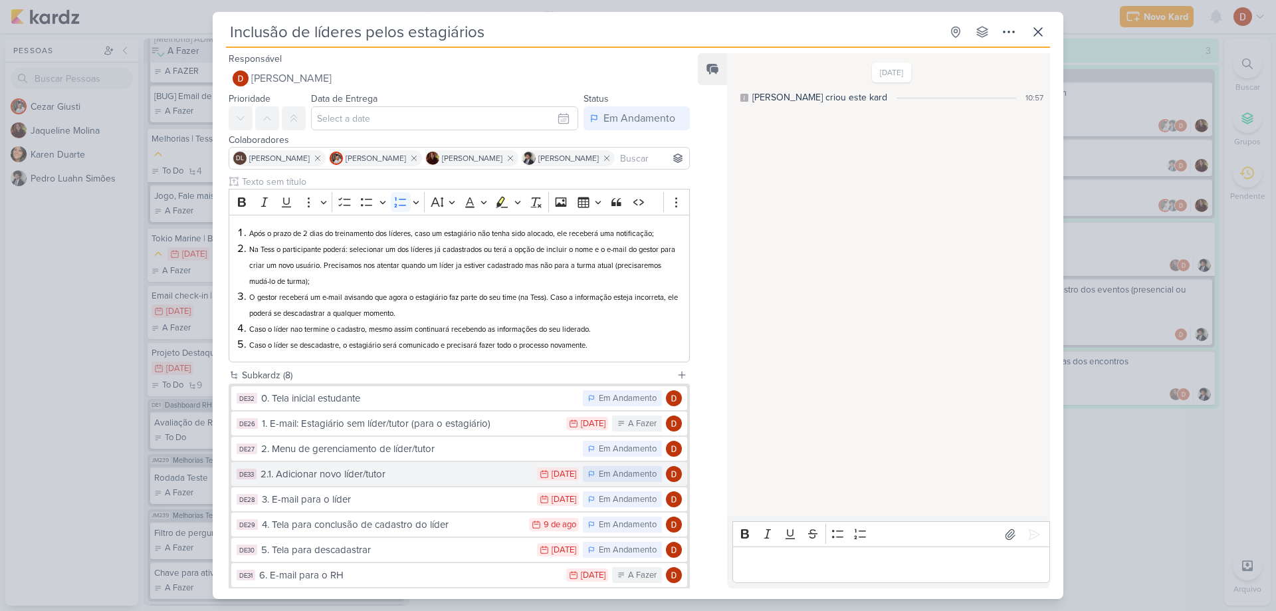
click at [355, 465] on button "DE33 2.1. Adicionar novo líder/tutor 7/8 [DATE] Em Andamento" at bounding box center [459, 474] width 456 height 24
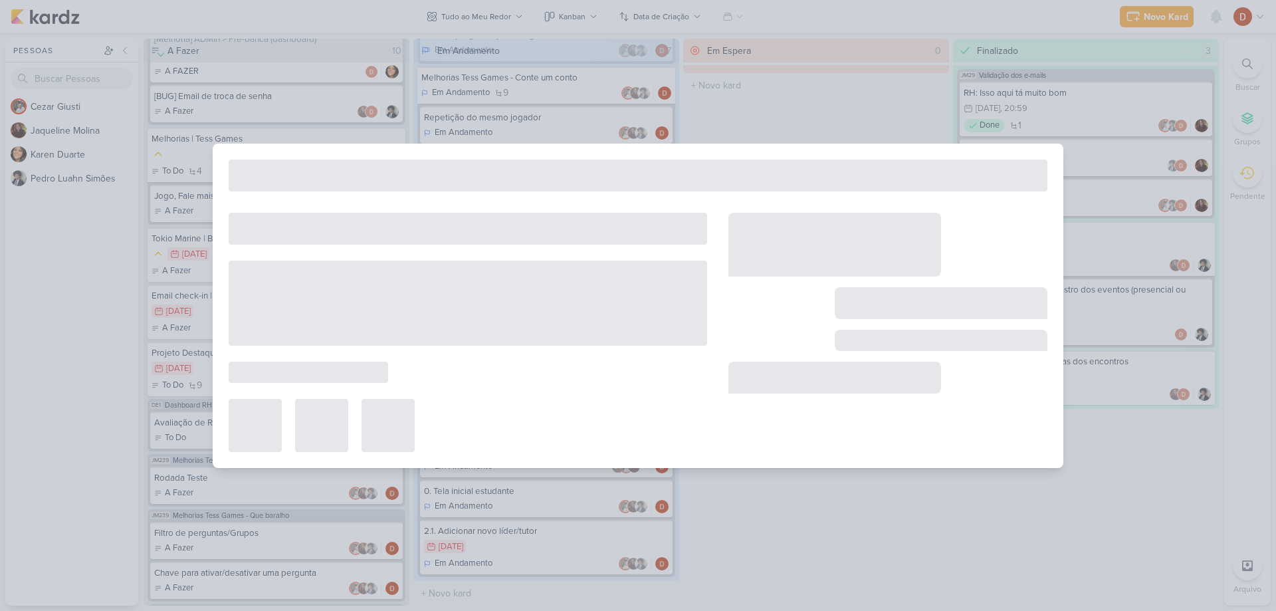
type input "2.1. Adicionar novo líder/tutor"
type input "[DATE] 23:59"
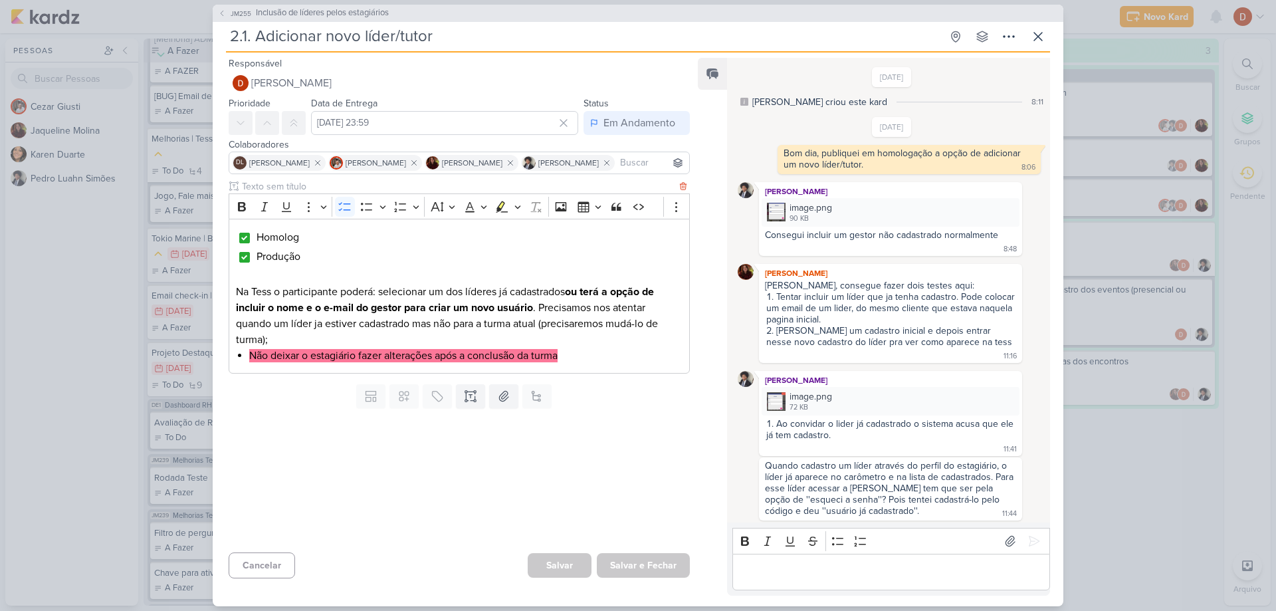
scroll to position [829, 0]
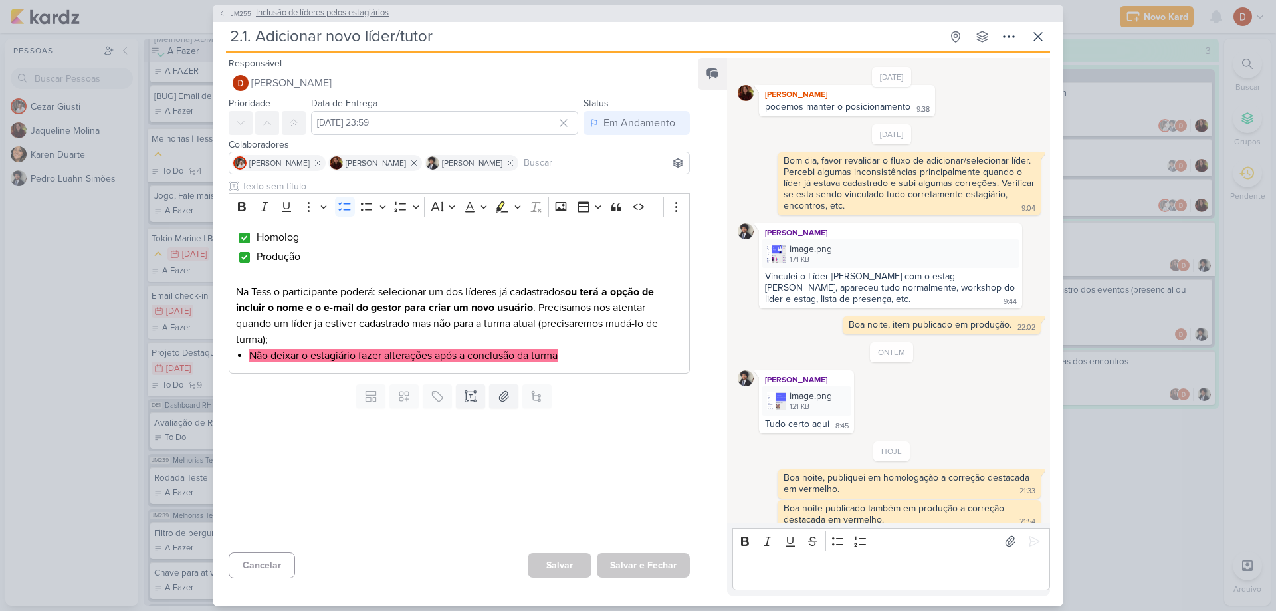
click at [233, 12] on span "JM255" at bounding box center [241, 14] width 25 height 10
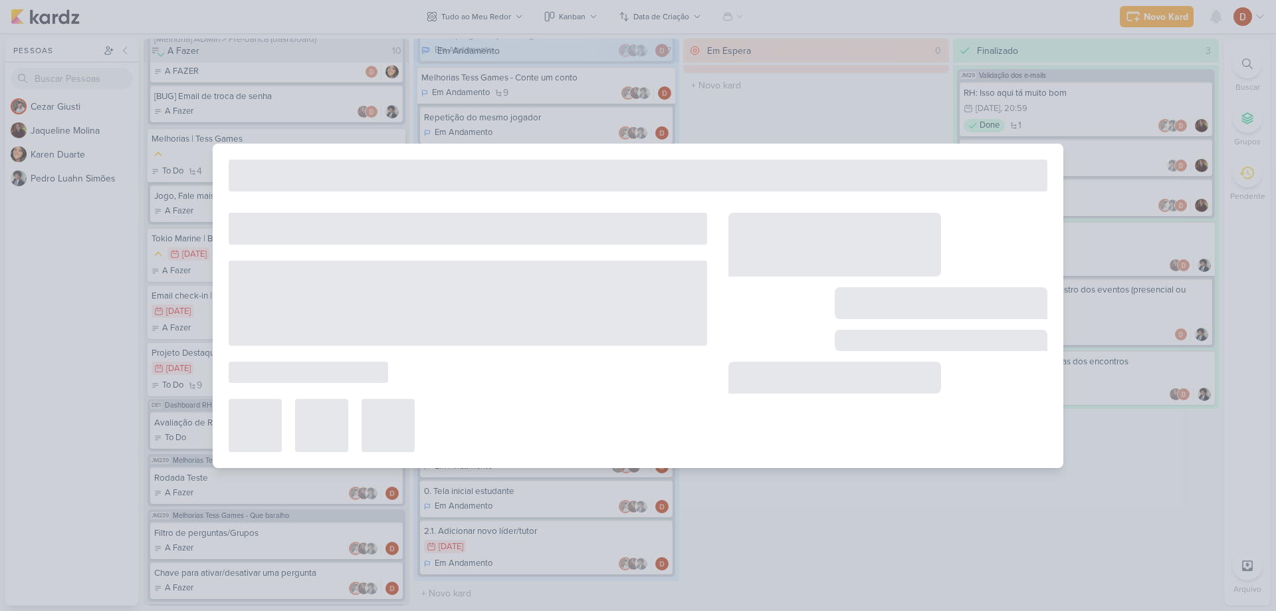
type input "Inclusão de líderes pelos estagiários"
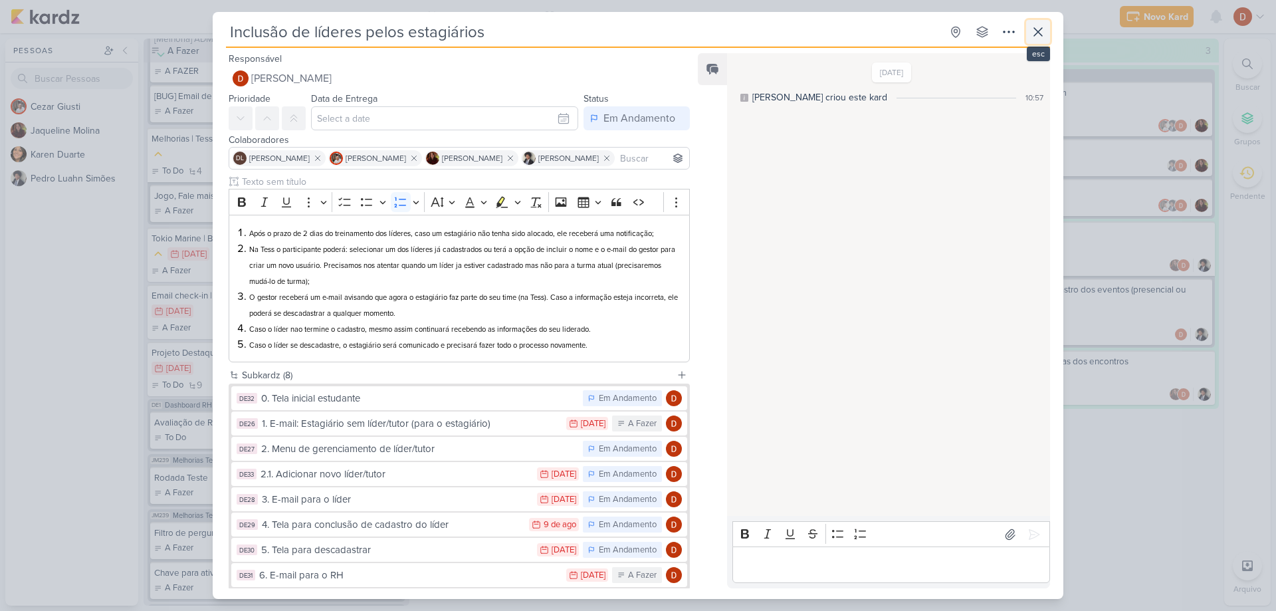
click at [1042, 35] on icon at bounding box center [1038, 32] width 8 height 8
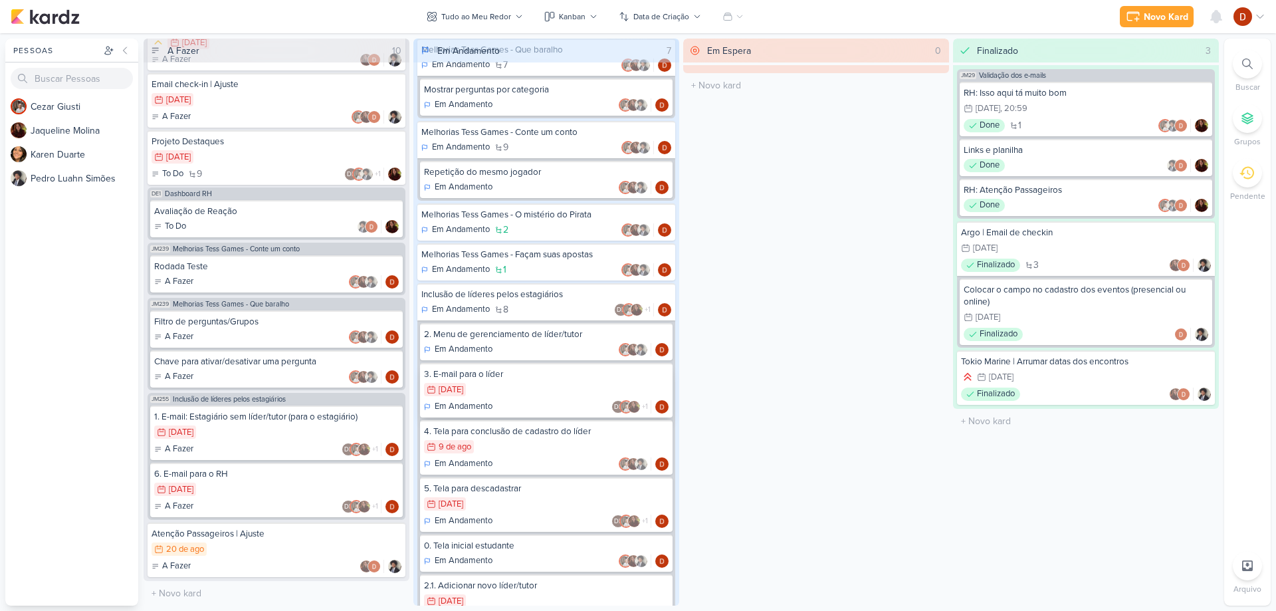
scroll to position [242, 0]
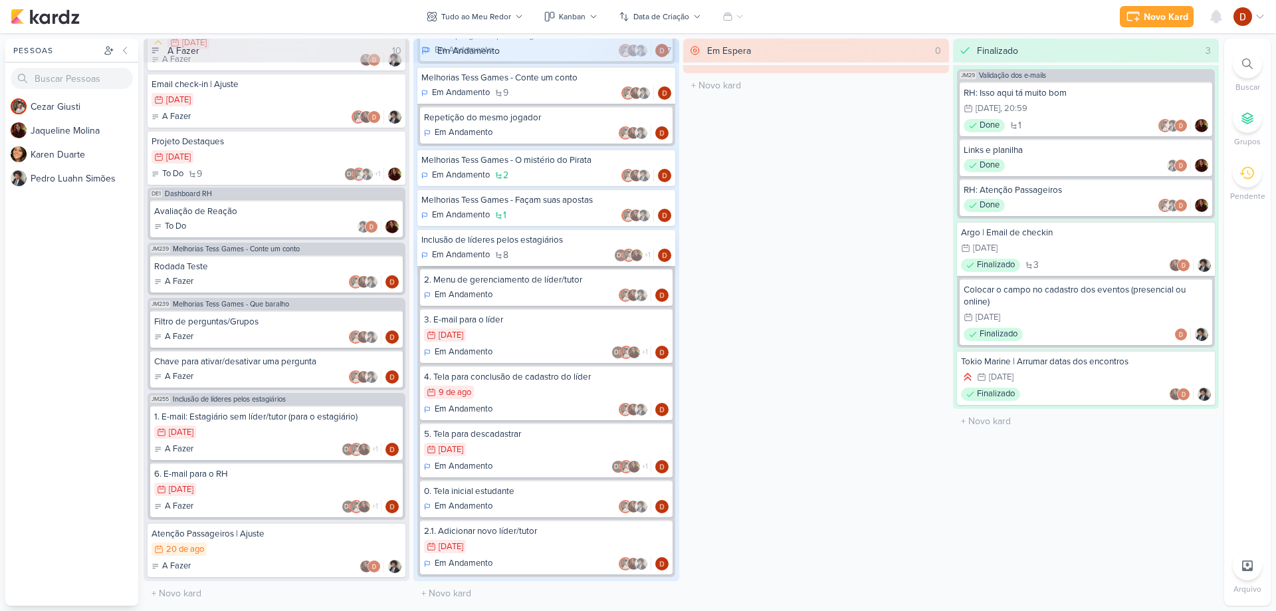
click at [526, 241] on div "Inclusão de líderes pelos estagiários" at bounding box center [546, 240] width 250 height 12
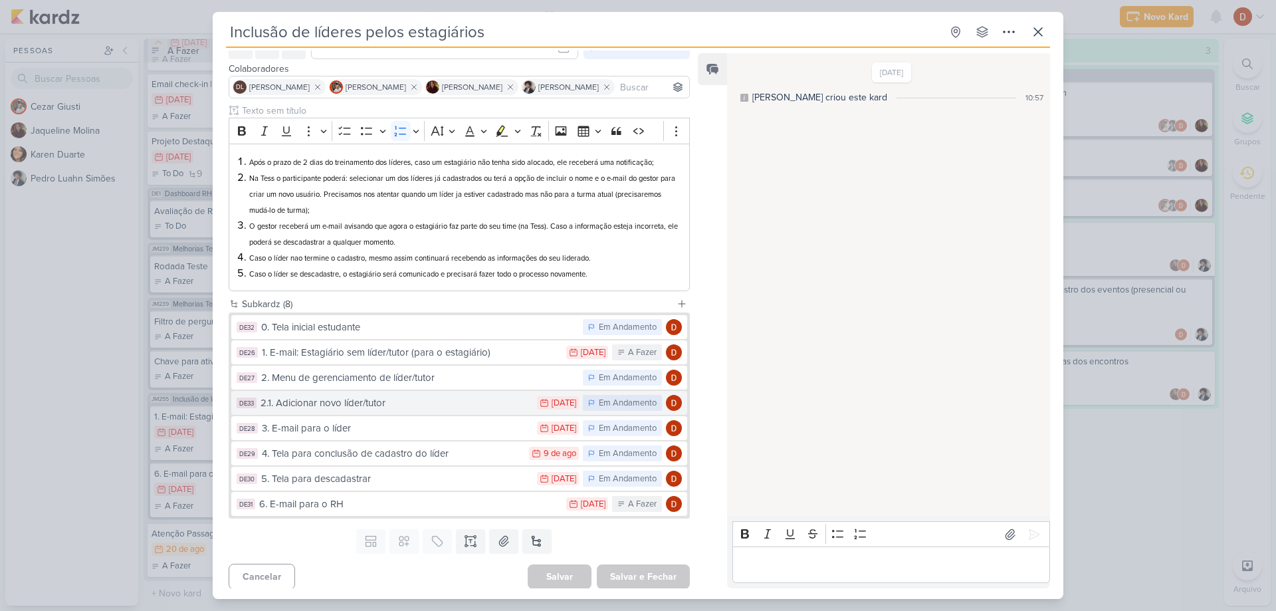
scroll to position [75, 0]
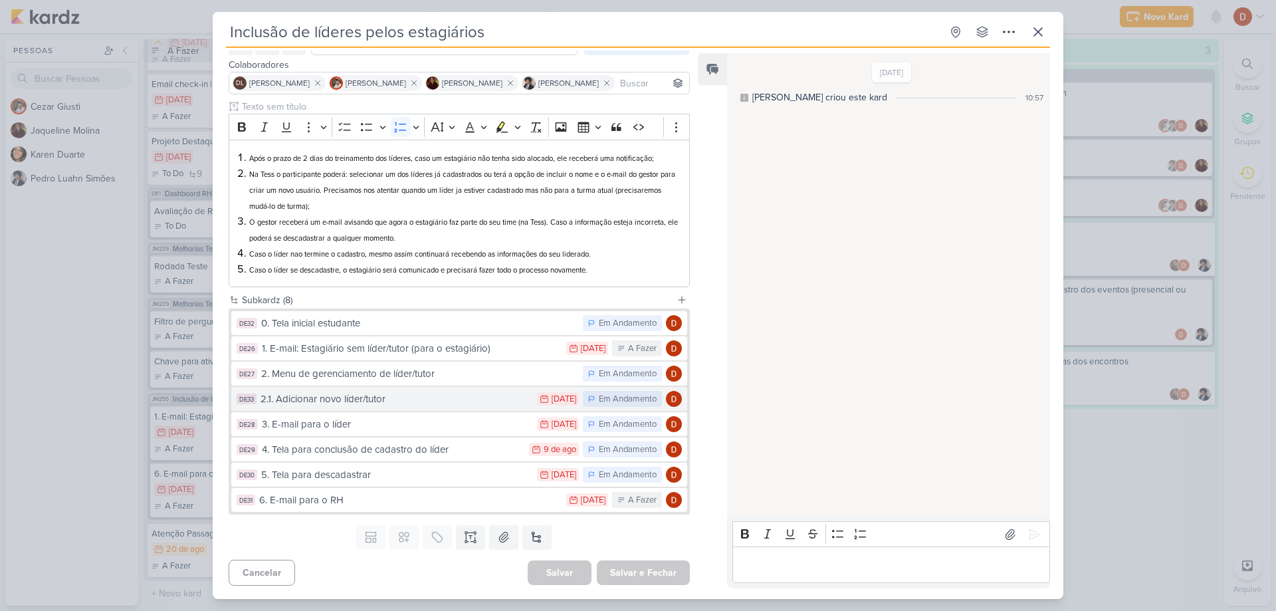
click at [322, 388] on button "DE33 2.1. Adicionar novo líder/tutor 7/8 [DATE] Em Andamento" at bounding box center [459, 399] width 456 height 24
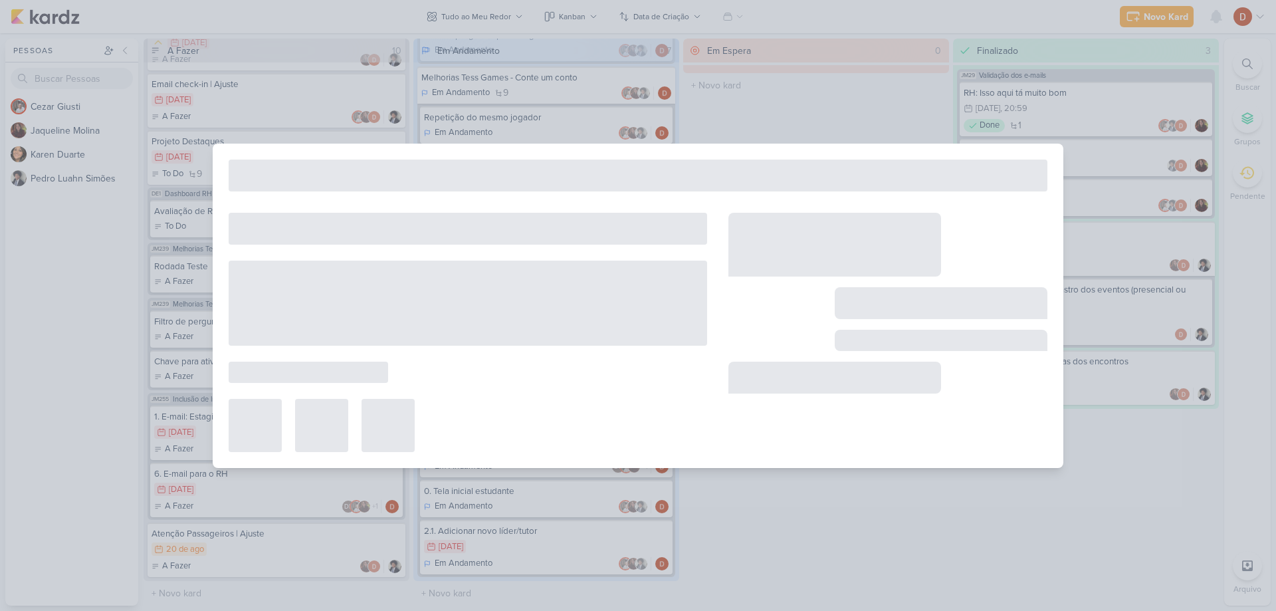
type input "2.1. Adicionar novo líder/tutor"
type input "[DATE] 23:59"
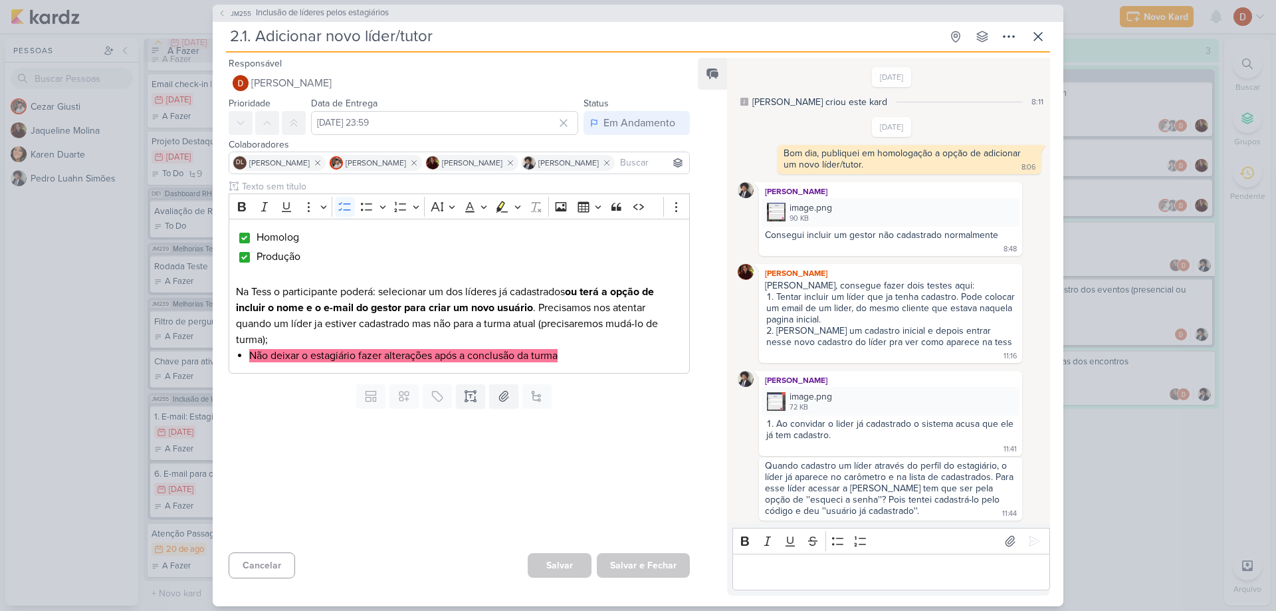
scroll to position [829, 0]
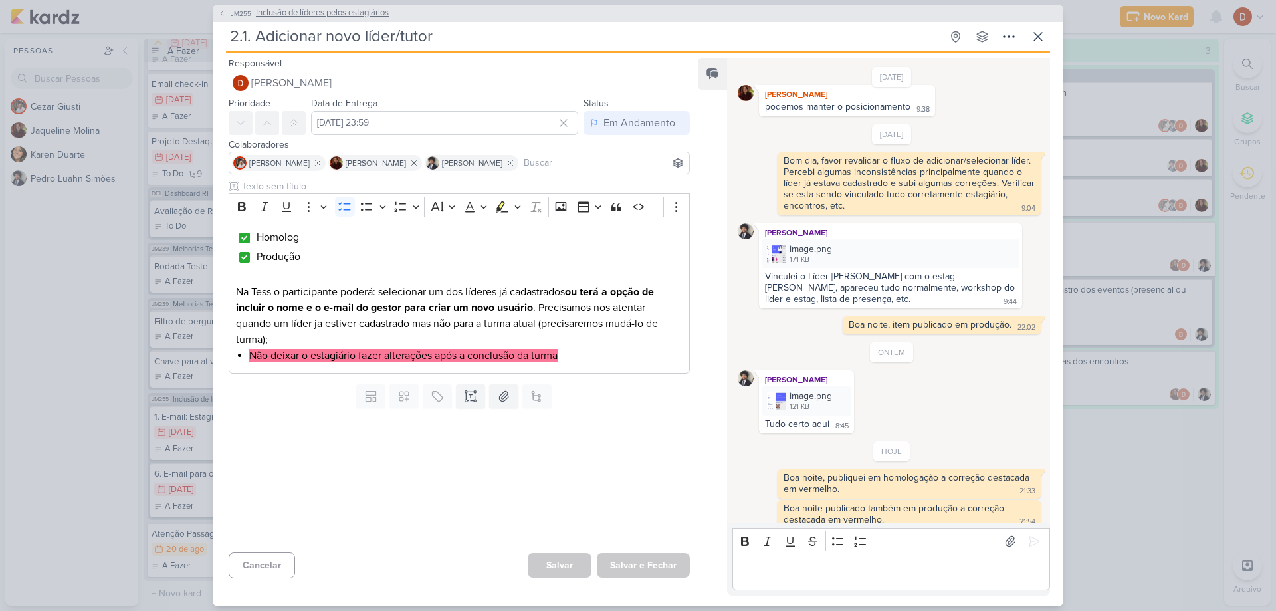
click at [246, 19] on button "JM255 Inclusão de líderes pelos estagiários" at bounding box center [303, 13] width 171 height 13
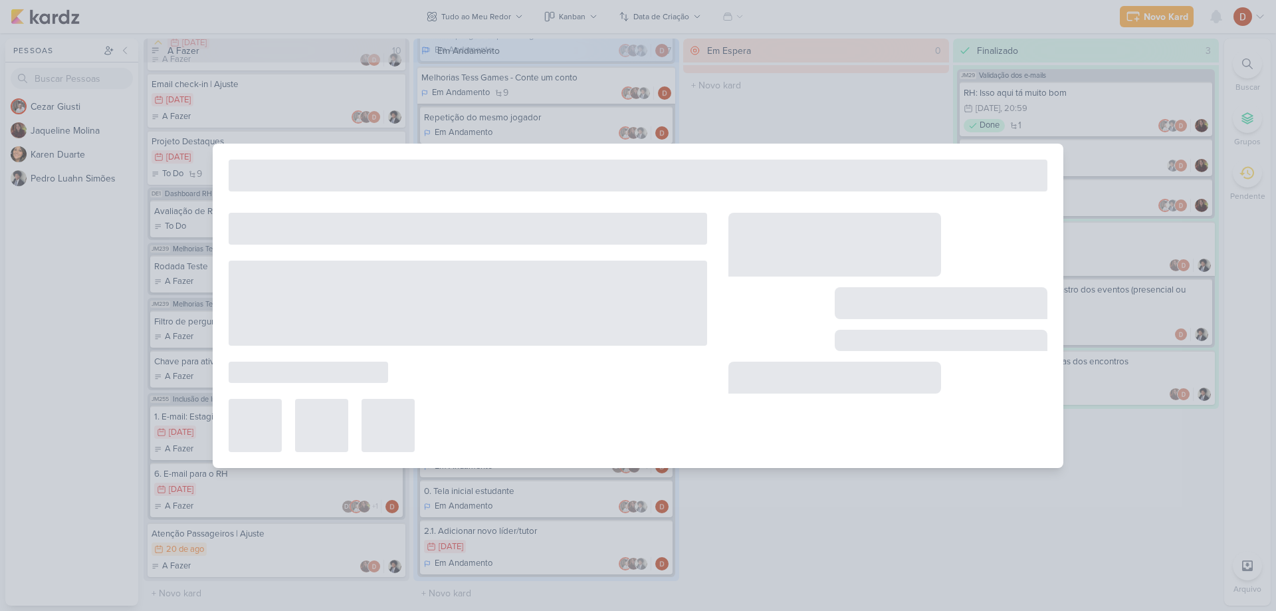
type input "Inclusão de líderes pelos estagiários"
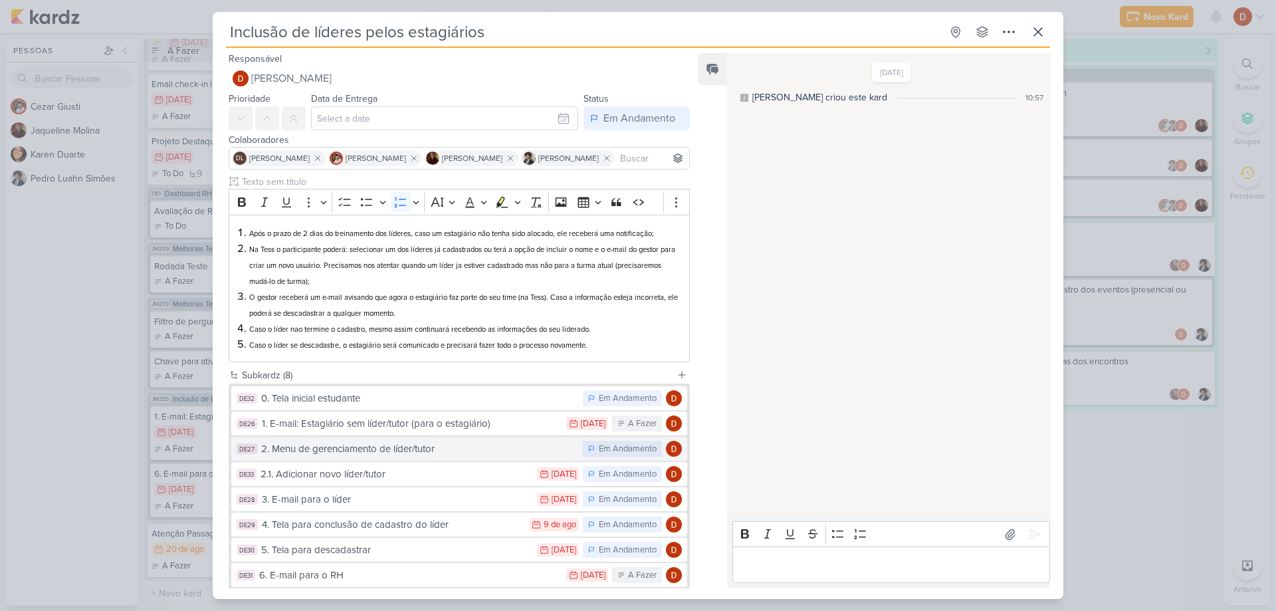
click at [367, 453] on div "2. Menu de gerenciamento de líder/tutor" at bounding box center [418, 448] width 315 height 15
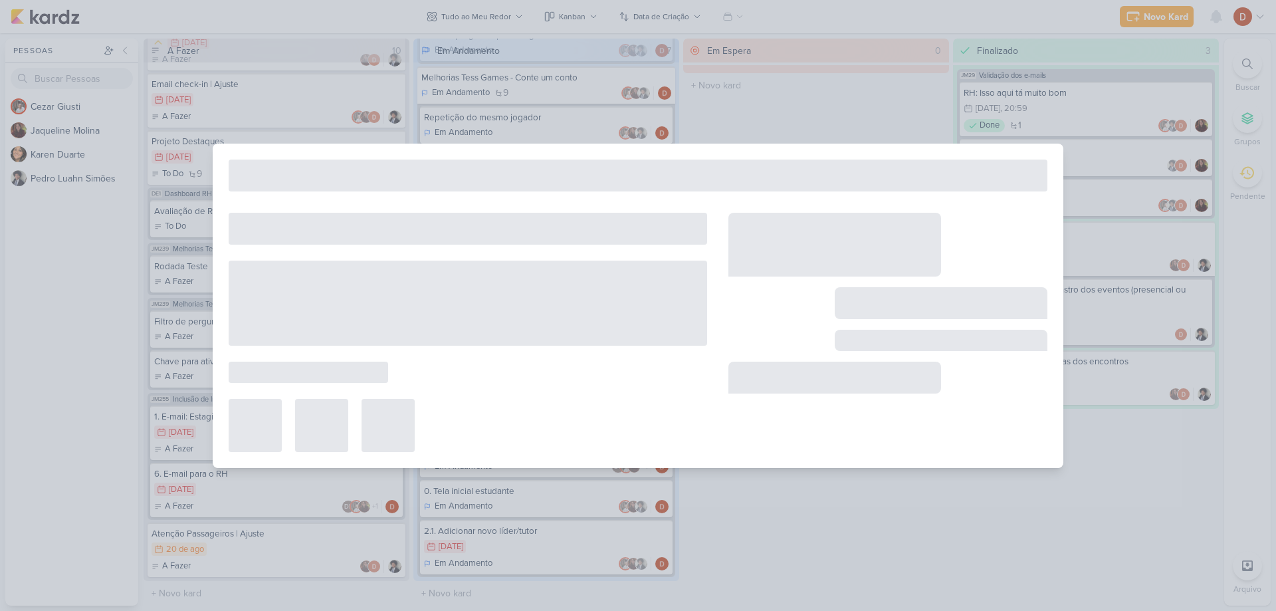
type input "2. Menu de gerenciamento de líder/tutor"
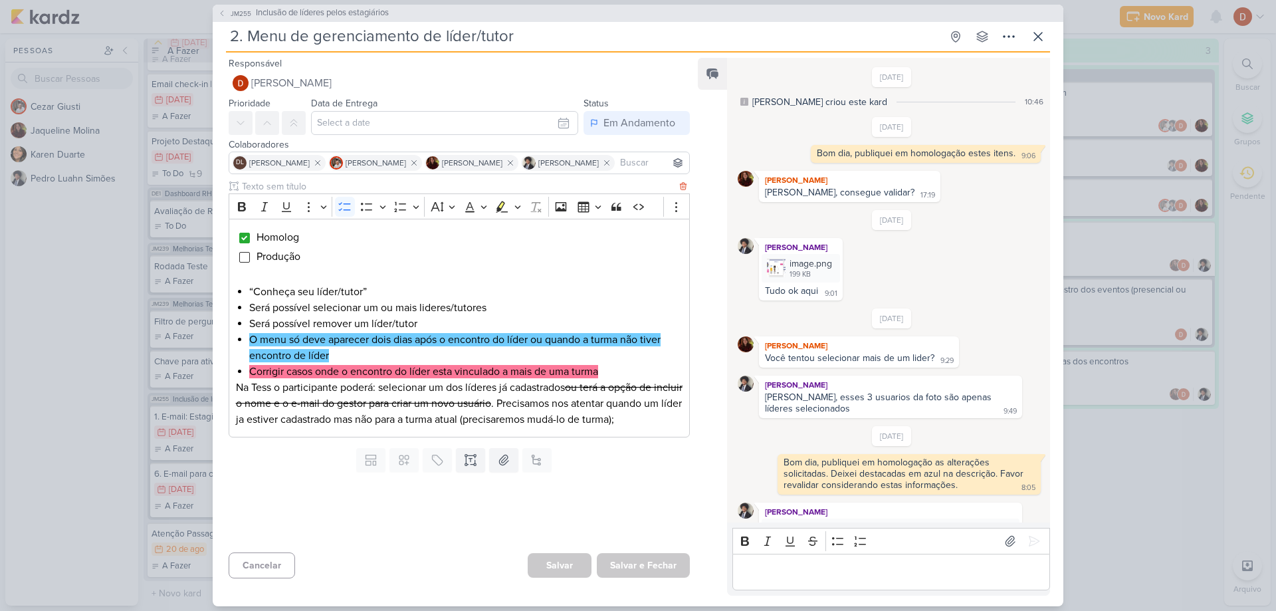
scroll to position [384, 0]
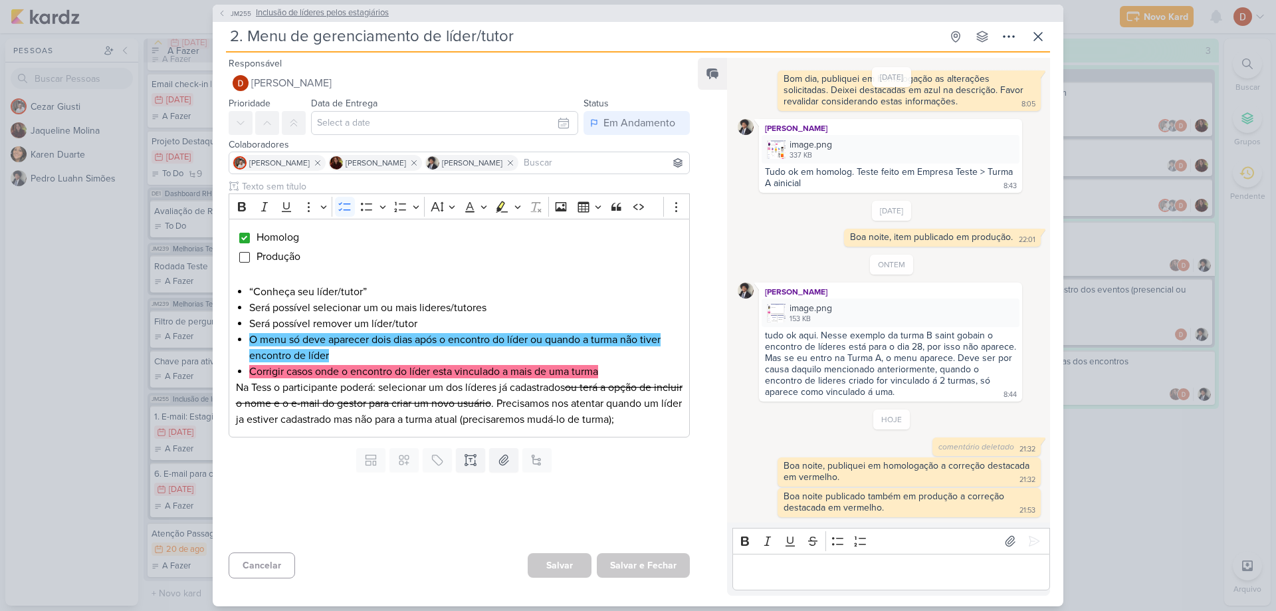
click at [243, 13] on span "JM255" at bounding box center [241, 14] width 25 height 10
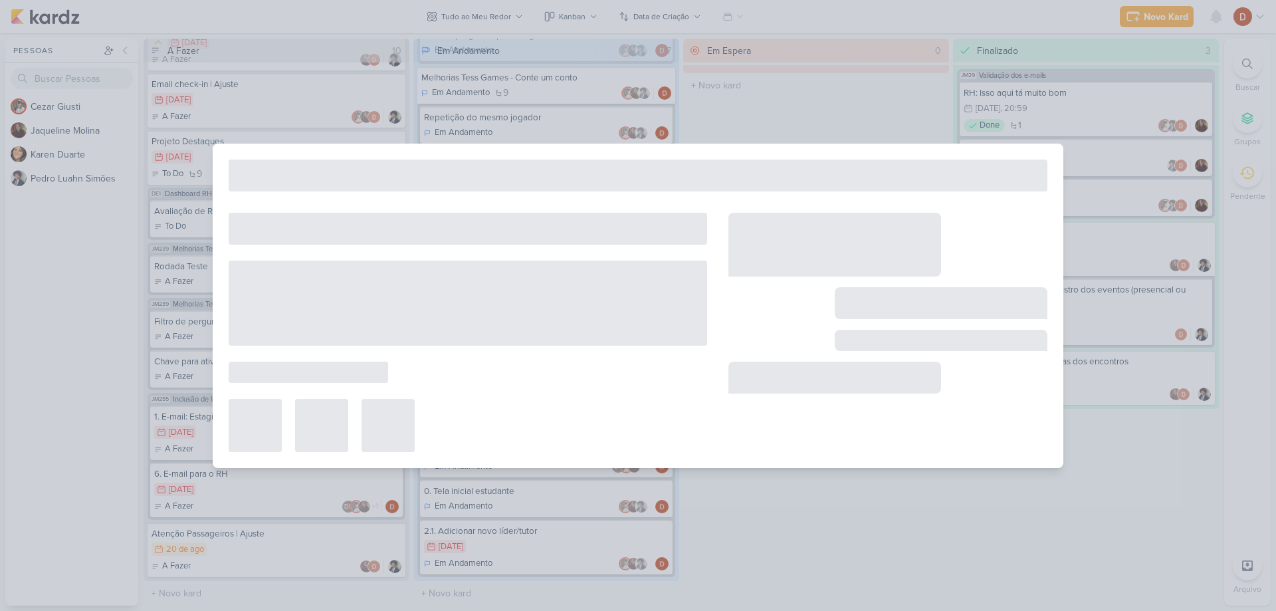
type input "Inclusão de líderes pelos estagiários"
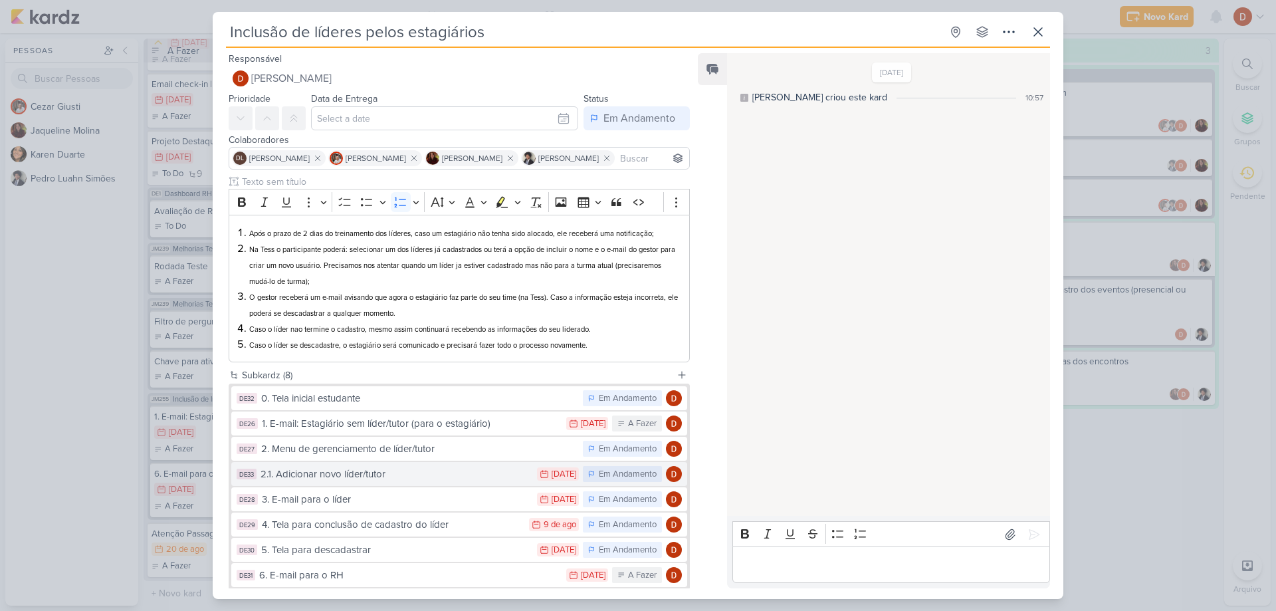
click at [333, 480] on div "2.1. Adicionar novo líder/tutor" at bounding box center [396, 474] width 270 height 15
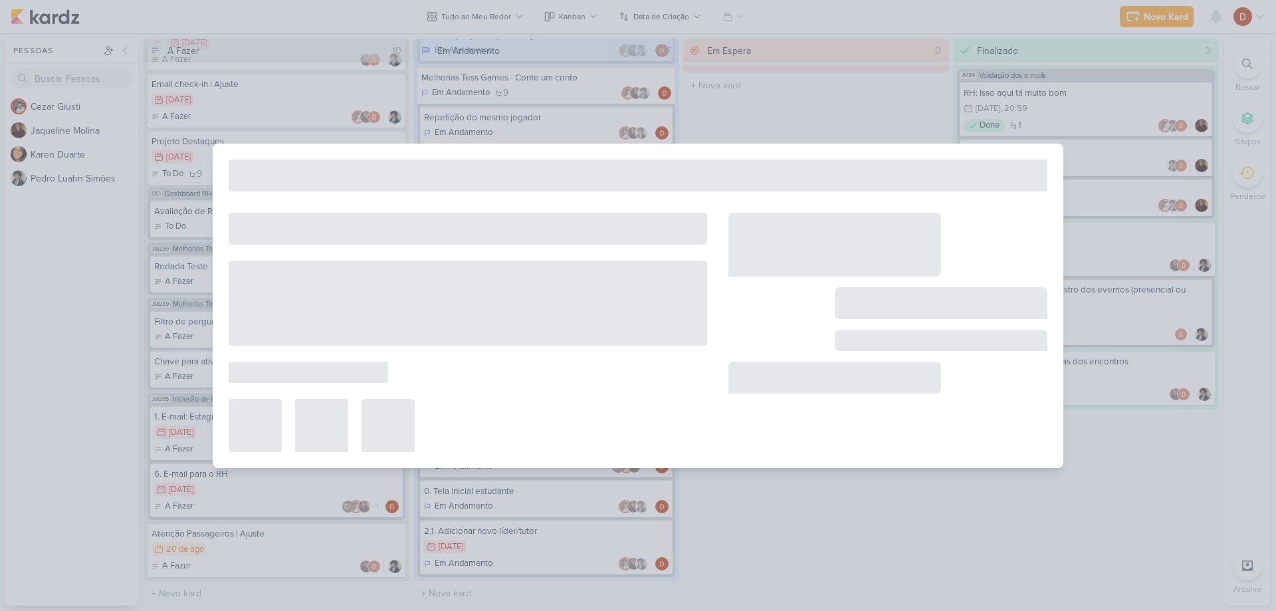
type input "2.1. Adicionar novo líder/tutor"
type input "[DATE] 23:59"
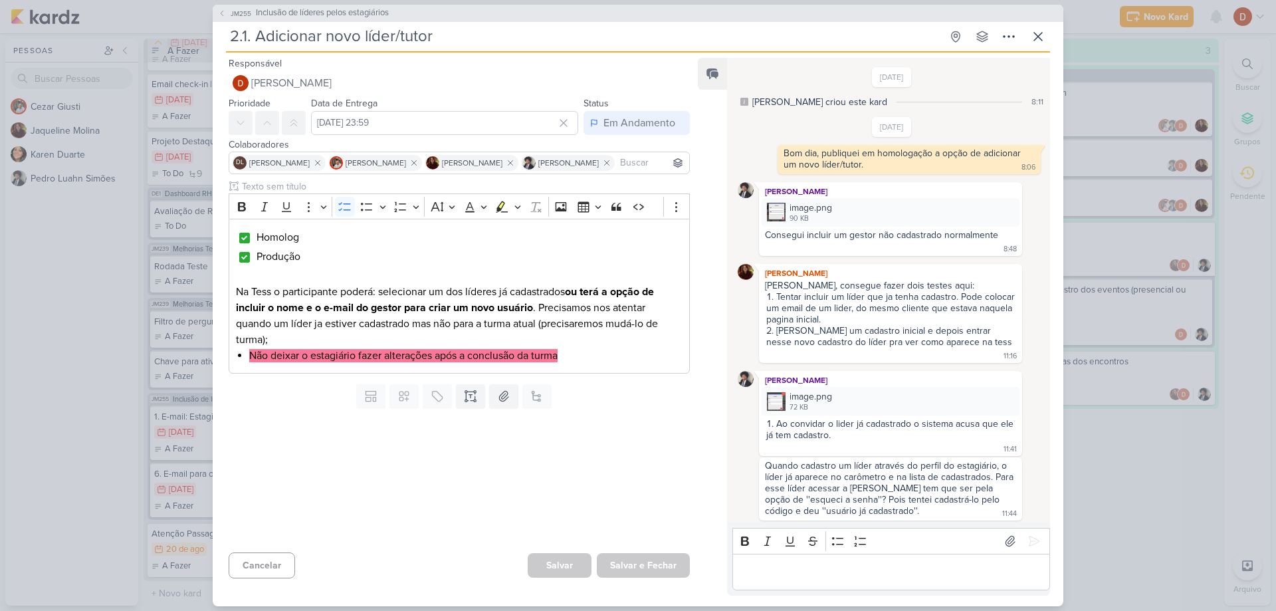
scroll to position [829, 0]
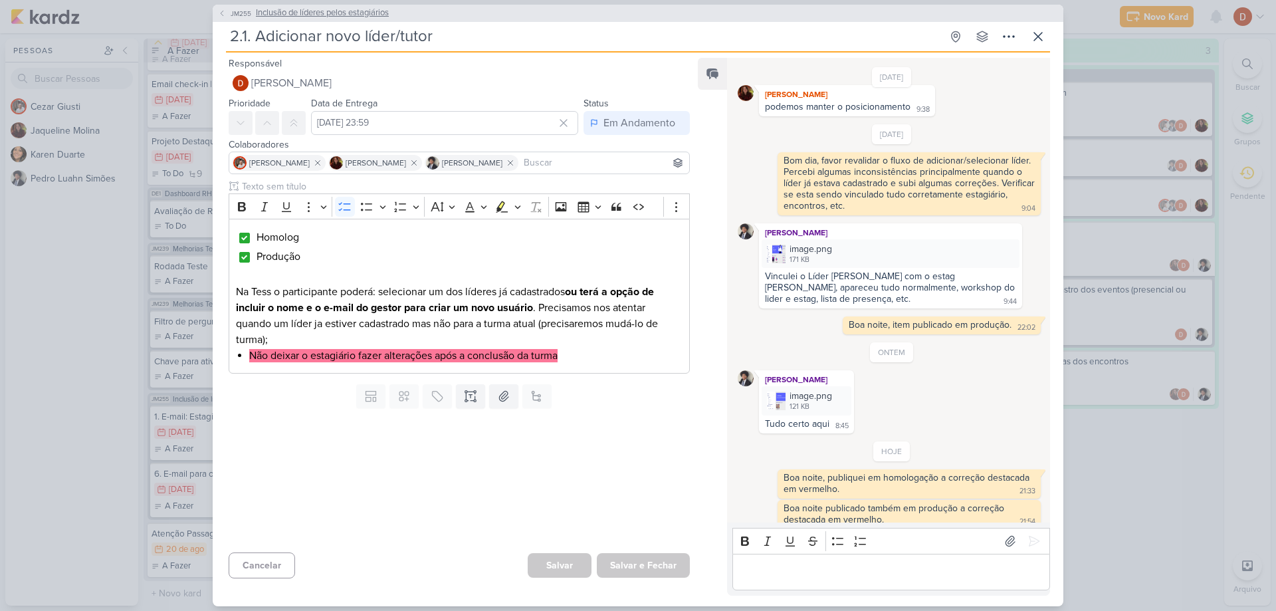
click at [229, 15] on span "JM255" at bounding box center [241, 14] width 25 height 10
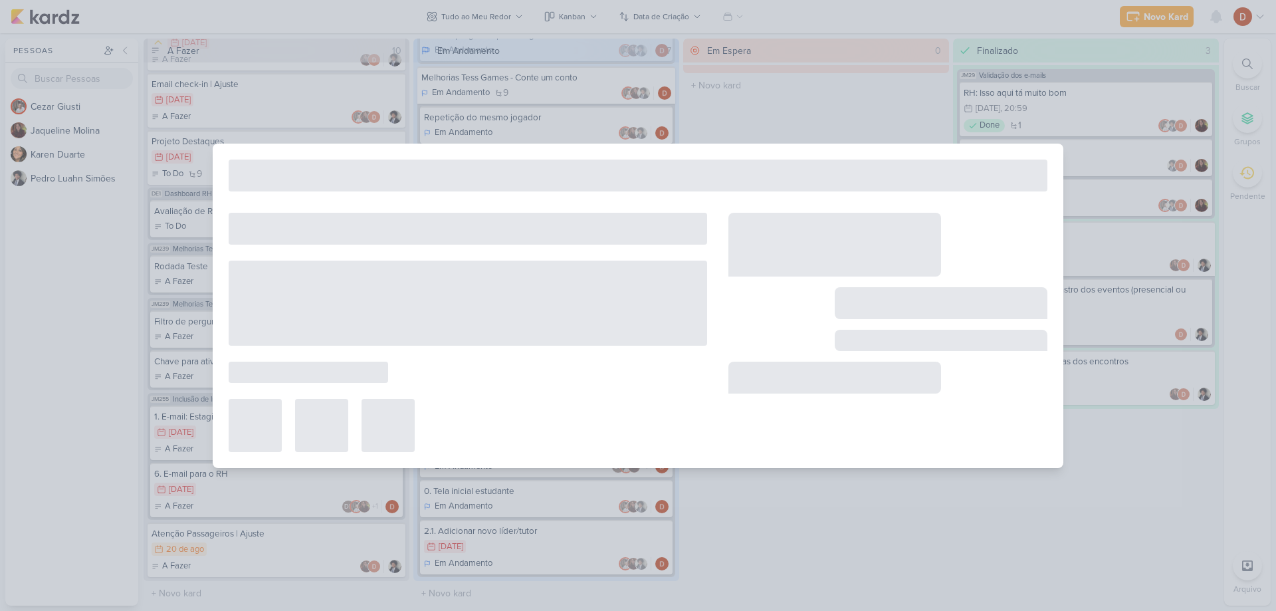
type input "Inclusão de líderes pelos estagiários"
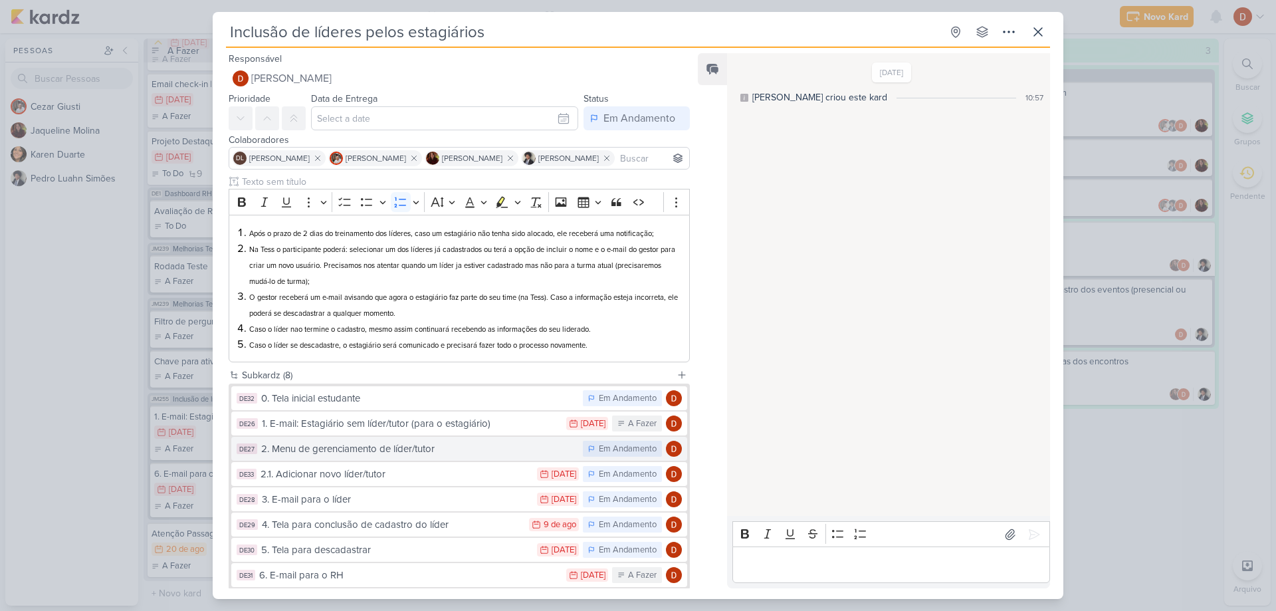
click at [353, 457] on button "DE27 2. Menu de gerenciamento de líder/tutor Em Andamento" at bounding box center [459, 449] width 456 height 24
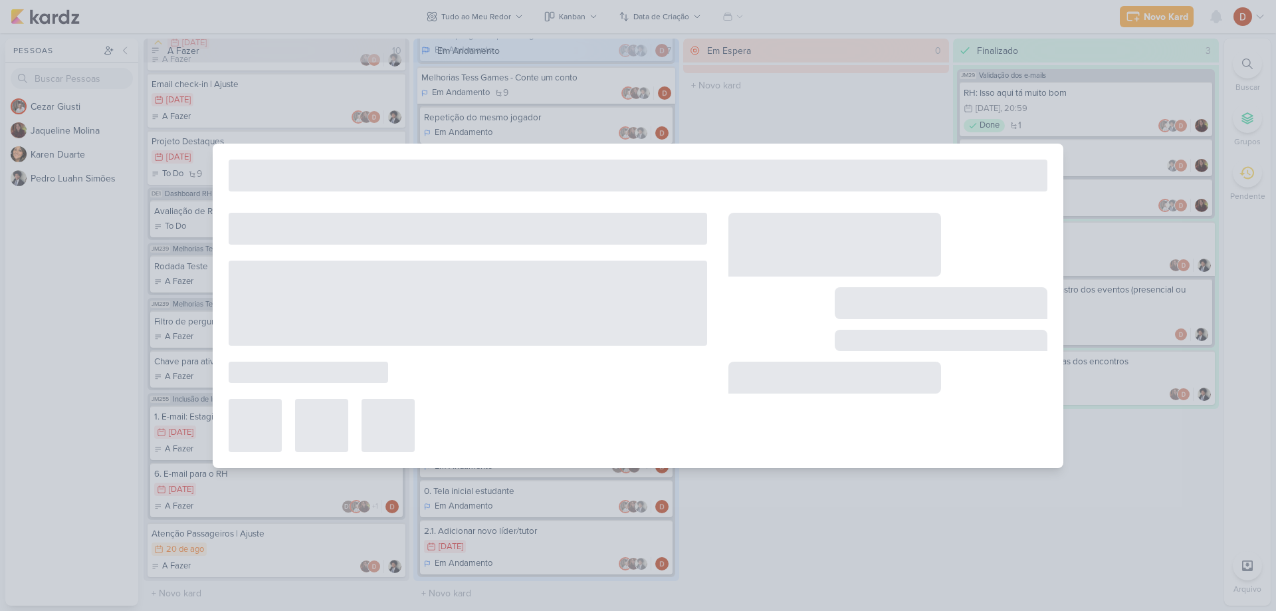
type input "2. Menu de gerenciamento de líder/tutor"
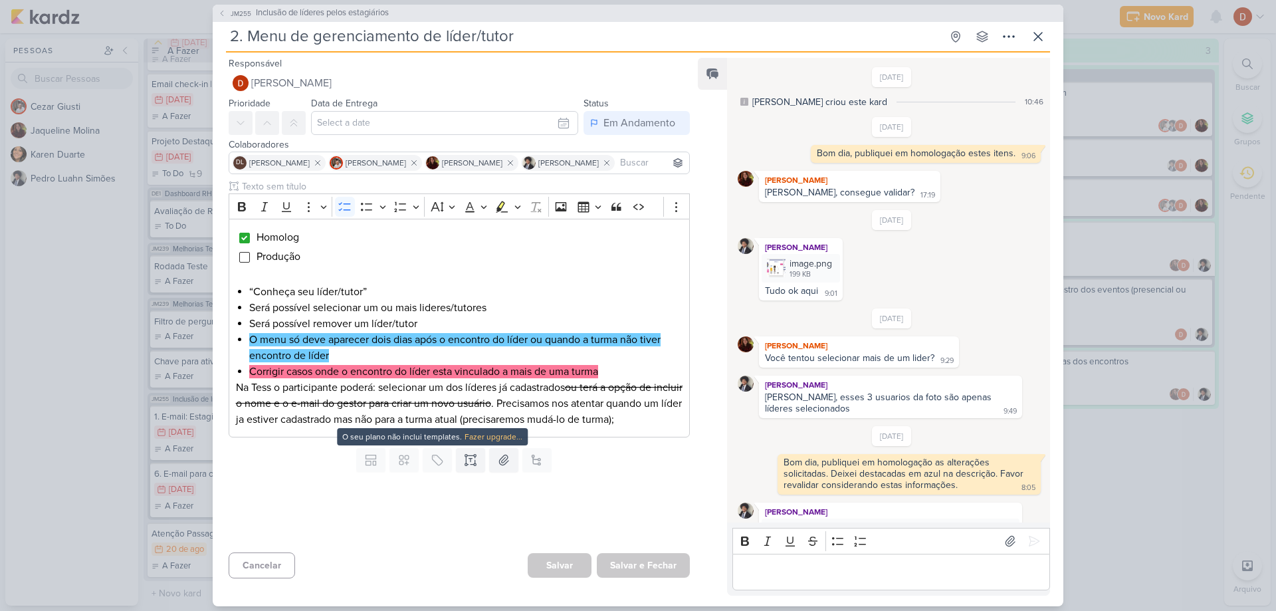
scroll to position [384, 0]
